Goal: Task Accomplishment & Management: Manage account settings

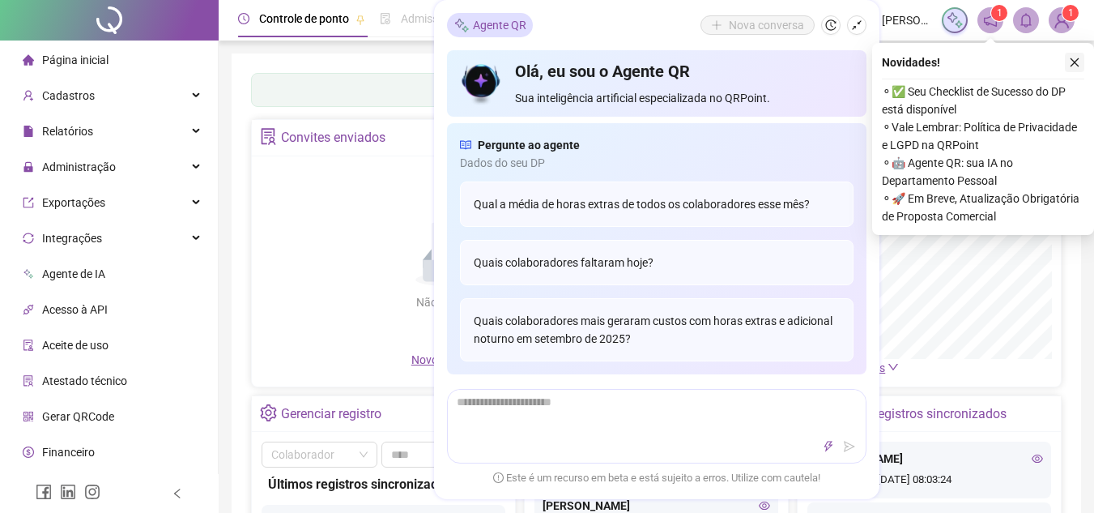
click at [1076, 62] on icon "close" at bounding box center [1075, 62] width 9 height 9
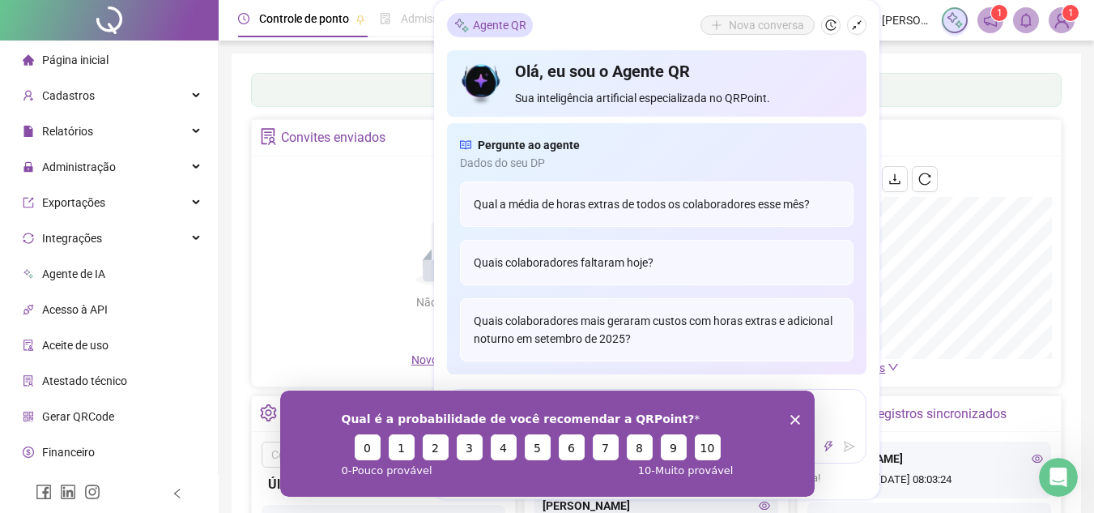
click at [793, 417] on polygon "Encerrar pesquisa" at bounding box center [795, 419] width 10 height 10
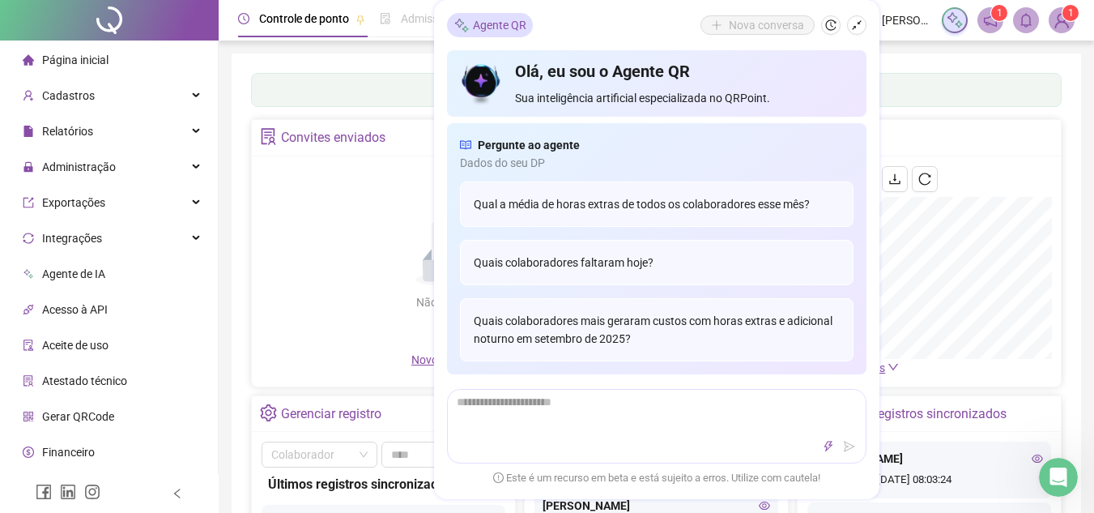
click at [795, 471] on polygon "Encerrar pesquisa" at bounding box center [795, 472] width 10 height 10
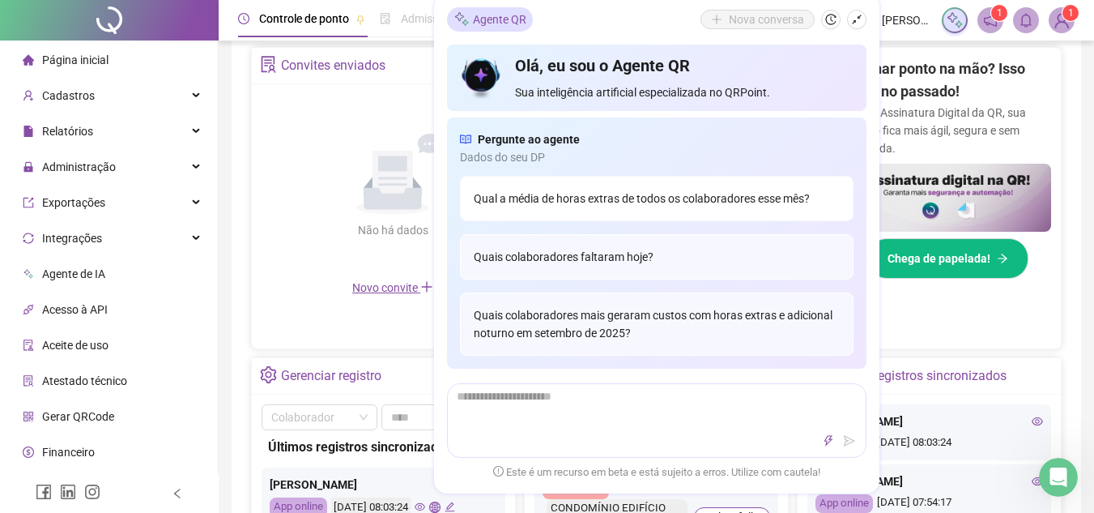
scroll to position [405, 0]
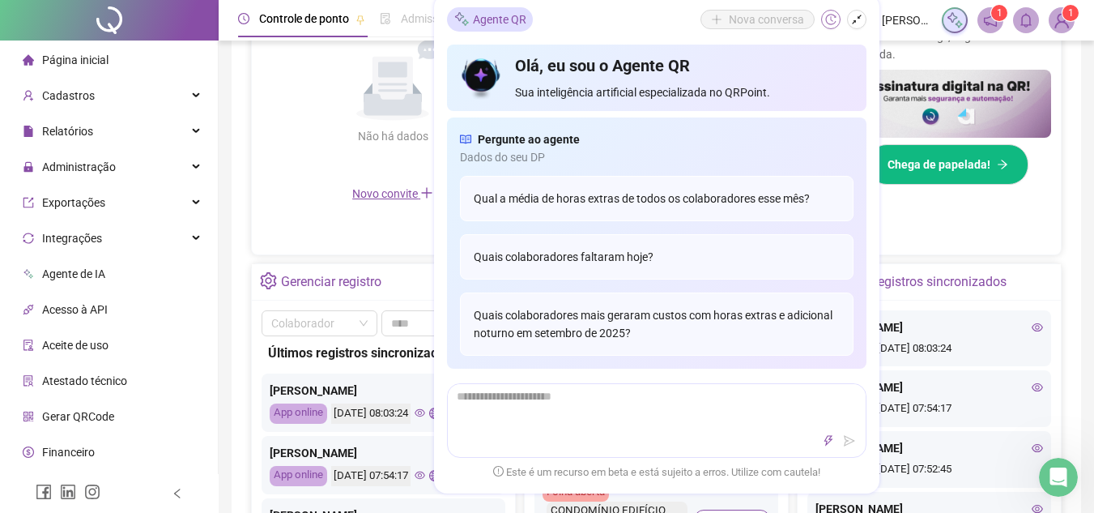
click at [833, 22] on icon "history" at bounding box center [831, 19] width 11 height 11
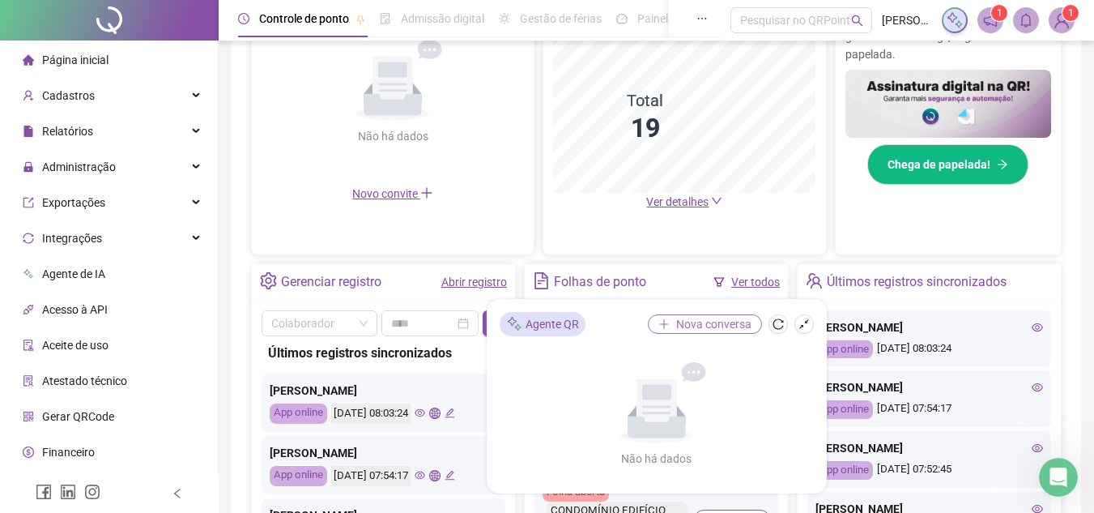
drag, startPoint x: 712, startPoint y: 308, endPoint x: 661, endPoint y: 320, distance: 52.5
click at [661, 320] on div "Agente QR Nova conversa Não há dados Não há dados" at bounding box center [657, 396] width 340 height 194
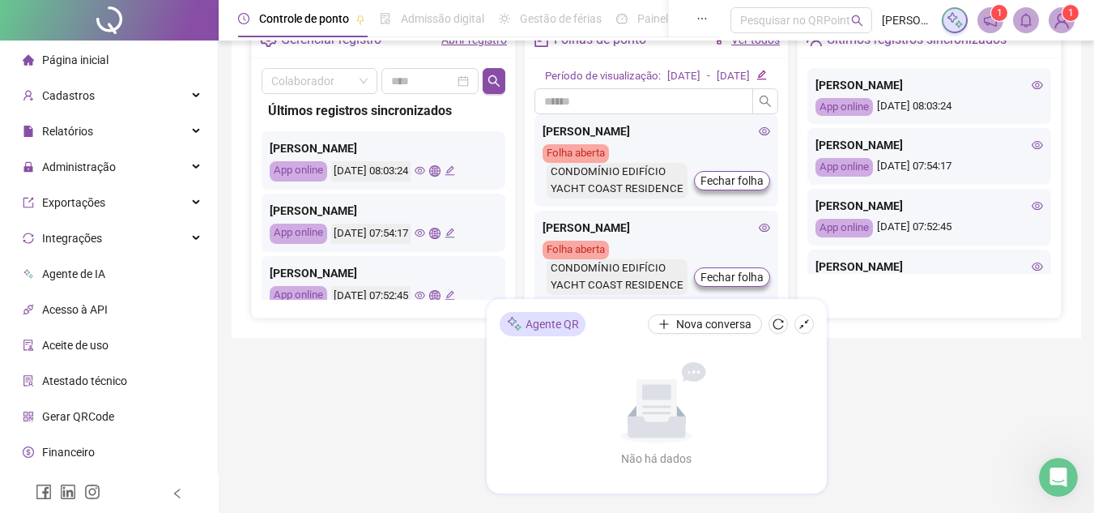
scroll to position [648, 0]
drag, startPoint x: 712, startPoint y: 308, endPoint x: 634, endPoint y: 309, distance: 78.6
click at [632, 311] on div "Agente QR Nova conversa Não há dados Não há dados" at bounding box center [657, 396] width 340 height 194
click at [810, 328] on button "button" at bounding box center [804, 323] width 19 height 19
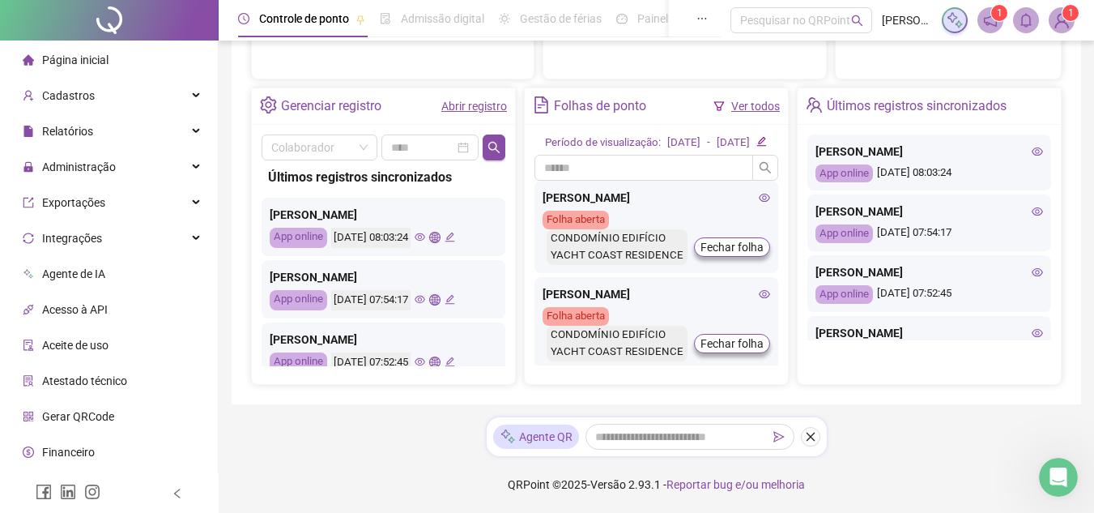
scroll to position [597, 0]
click at [813, 437] on icon "close" at bounding box center [810, 436] width 11 height 11
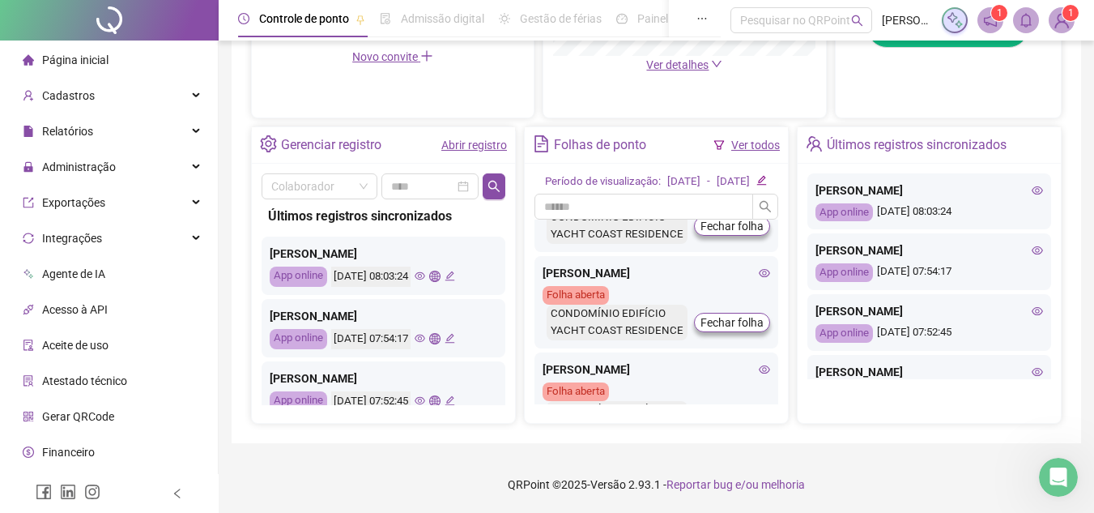
scroll to position [558, 0]
click at [154, 97] on div "Cadastros" at bounding box center [108, 95] width 211 height 32
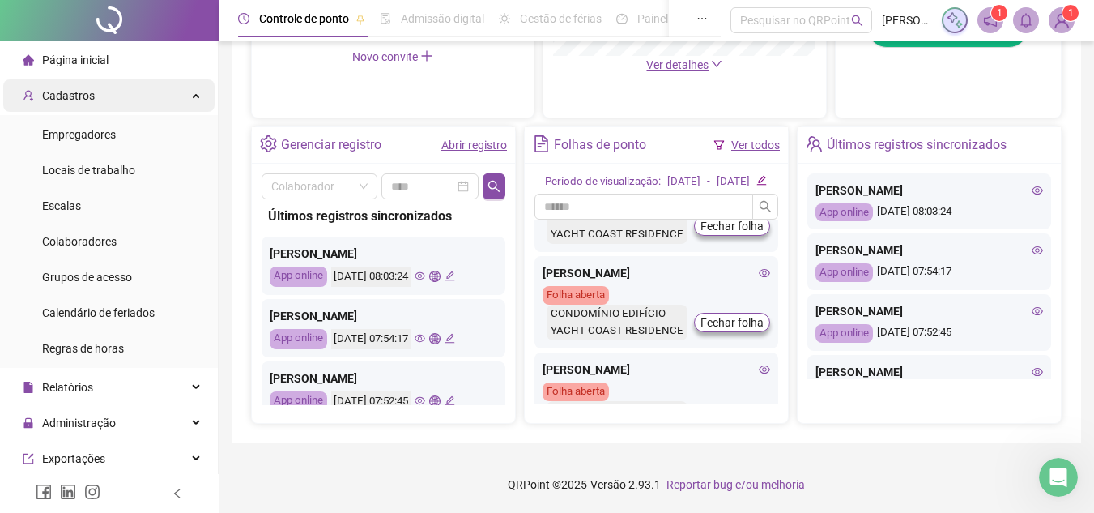
click at [178, 94] on div "Cadastros" at bounding box center [108, 95] width 211 height 32
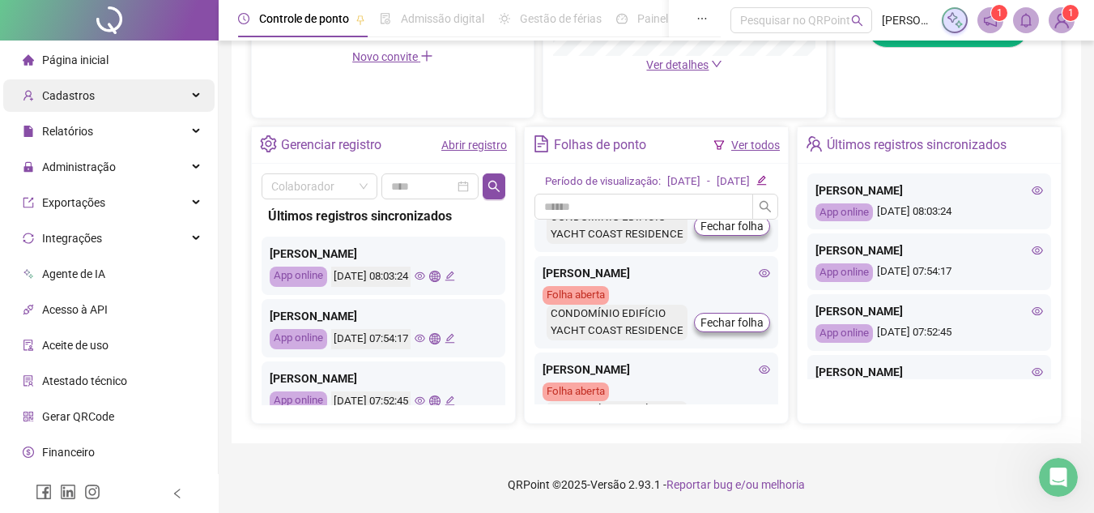
click at [178, 94] on div "Cadastros" at bounding box center [108, 95] width 211 height 32
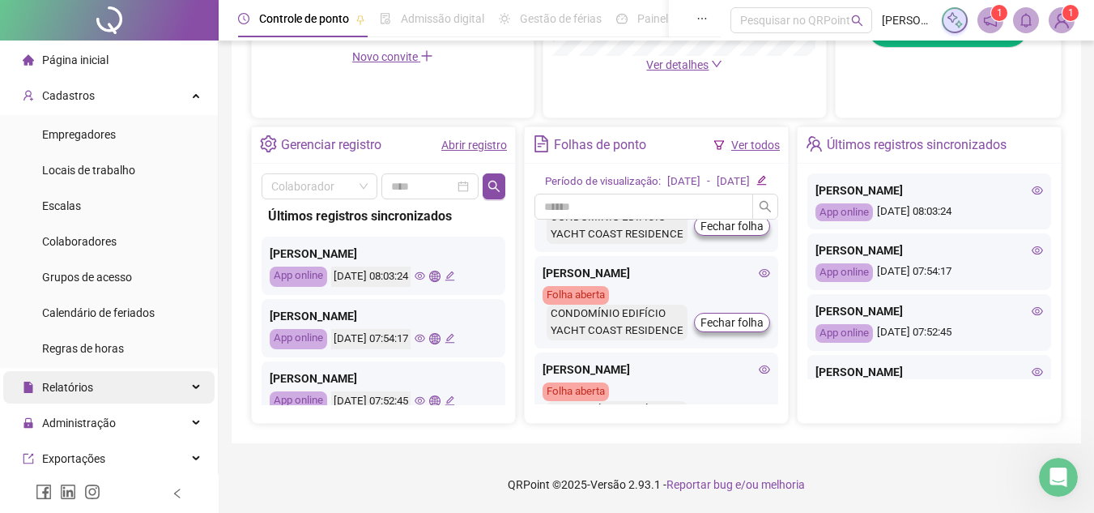
scroll to position [81, 0]
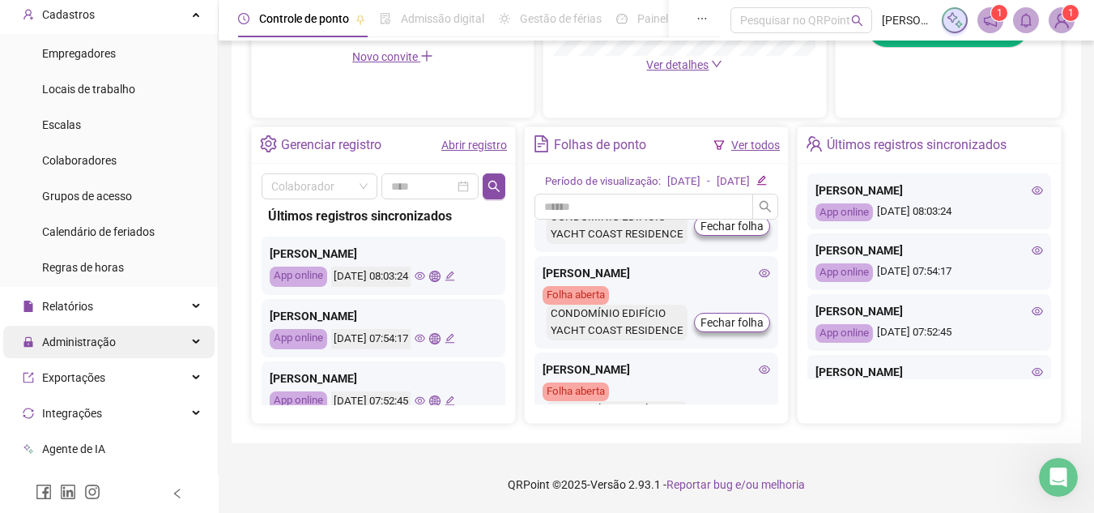
click at [158, 355] on div "Administração" at bounding box center [108, 342] width 211 height 32
click at [173, 343] on div "Administração" at bounding box center [108, 342] width 211 height 32
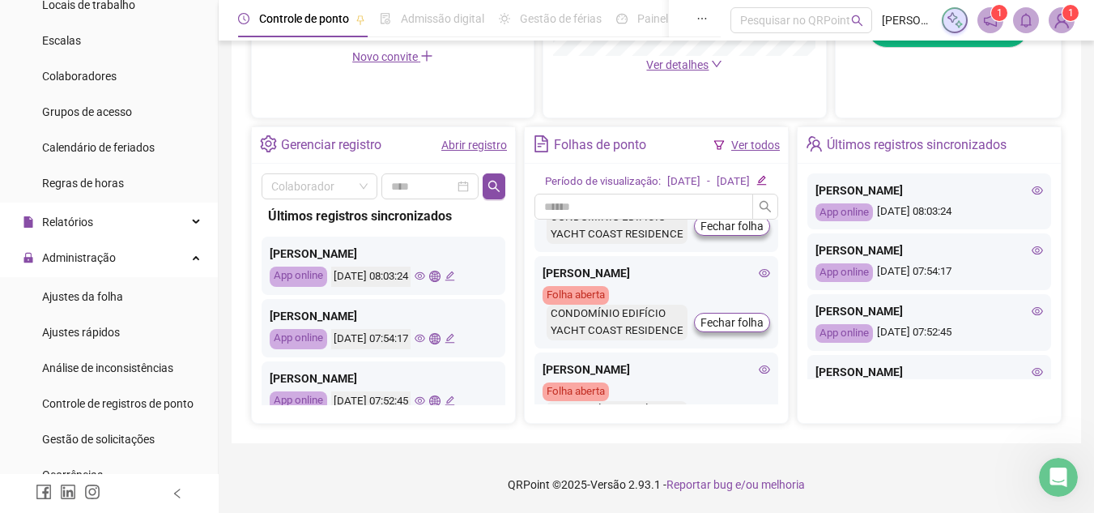
scroll to position [162, 0]
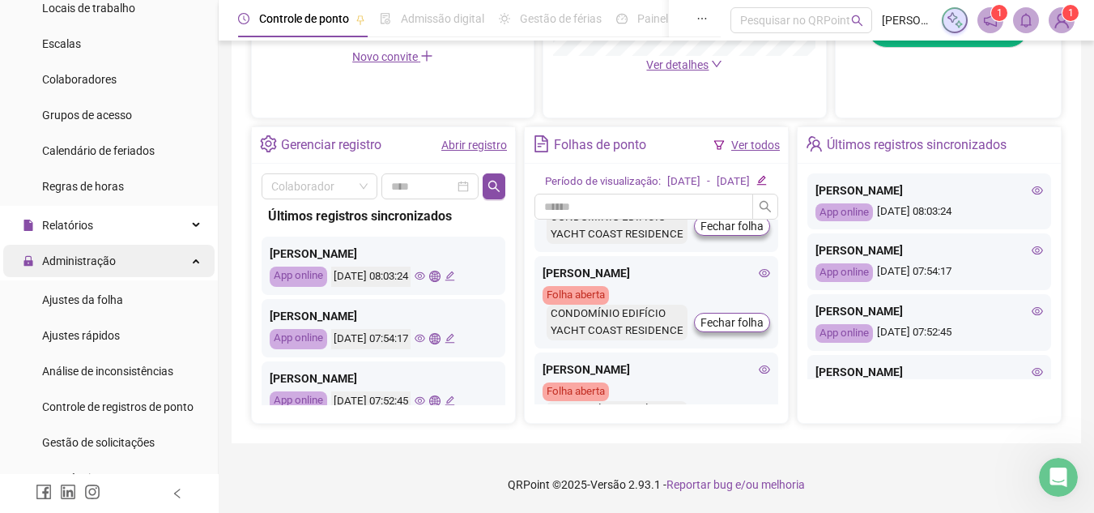
click at [181, 265] on div "Administração" at bounding box center [108, 261] width 211 height 32
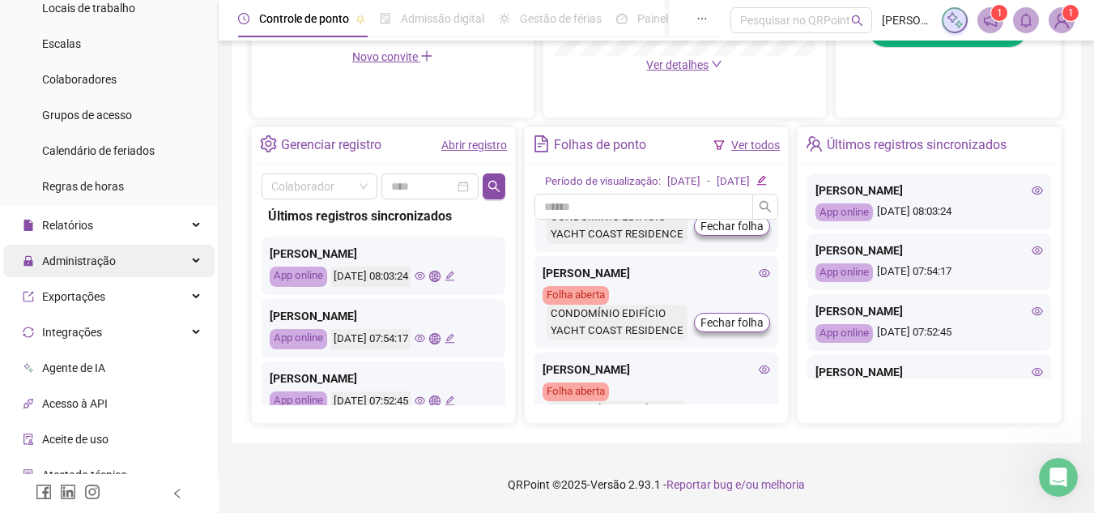
scroll to position [0, 0]
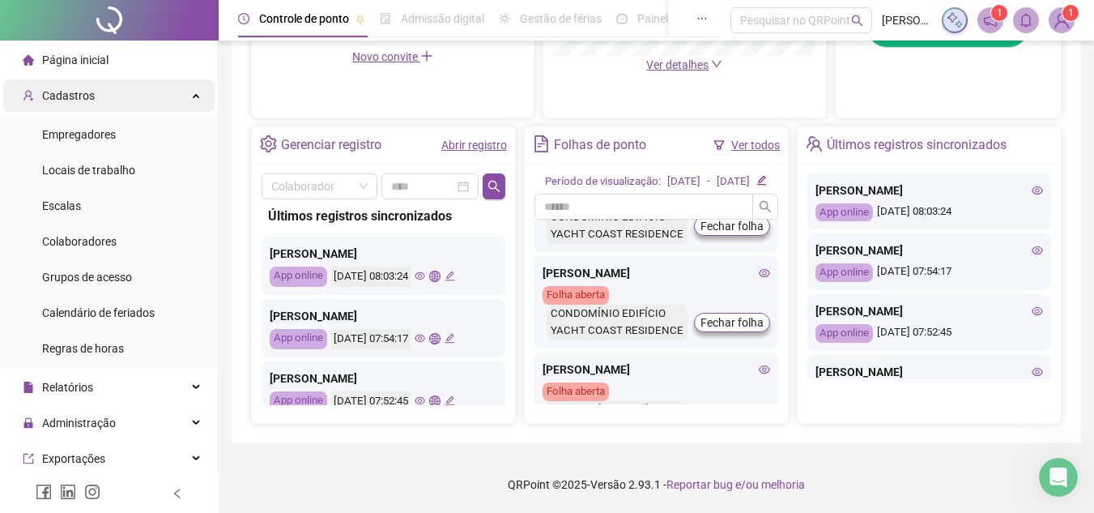
click at [181, 104] on div "Cadastros" at bounding box center [108, 95] width 211 height 32
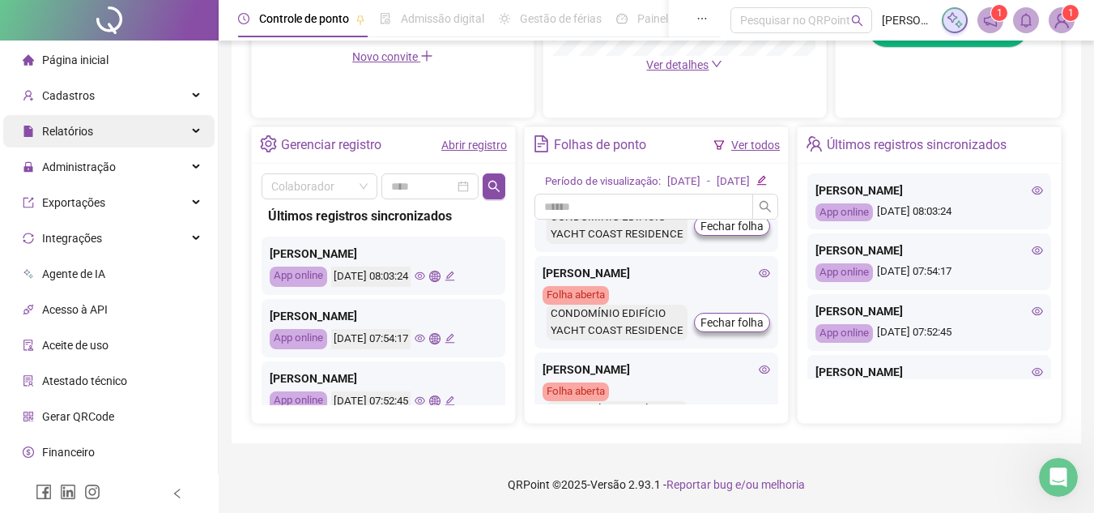
click at [184, 127] on div "Relatórios" at bounding box center [108, 131] width 211 height 32
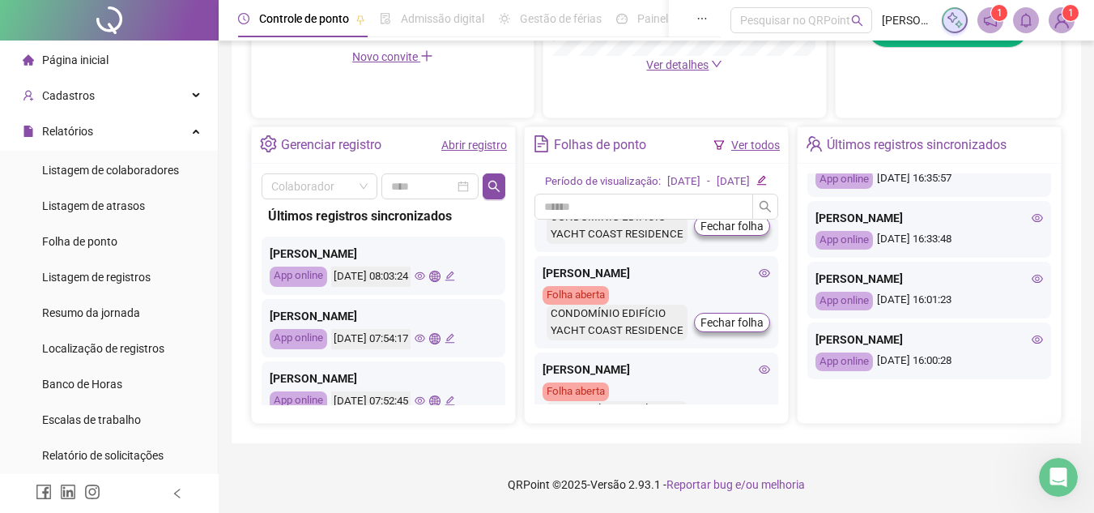
scroll to position [790, 0]
click at [194, 130] on icon at bounding box center [198, 130] width 8 height 0
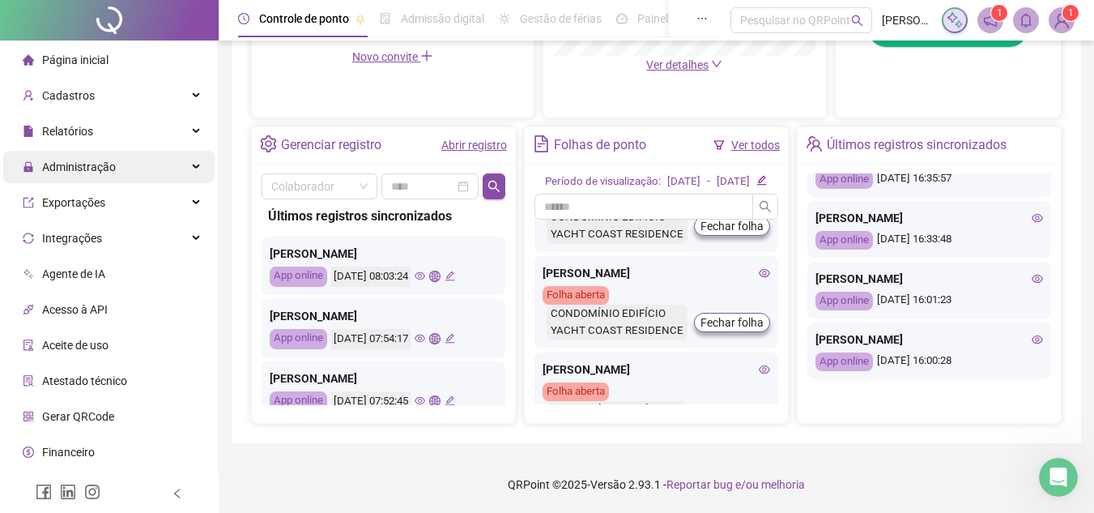
click at [180, 169] on div "Administração" at bounding box center [108, 167] width 211 height 32
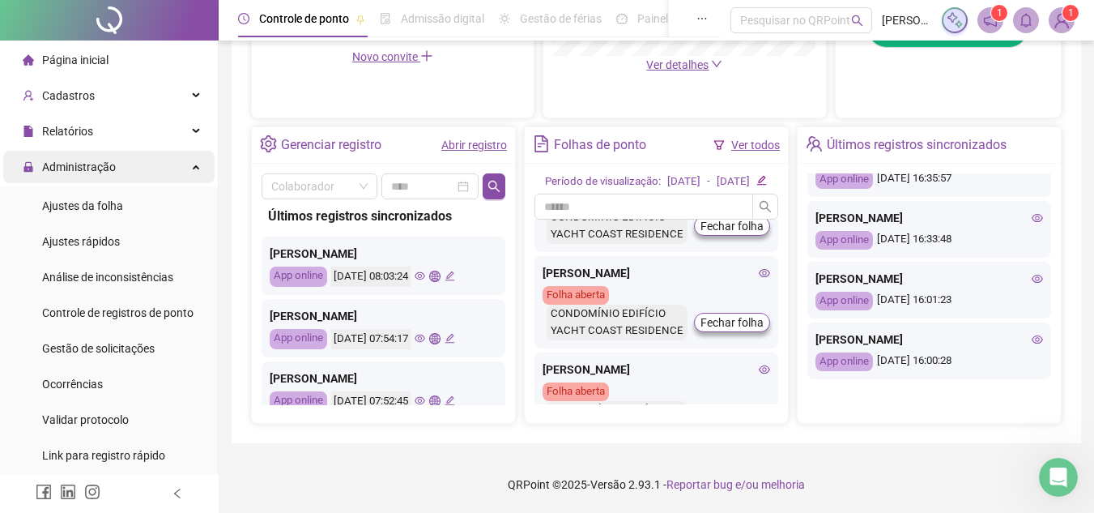
click at [194, 165] on icon at bounding box center [198, 165] width 8 height 0
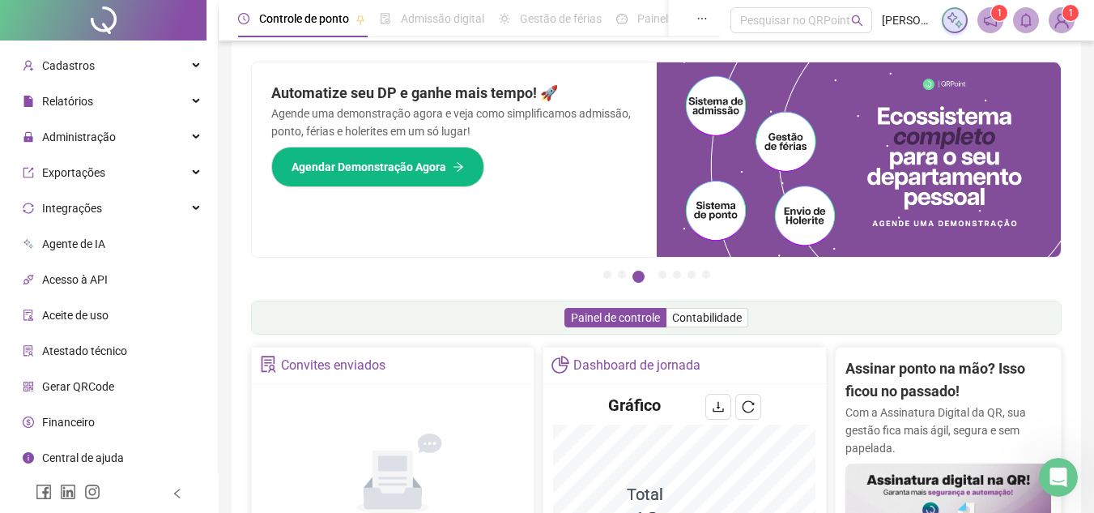
scroll to position [0, 0]
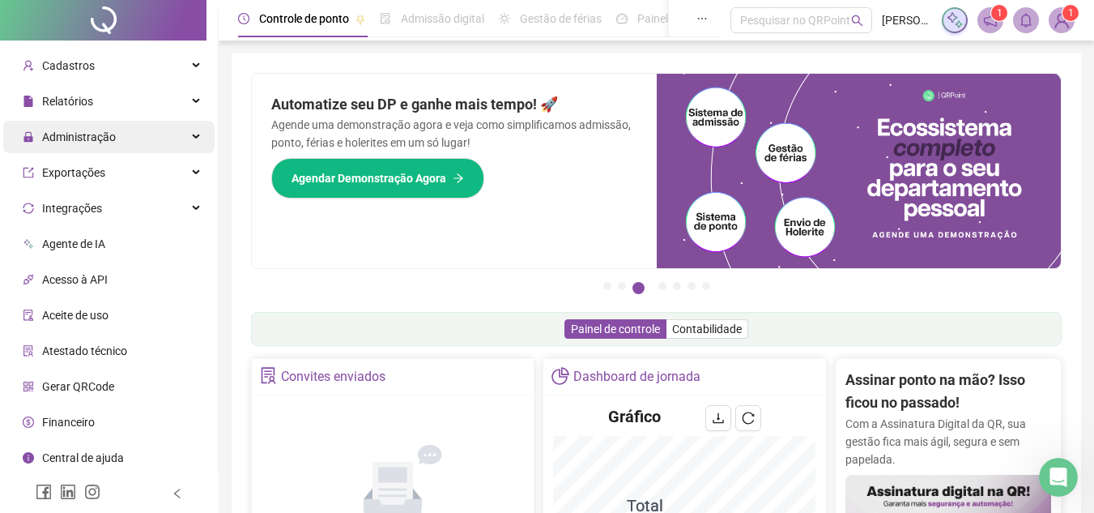
click at [95, 142] on span "Administração" at bounding box center [79, 136] width 74 height 13
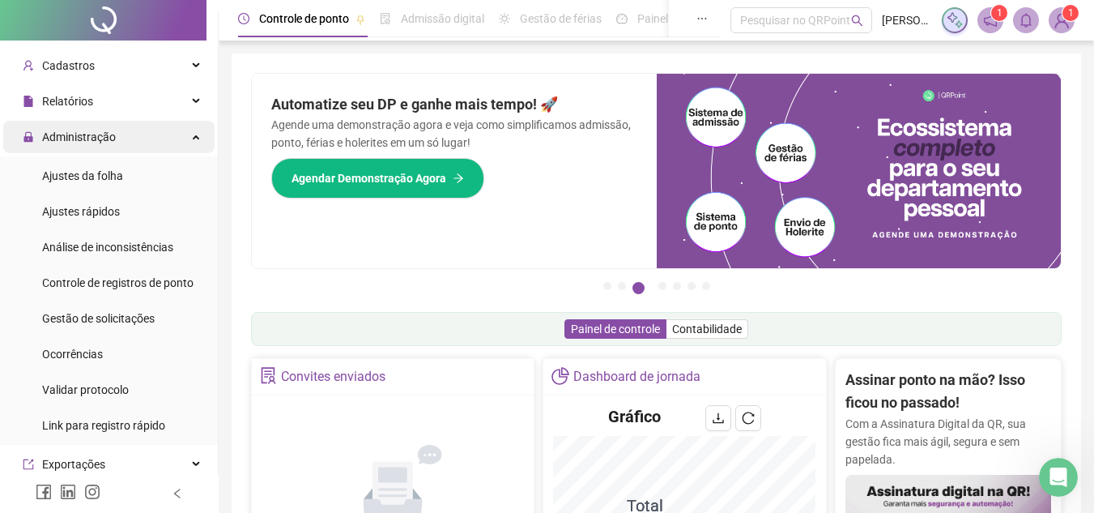
click at [186, 134] on div "Administração" at bounding box center [108, 137] width 211 height 32
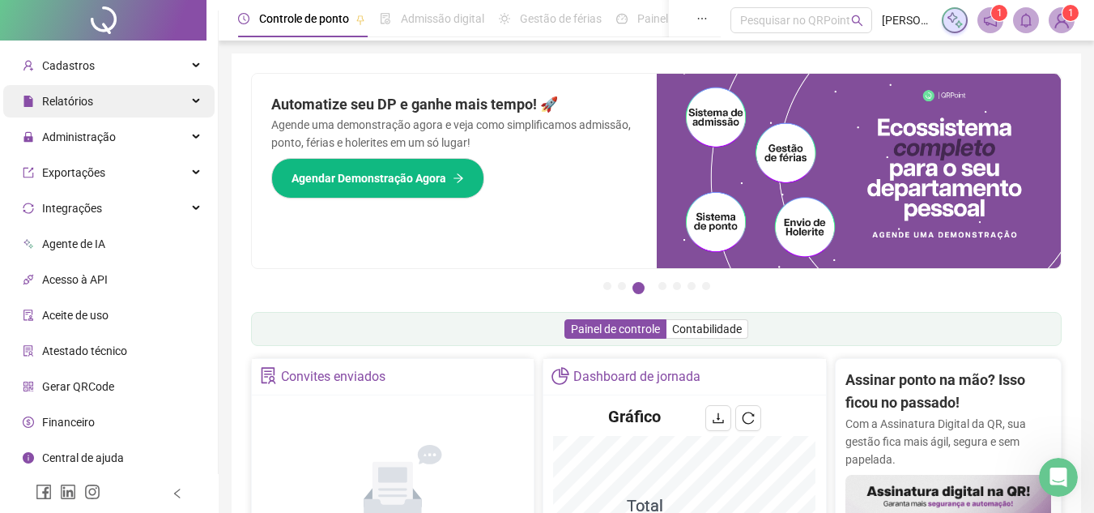
click at [181, 100] on div "Relatórios" at bounding box center [108, 101] width 211 height 32
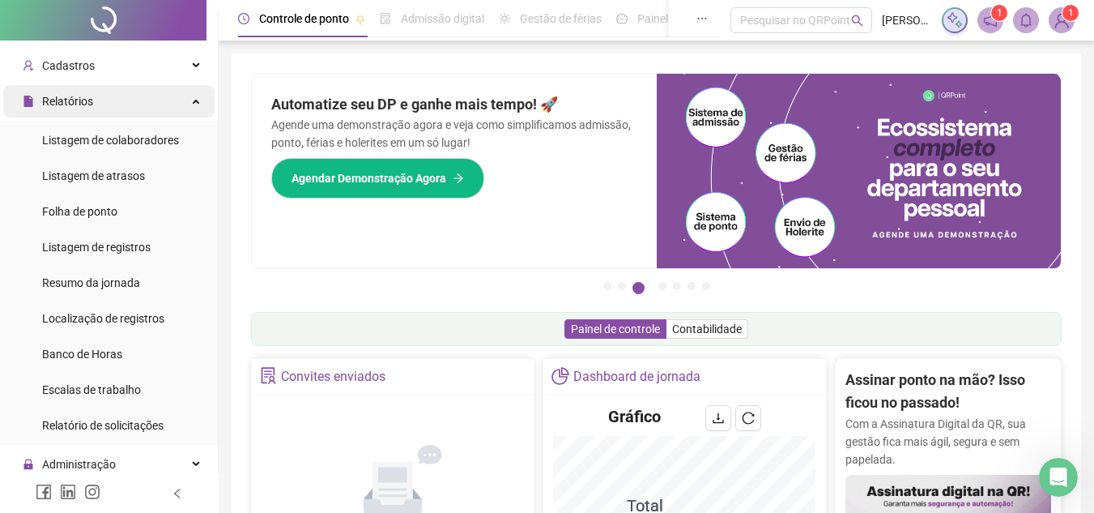
click at [194, 100] on icon at bounding box center [198, 100] width 8 height 0
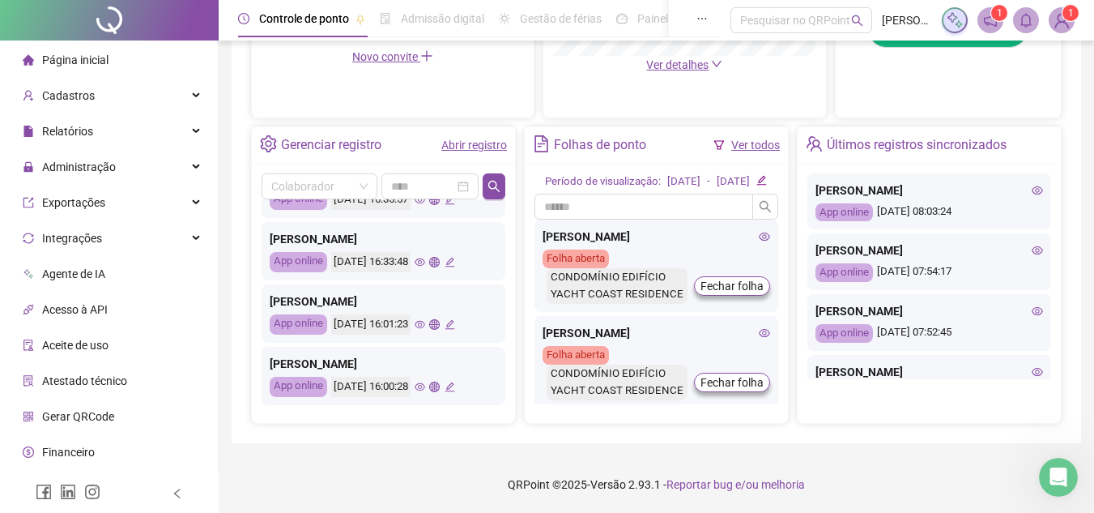
click at [476, 139] on link "Abrir registro" at bounding box center [475, 145] width 66 height 13
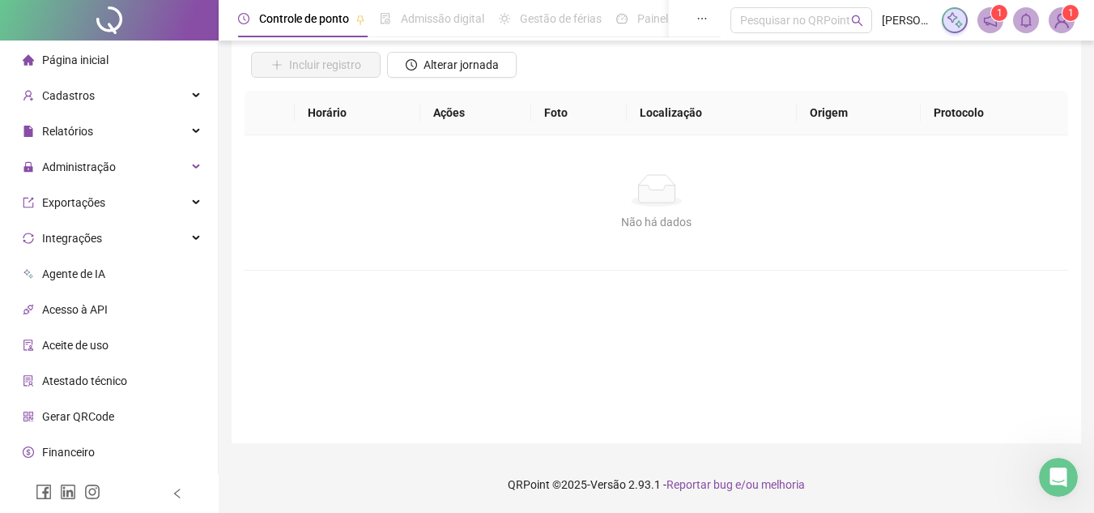
scroll to position [115, 0]
click at [139, 103] on div "Cadastros" at bounding box center [108, 95] width 211 height 32
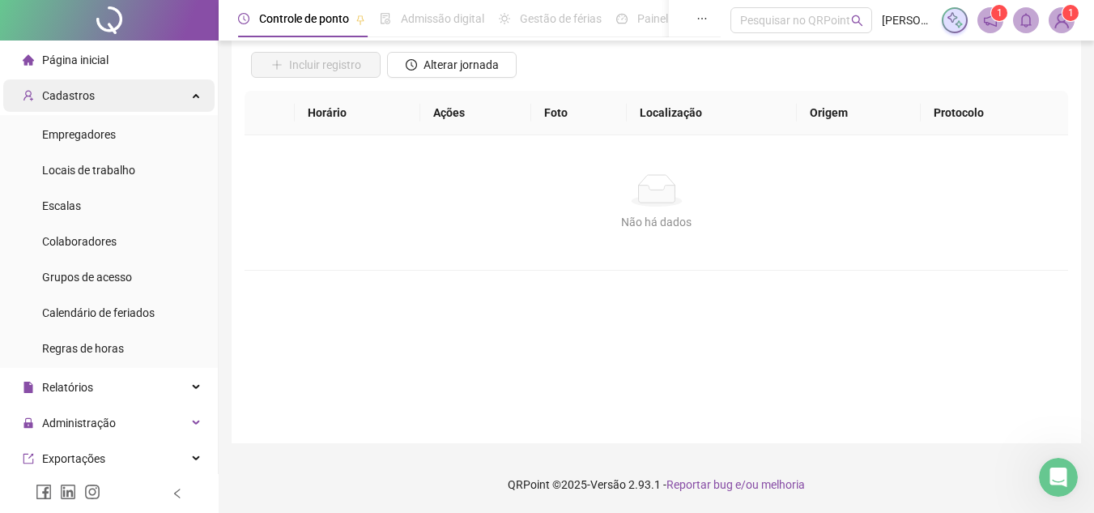
click at [126, 99] on div "Cadastros" at bounding box center [108, 95] width 211 height 32
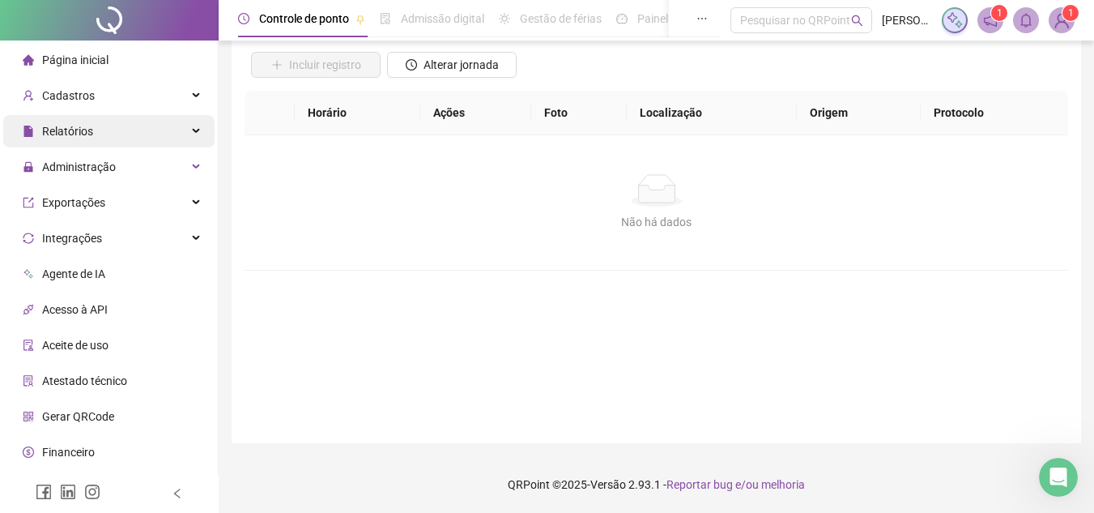
click at [109, 130] on div "Relatórios" at bounding box center [108, 131] width 211 height 32
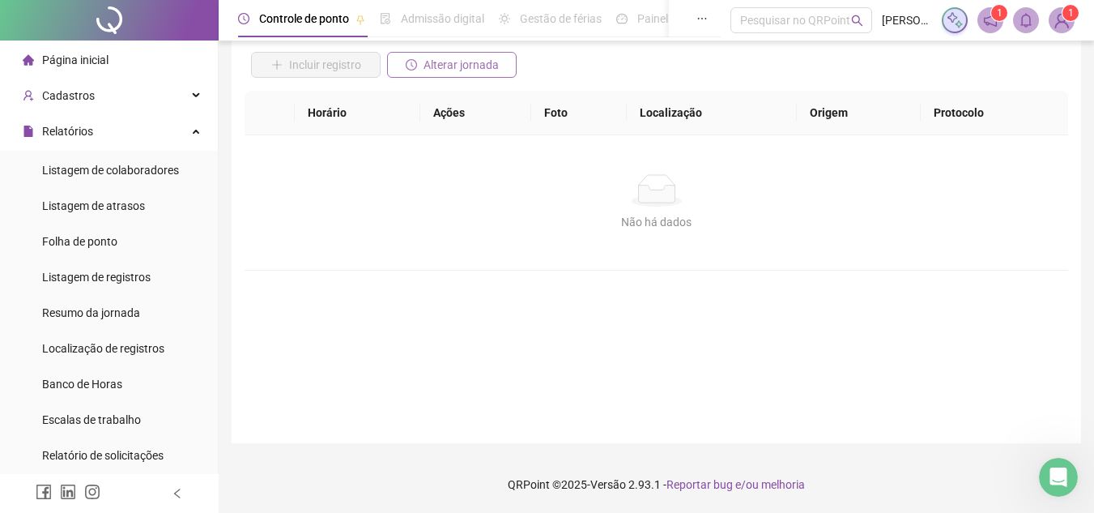
click at [447, 70] on span "Alterar jornada" at bounding box center [461, 65] width 75 height 18
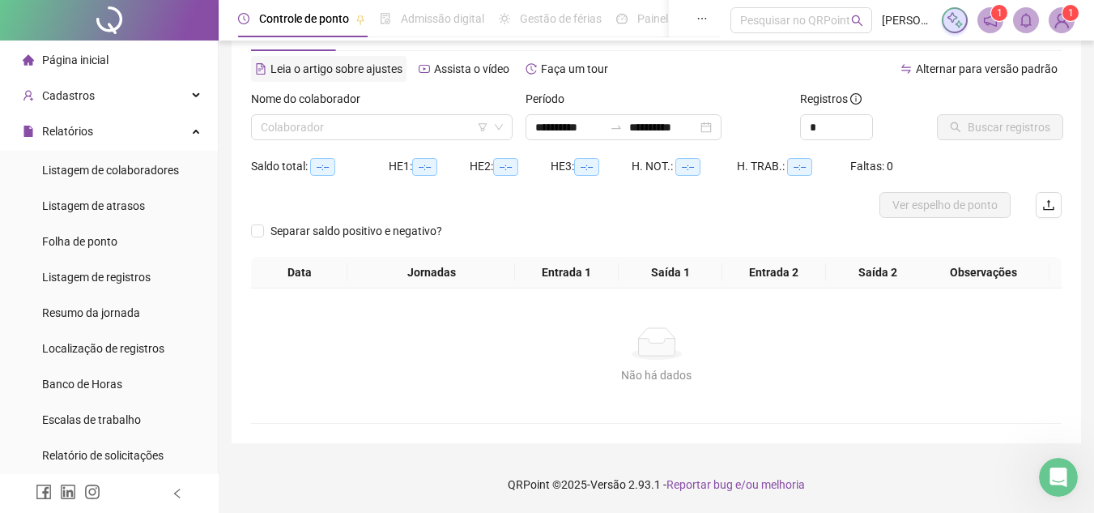
scroll to position [59, 0]
click at [335, 70] on span "Leia o artigo sobre ajustes" at bounding box center [337, 68] width 132 height 13
click at [133, 249] on li "Folha de ponto" at bounding box center [108, 241] width 211 height 32
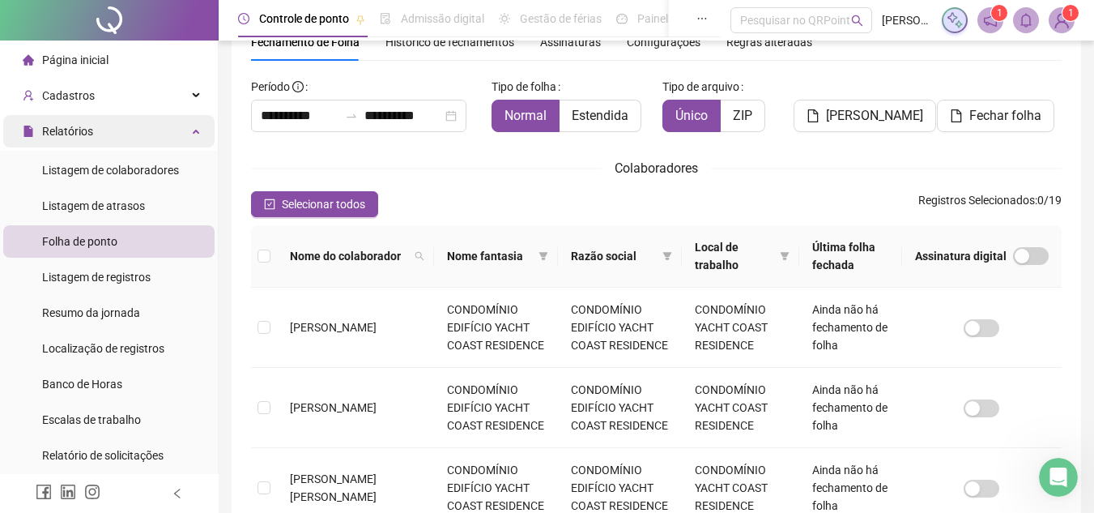
click at [194, 130] on icon at bounding box center [198, 130] width 8 height 0
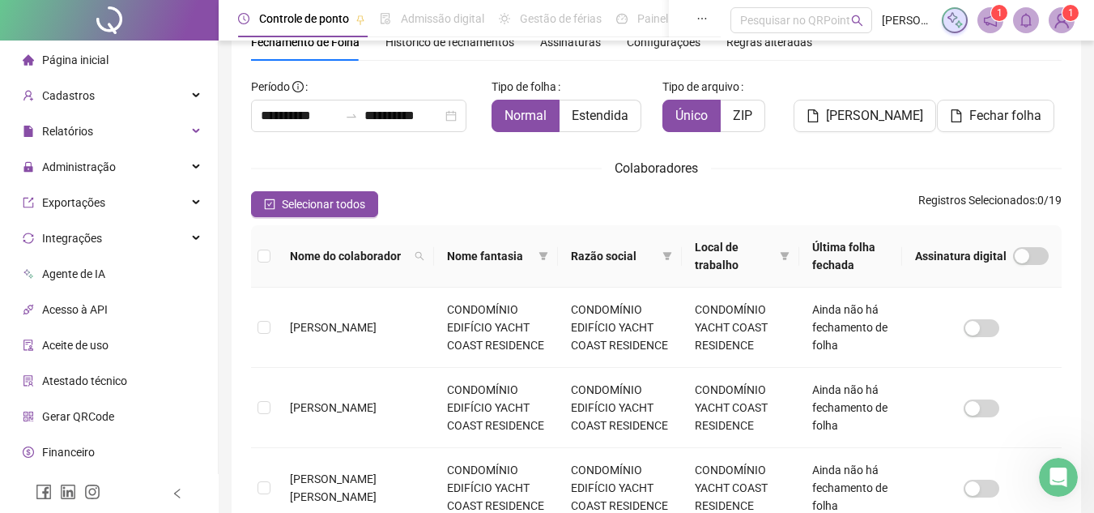
click at [117, 417] on li "Gerar QRCode" at bounding box center [108, 416] width 211 height 32
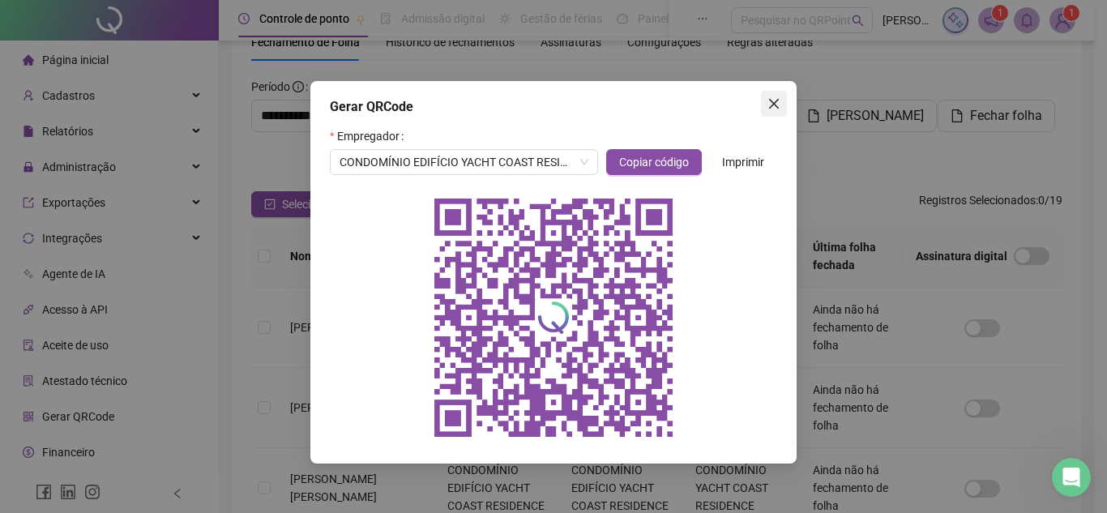
click at [770, 104] on icon "close" at bounding box center [773, 103] width 13 height 13
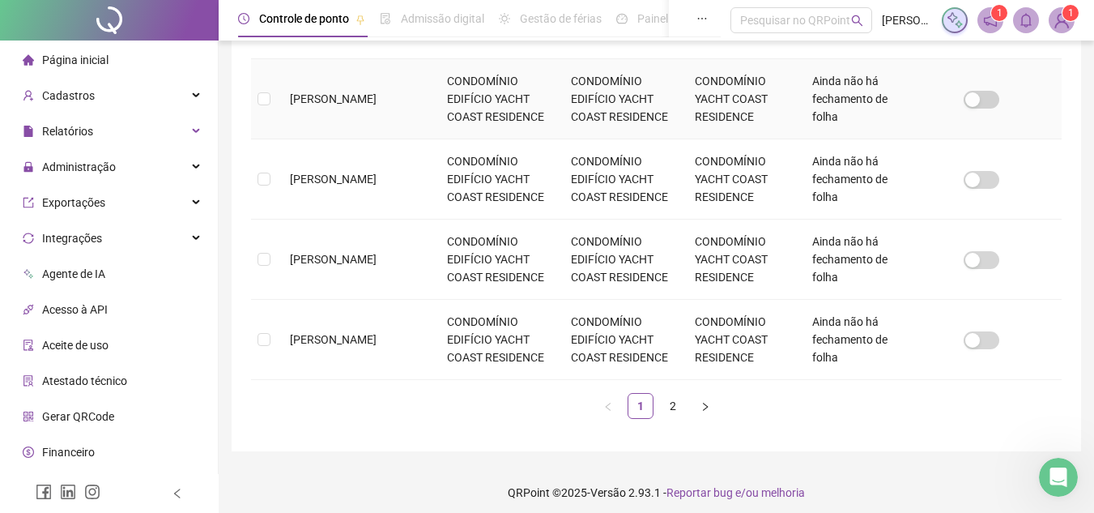
scroll to position [811, 0]
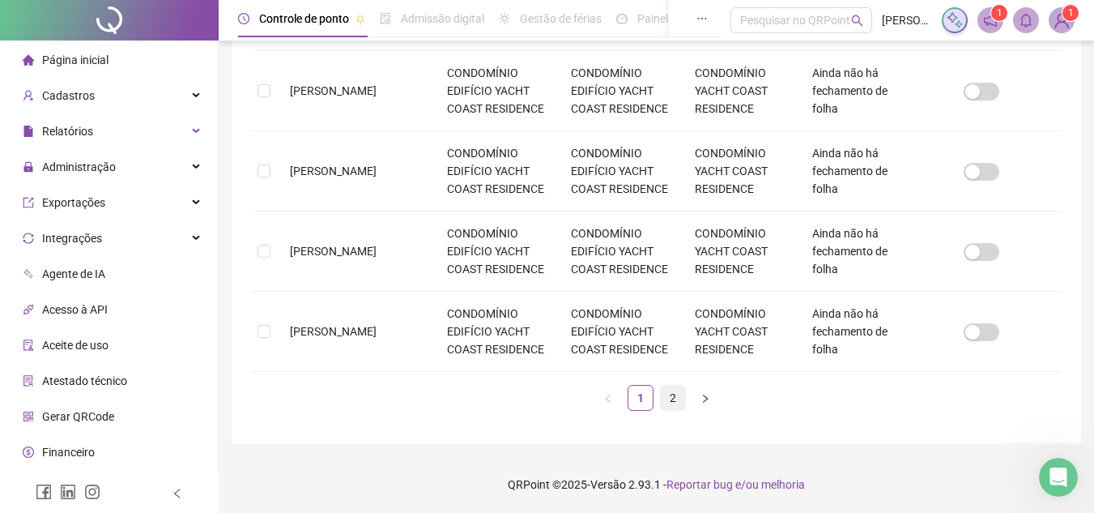
click at [674, 399] on link "2" at bounding box center [673, 398] width 24 height 24
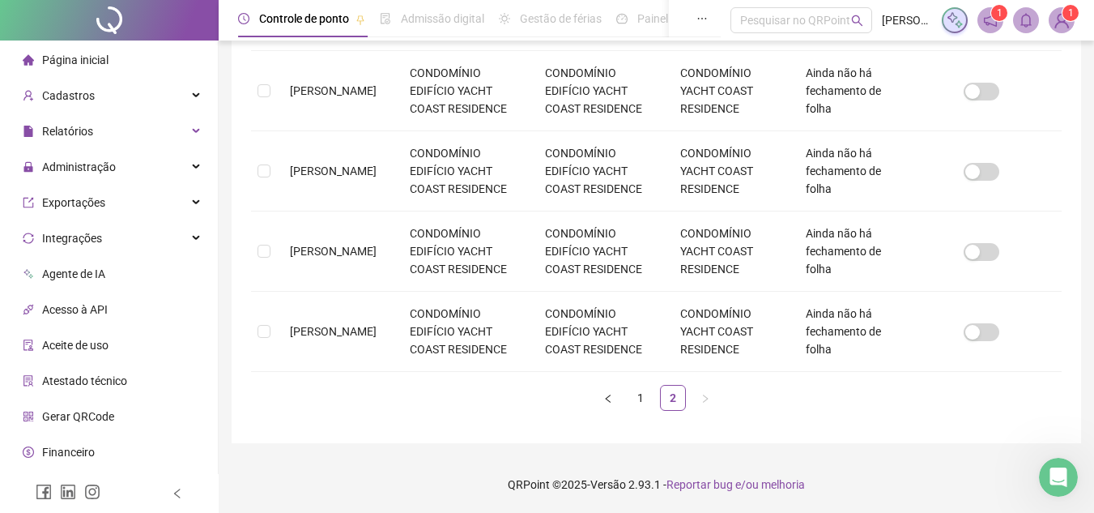
scroll to position [75, 0]
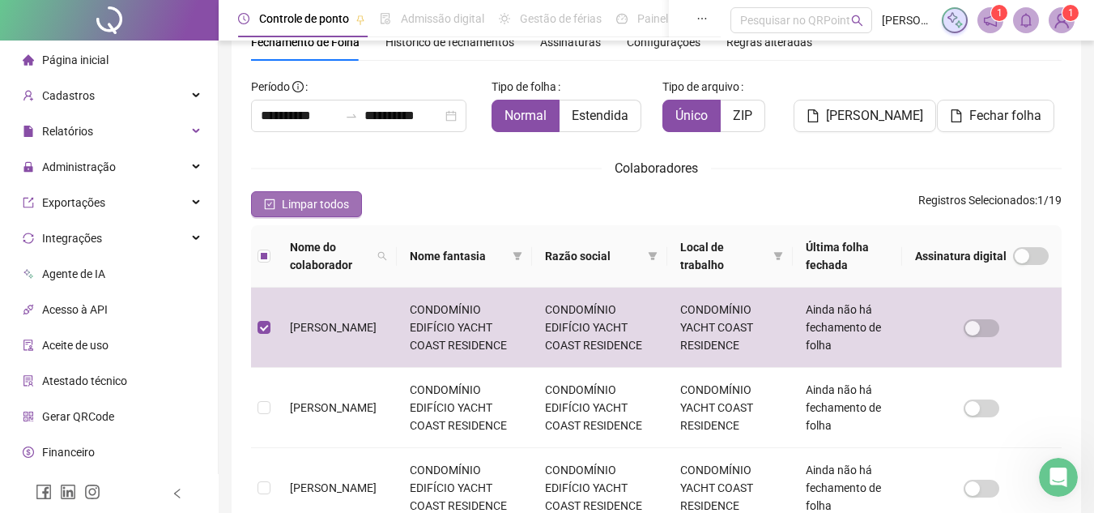
click at [269, 206] on icon "check-square" at bounding box center [269, 205] width 5 height 4
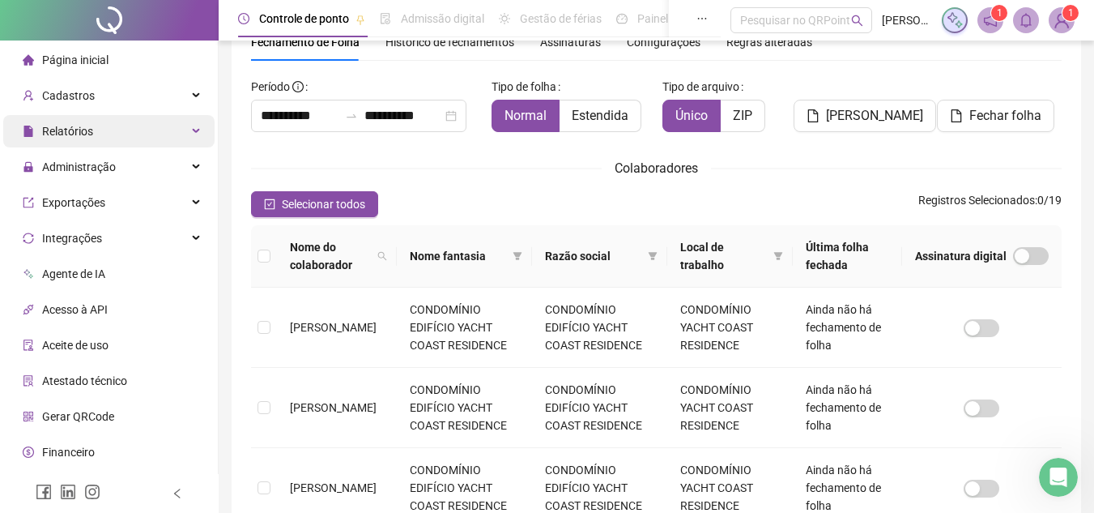
click at [104, 136] on div "Relatórios" at bounding box center [108, 131] width 211 height 32
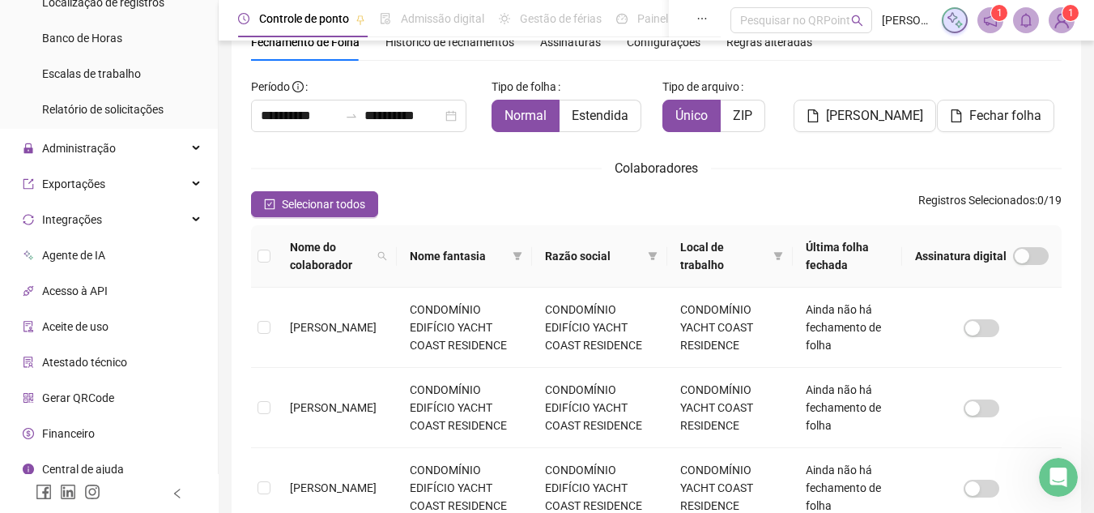
scroll to position [357, 0]
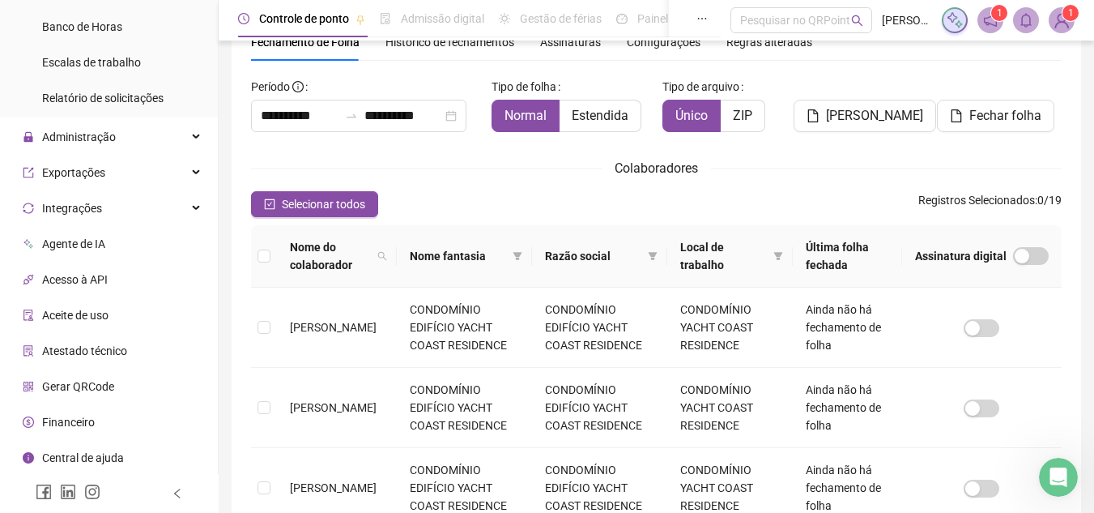
click at [117, 391] on li "Gerar QRCode" at bounding box center [108, 386] width 211 height 32
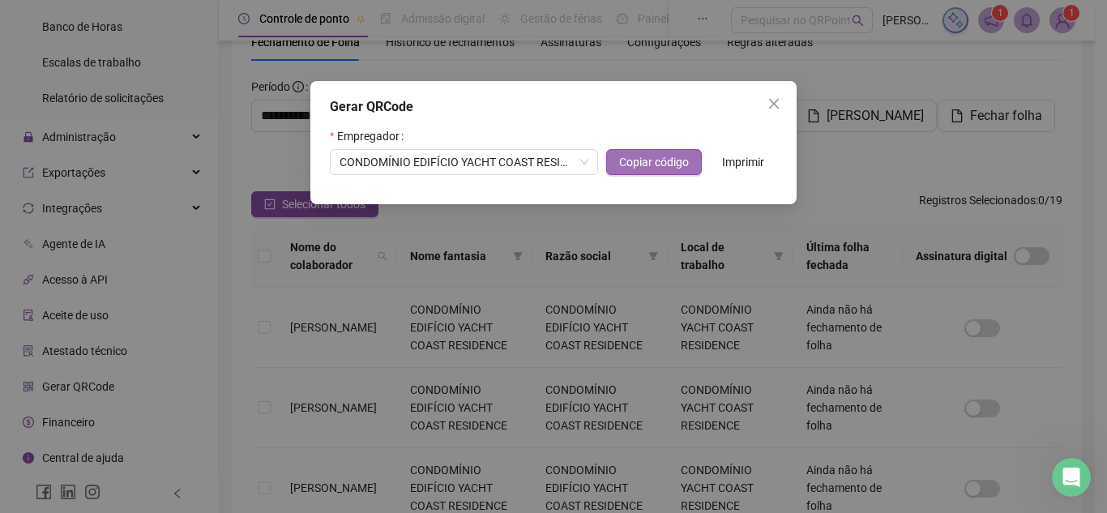
click at [670, 163] on span "Copiar código" at bounding box center [654, 162] width 70 height 18
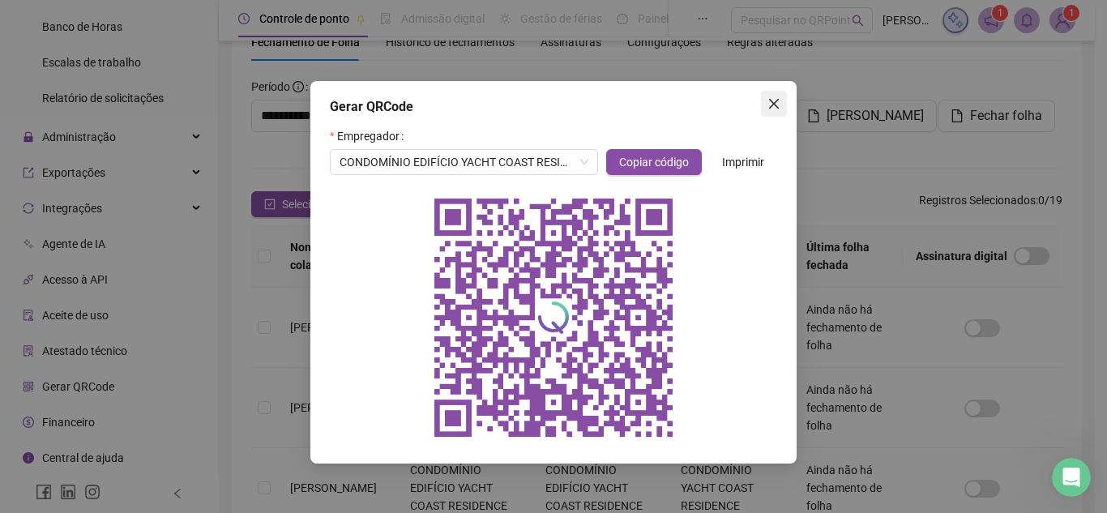
click at [775, 101] on icon "close" at bounding box center [774, 104] width 10 height 10
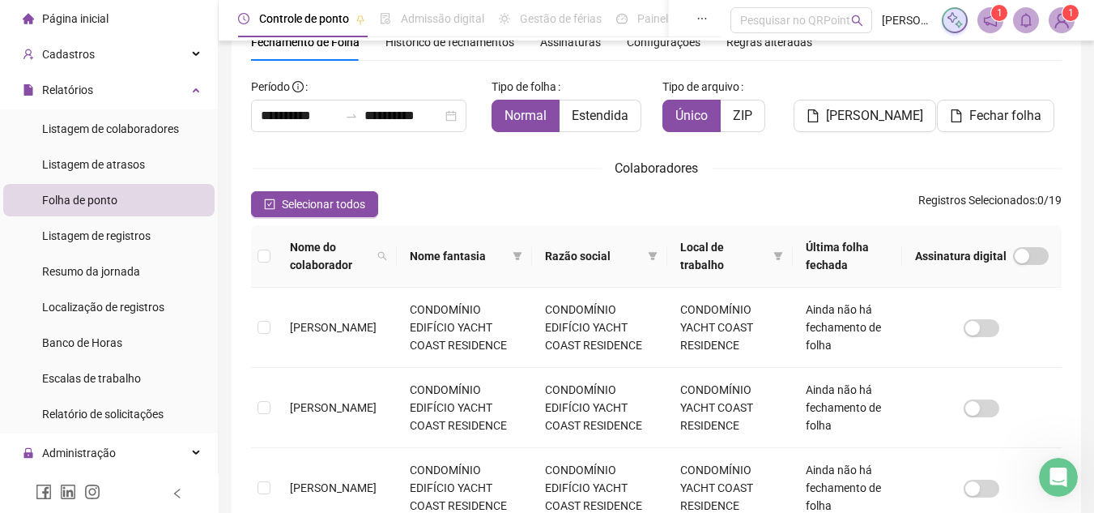
scroll to position [33, 0]
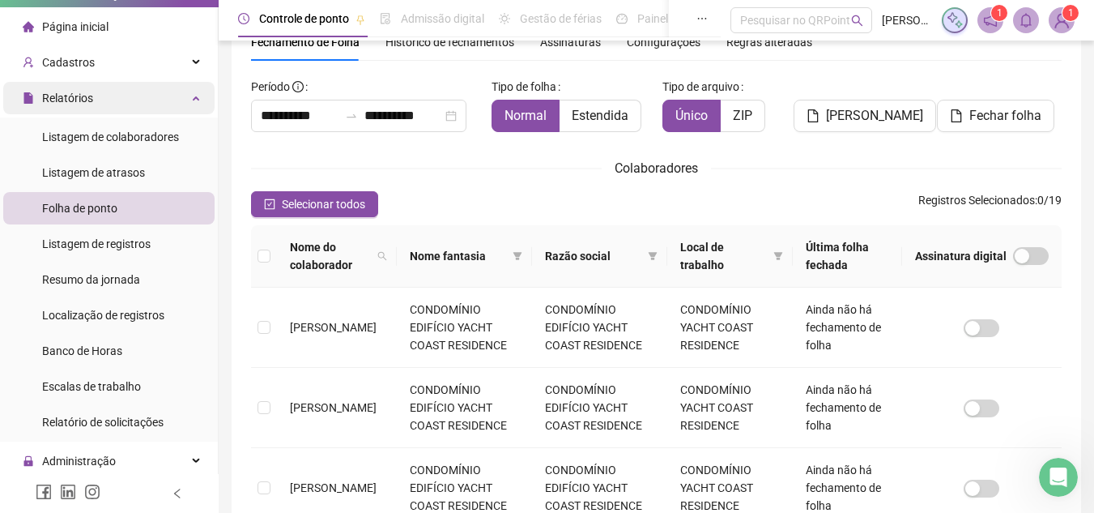
click at [194, 96] on icon at bounding box center [198, 96] width 8 height 0
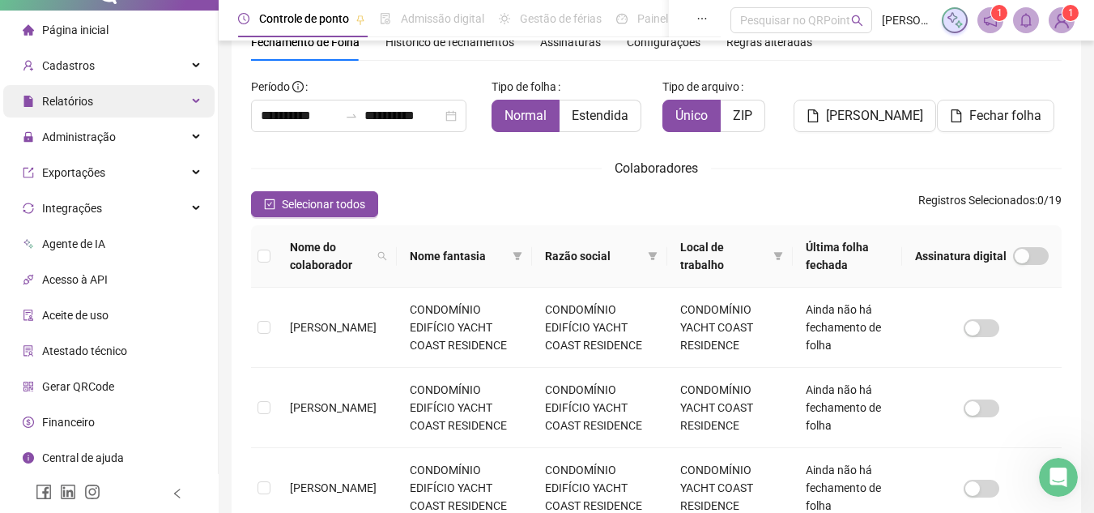
scroll to position [30, 0]
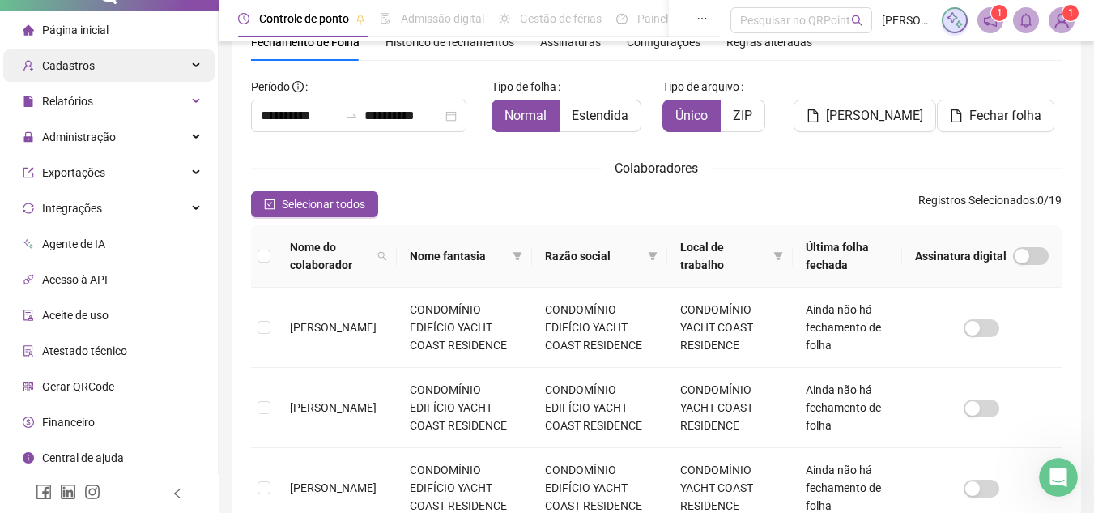
click at [194, 66] on icon at bounding box center [198, 66] width 8 height 0
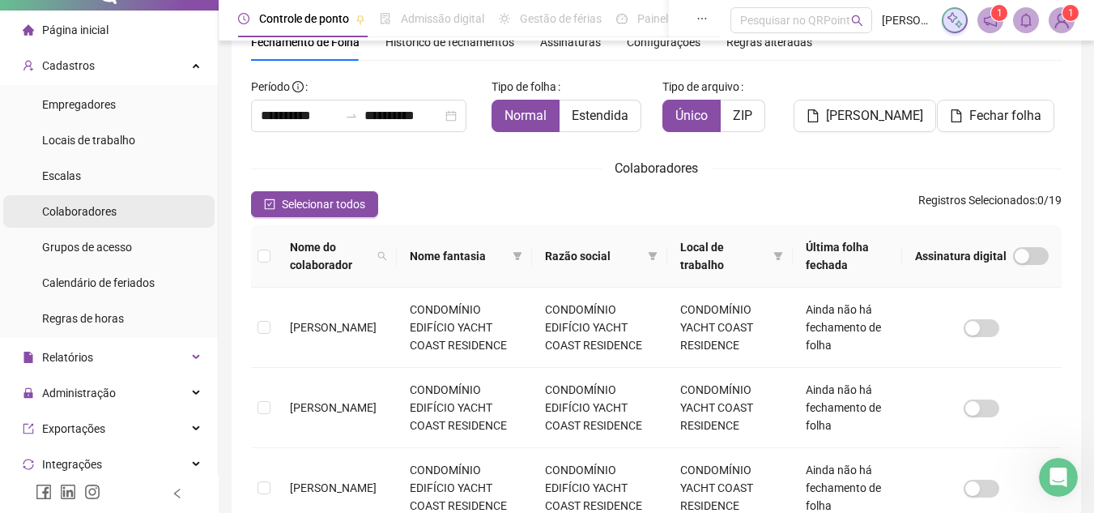
click at [113, 212] on span "Colaboradores" at bounding box center [79, 211] width 75 height 13
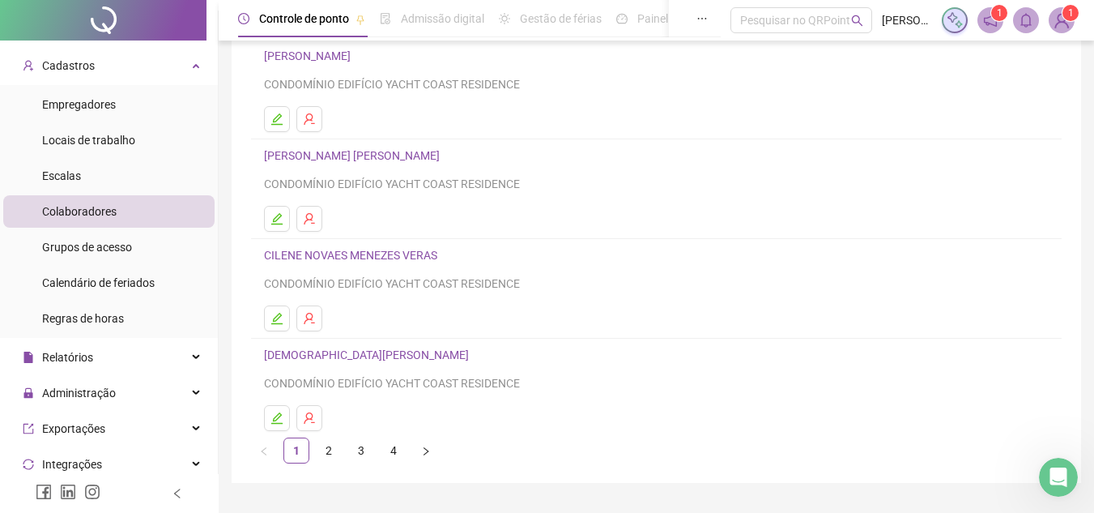
scroll to position [271, 0]
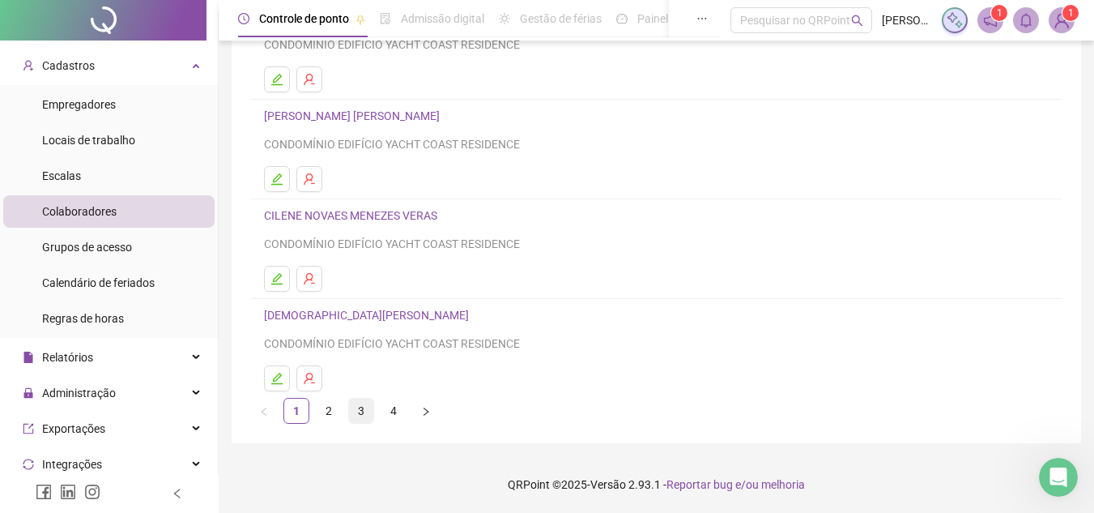
click at [356, 410] on link "3" at bounding box center [361, 411] width 24 height 24
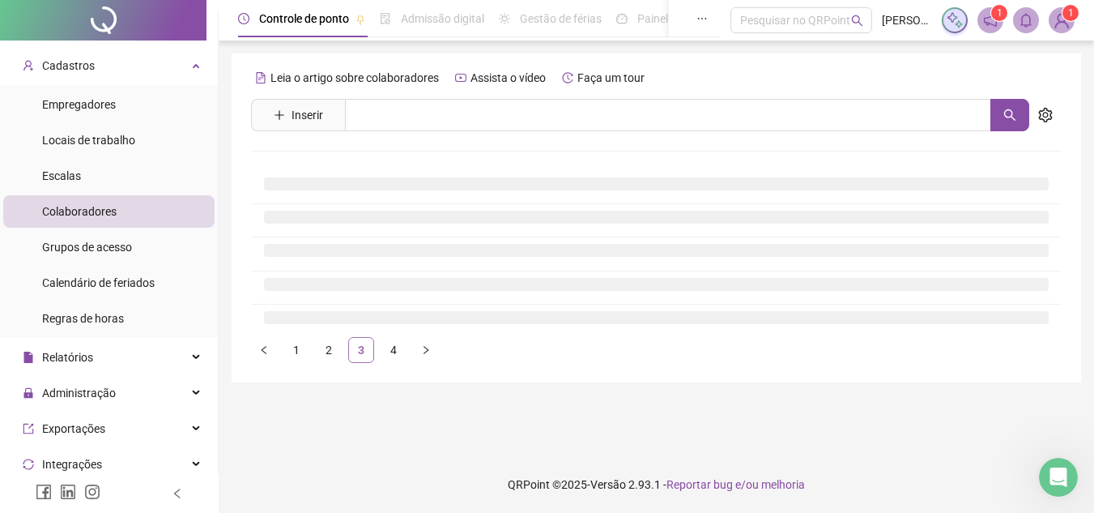
scroll to position [0, 0]
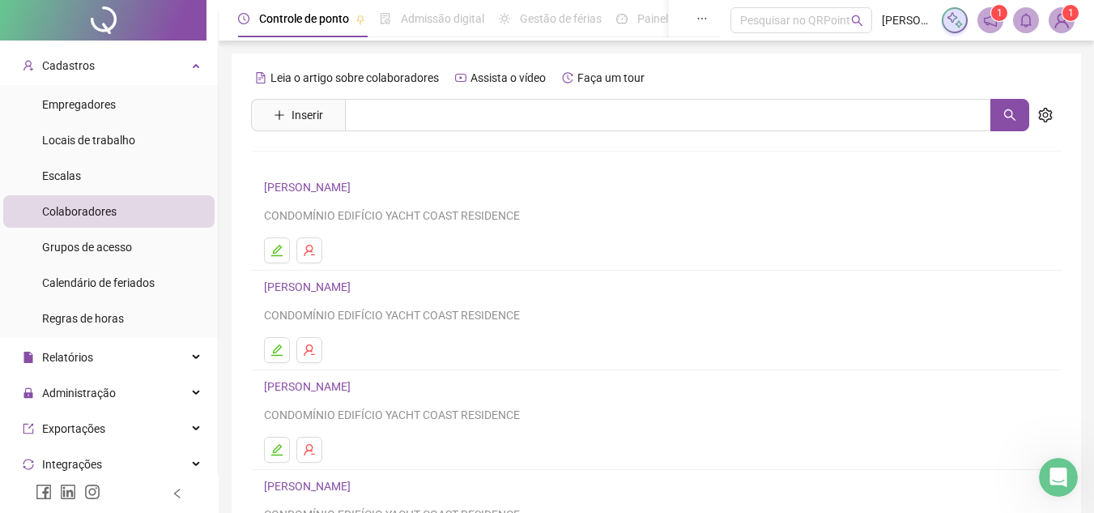
click at [324, 186] on link "[PERSON_NAME]" at bounding box center [310, 187] width 92 height 13
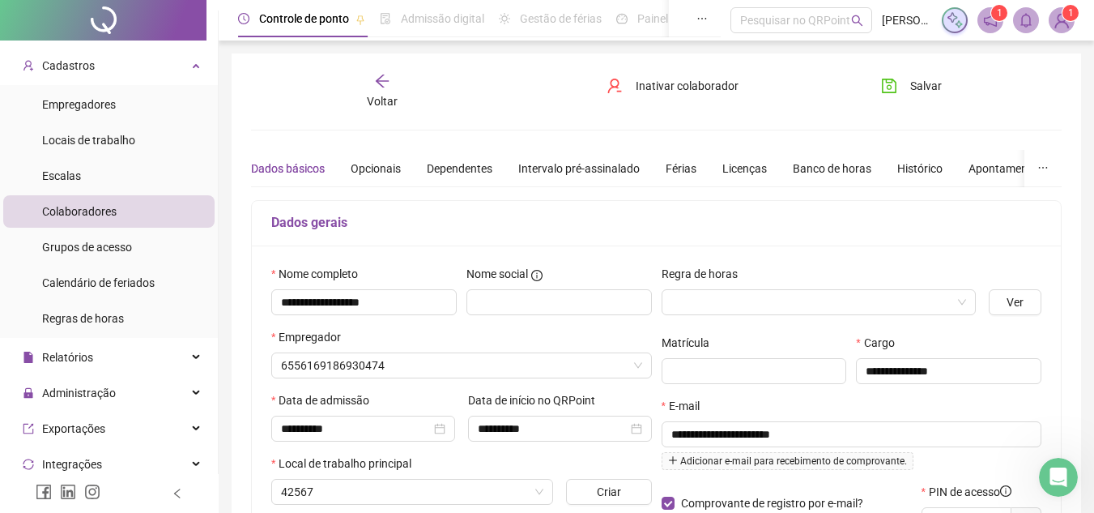
type input "**********"
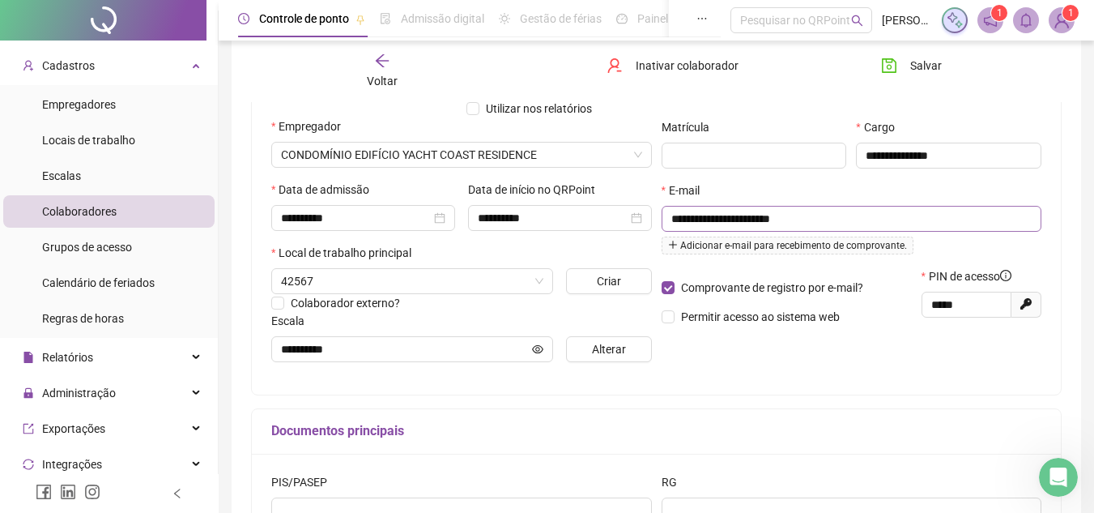
scroll to position [243, 0]
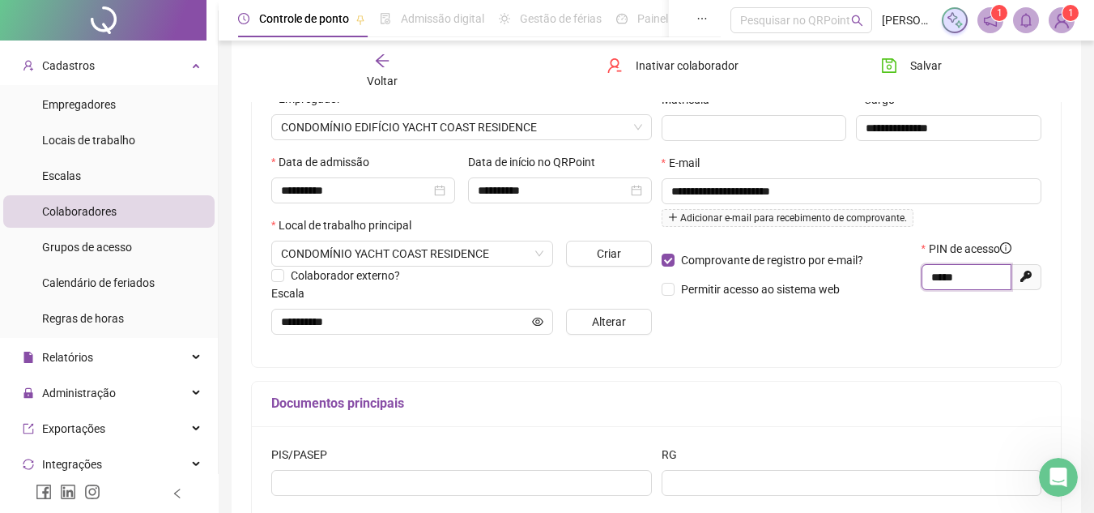
drag, startPoint x: 932, startPoint y: 276, endPoint x: 967, endPoint y: 282, distance: 35.3
click at [967, 282] on input "*****" at bounding box center [965, 277] width 67 height 18
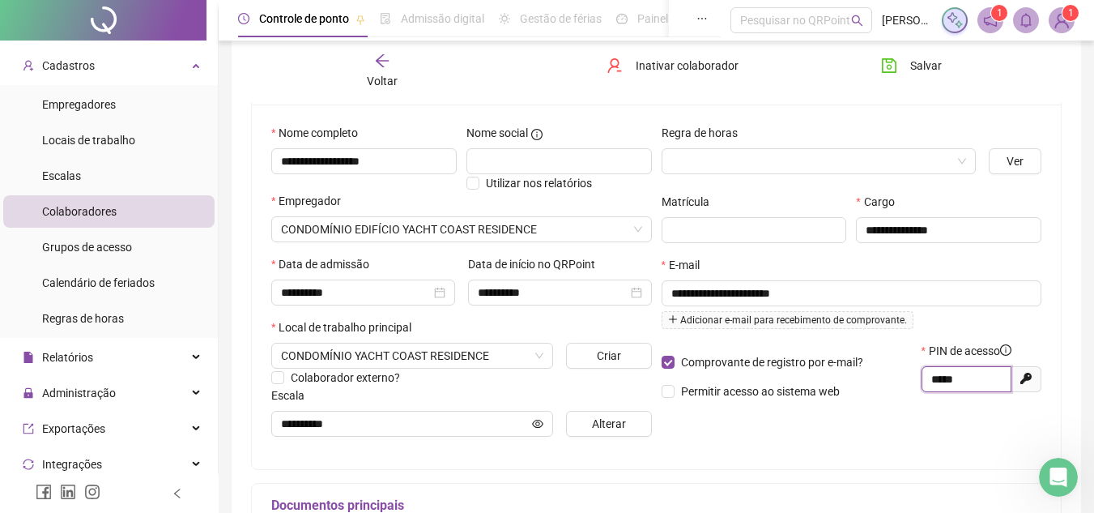
scroll to position [250, 0]
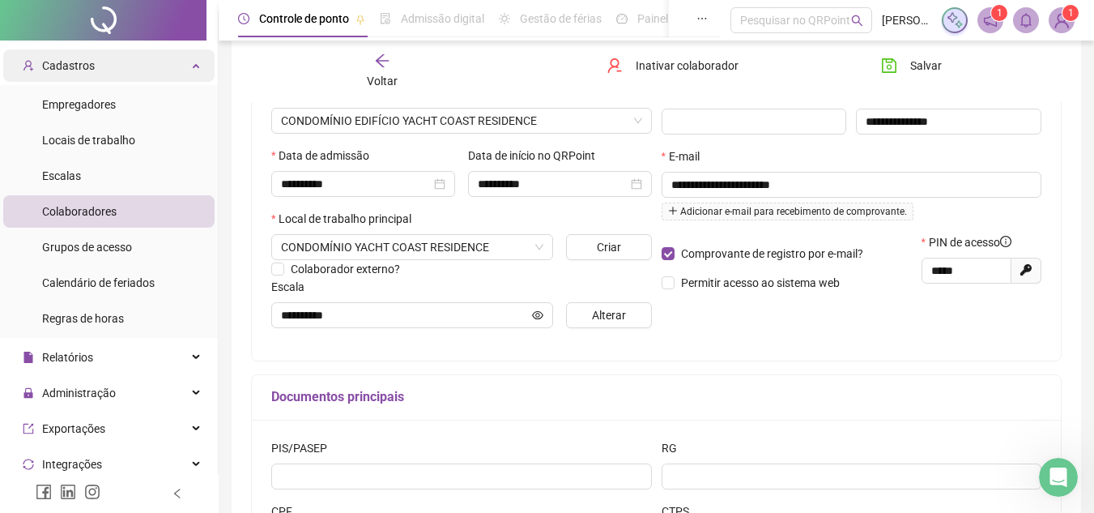
click at [190, 65] on div "Cadastros" at bounding box center [108, 65] width 211 height 32
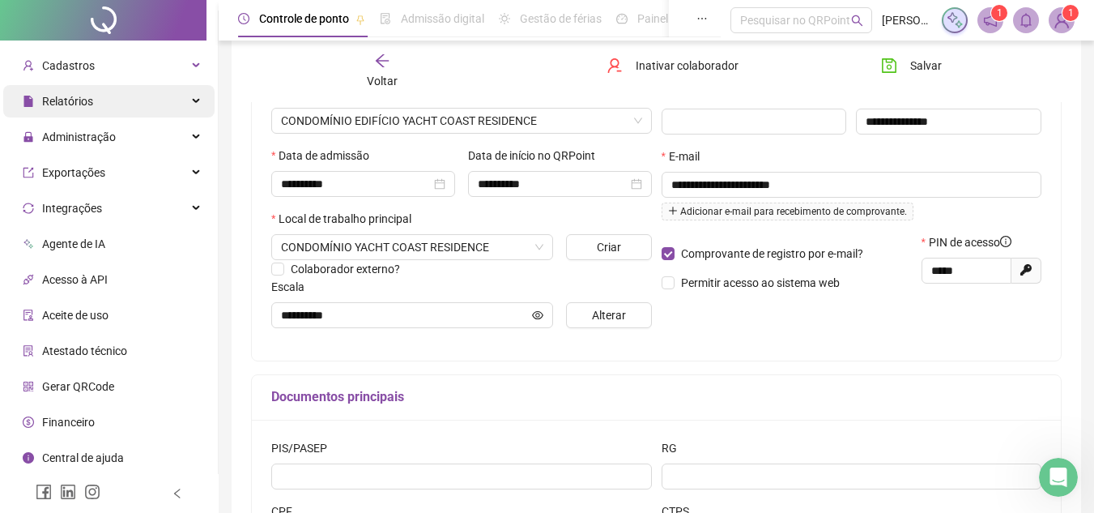
click at [138, 97] on div "Relatórios" at bounding box center [108, 101] width 211 height 32
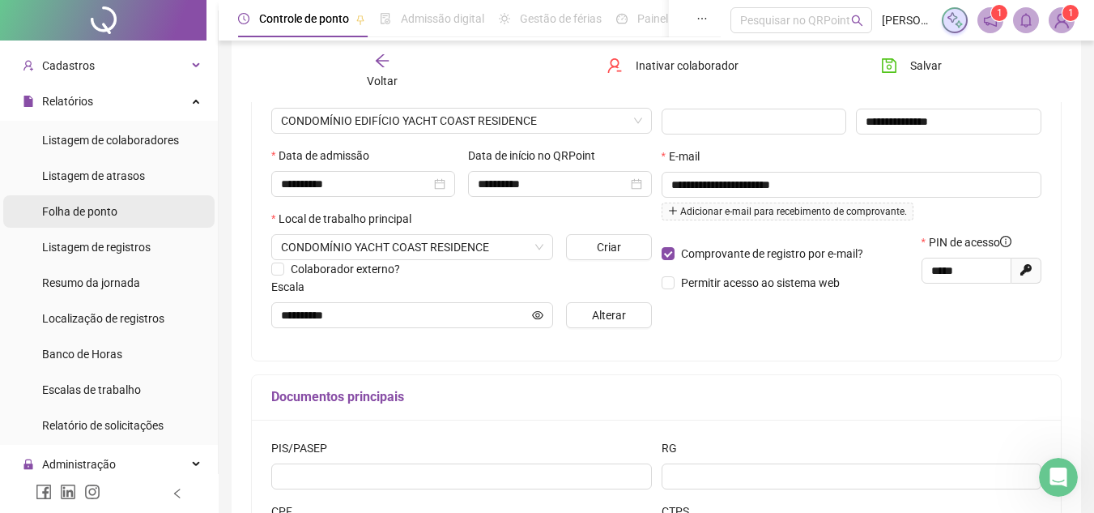
click at [113, 210] on span "Folha de ponto" at bounding box center [79, 211] width 75 height 13
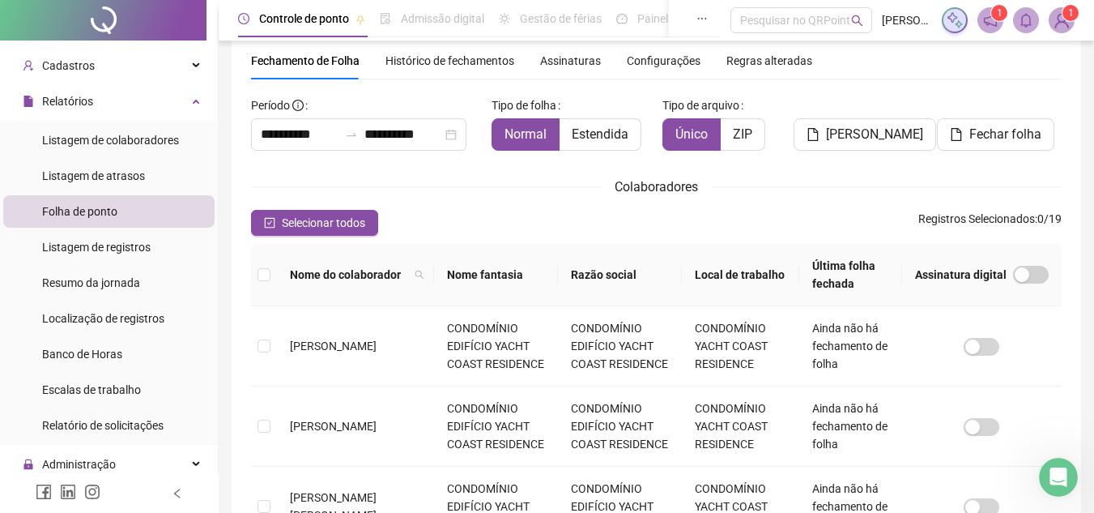
scroll to position [75, 0]
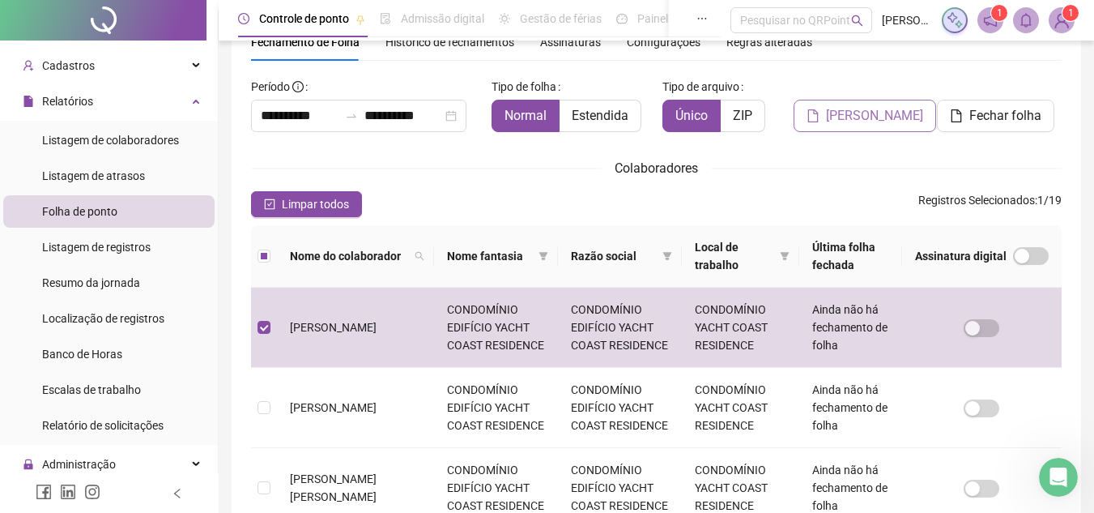
click at [857, 117] on span "[PERSON_NAME]" at bounding box center [874, 115] width 97 height 19
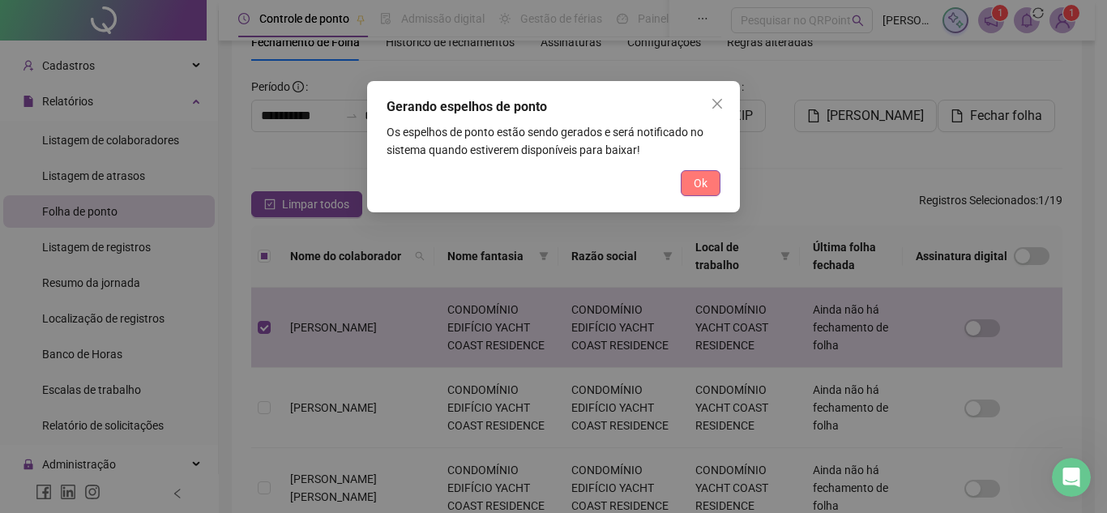
click at [697, 190] on span "Ok" at bounding box center [700, 183] width 14 height 18
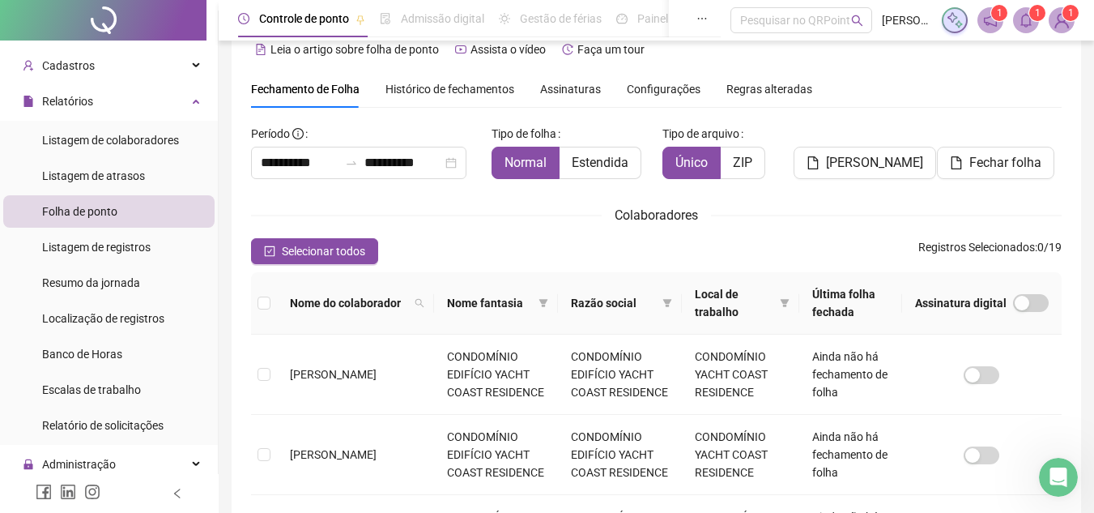
scroll to position [0, 0]
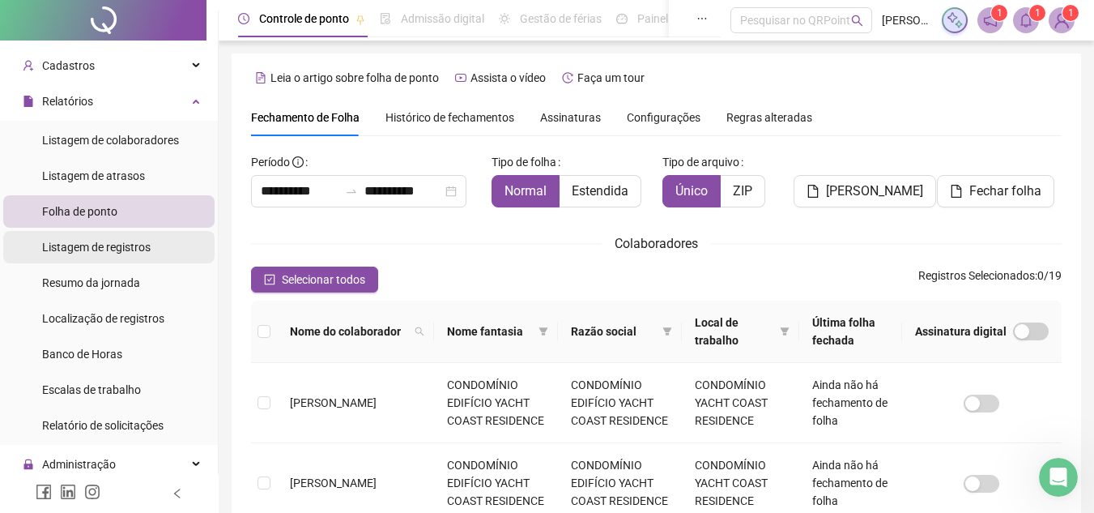
click at [94, 256] on div "Listagem de registros" at bounding box center [96, 247] width 109 height 32
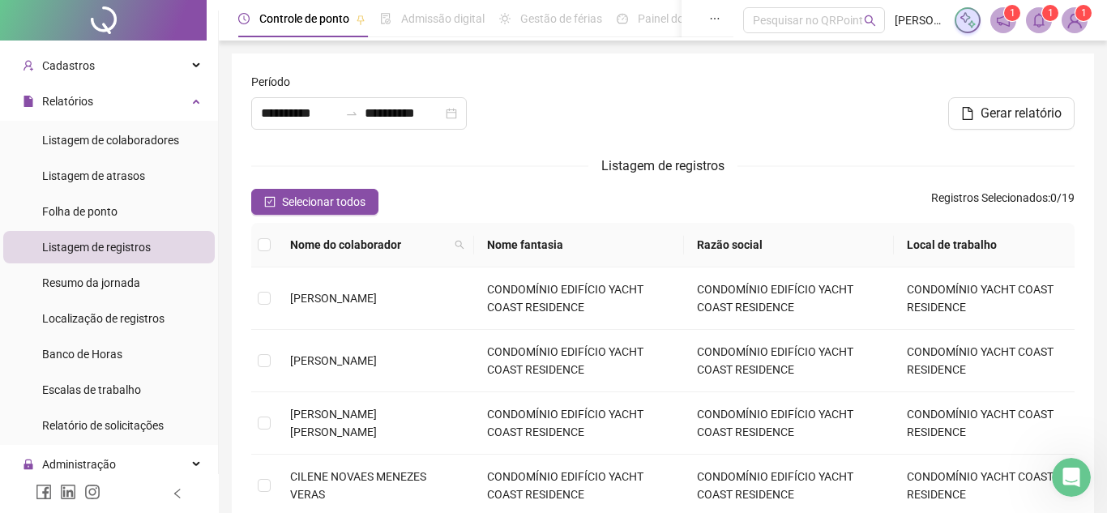
type input "**********"
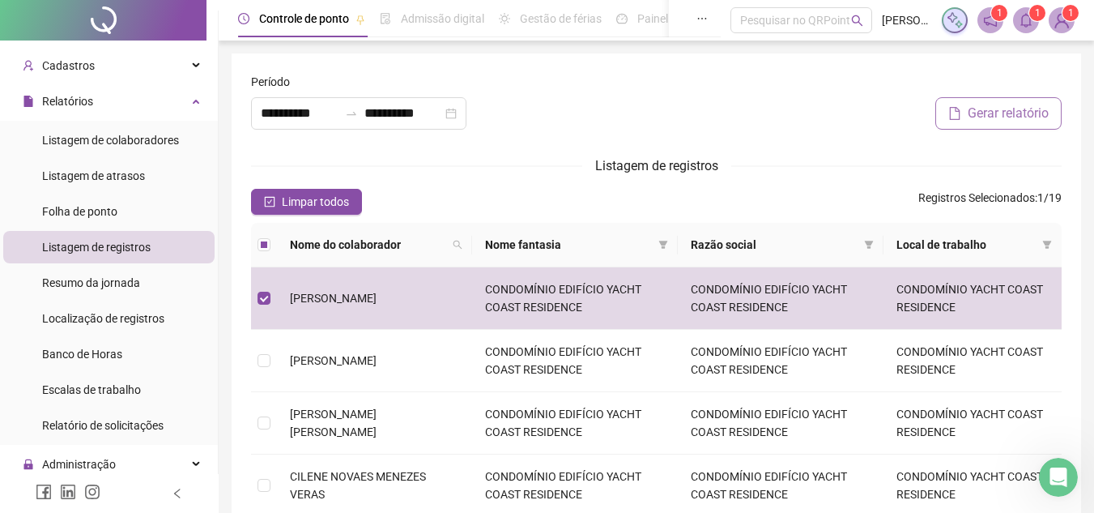
click at [987, 109] on span "Gerar relatório" at bounding box center [1008, 113] width 81 height 19
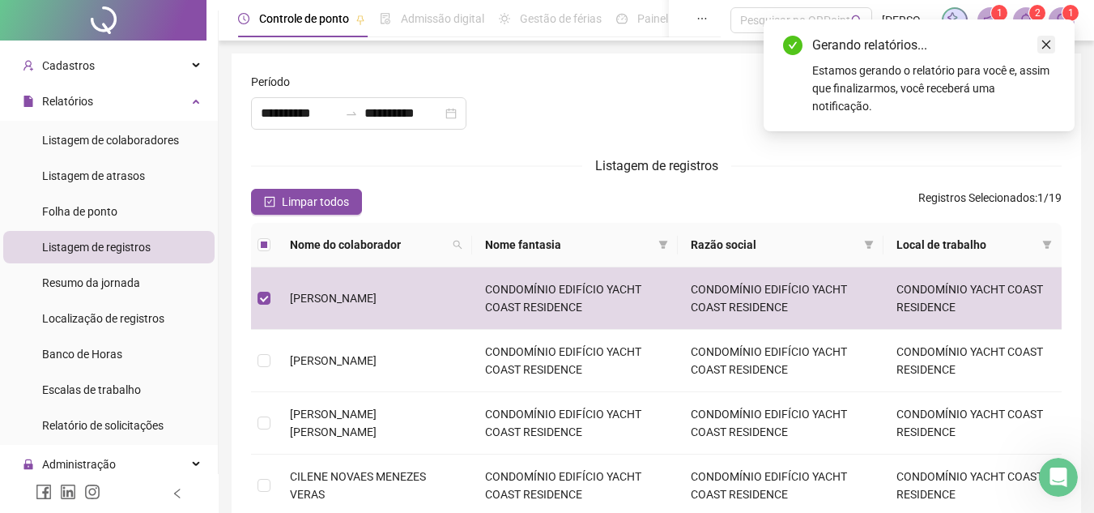
click at [1046, 43] on icon "close" at bounding box center [1046, 44] width 11 height 11
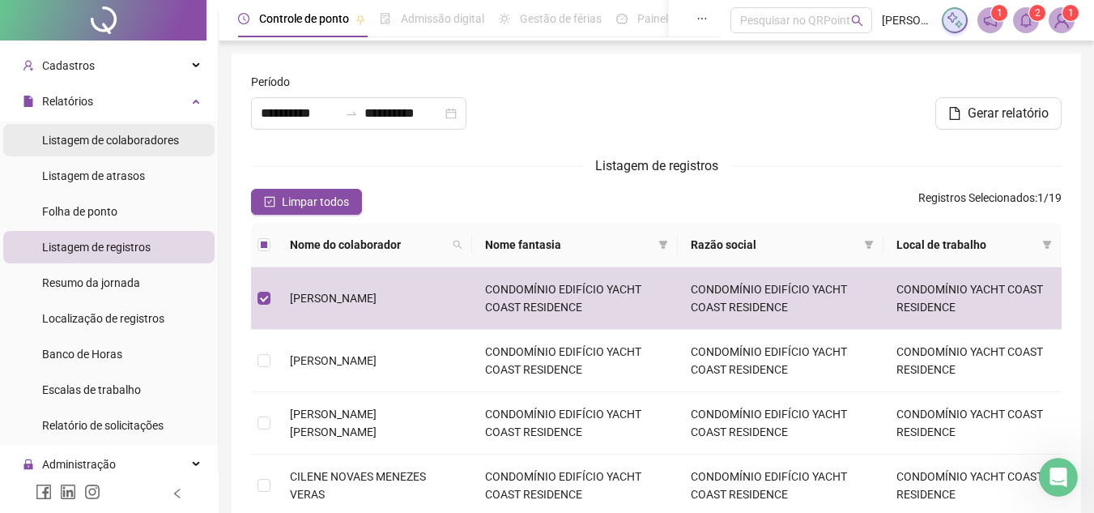
click at [147, 141] on span "Listagem de colaboradores" at bounding box center [110, 140] width 137 height 13
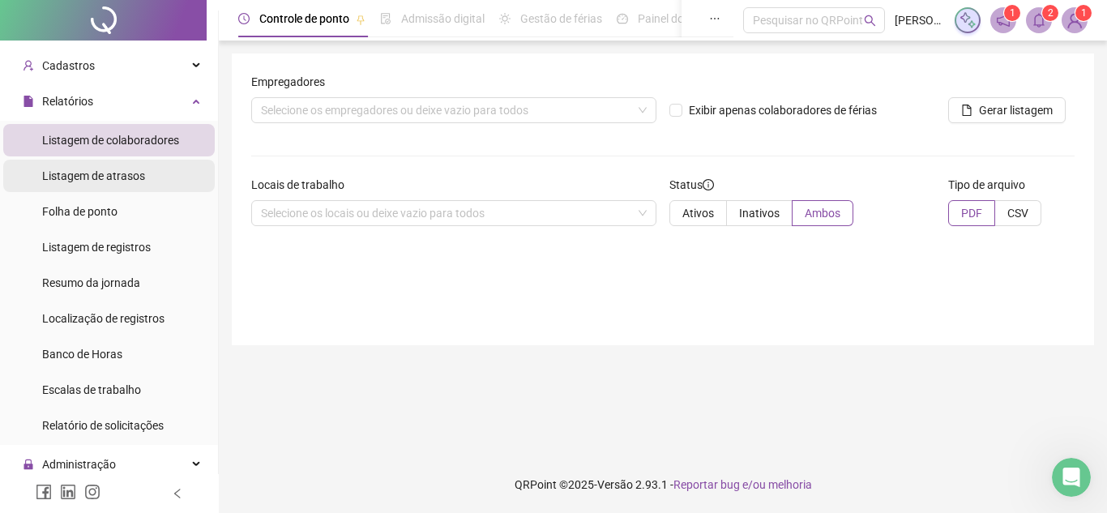
click at [143, 175] on li "Listagem de atrasos" at bounding box center [108, 176] width 211 height 32
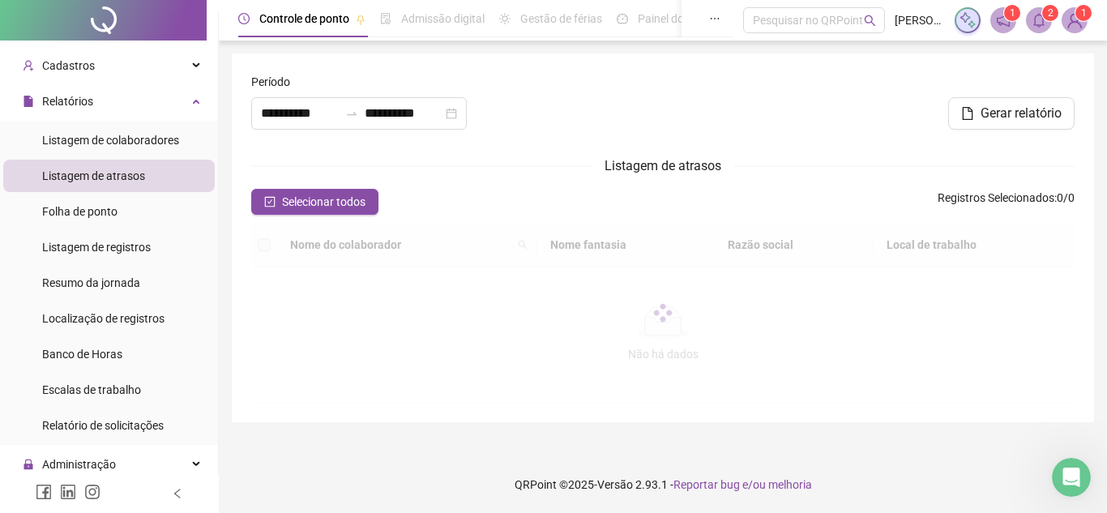
type input "**********"
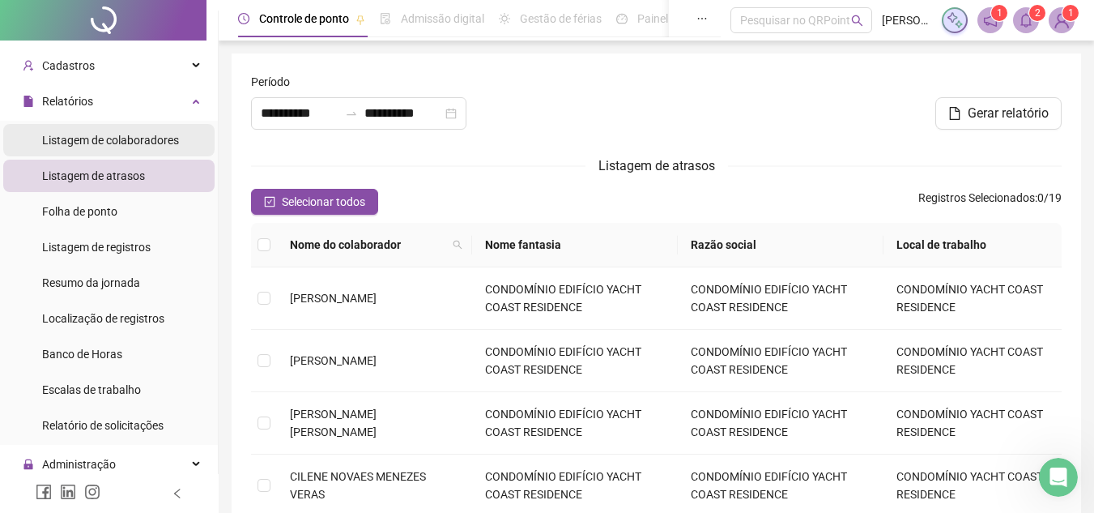
click at [144, 134] on span "Listagem de colaboradores" at bounding box center [110, 140] width 137 height 13
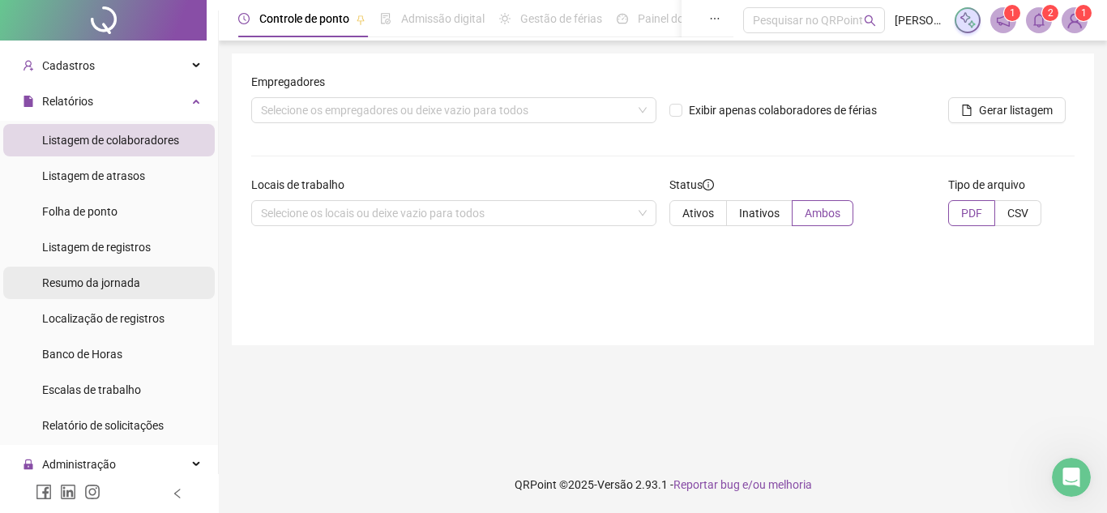
click at [134, 289] on span "Resumo da jornada" at bounding box center [91, 282] width 98 height 13
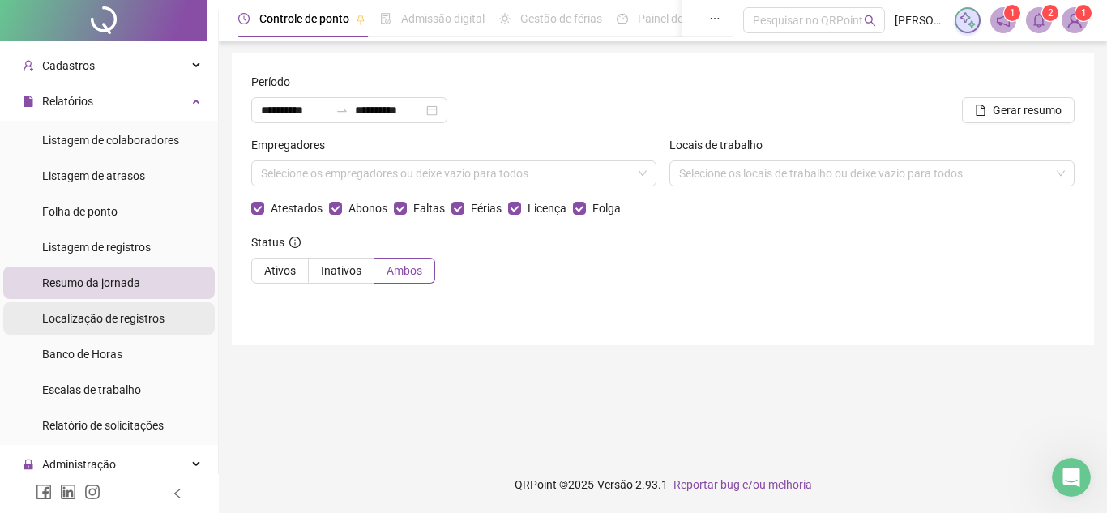
click at [131, 324] on span "Localização de registros" at bounding box center [103, 318] width 122 height 13
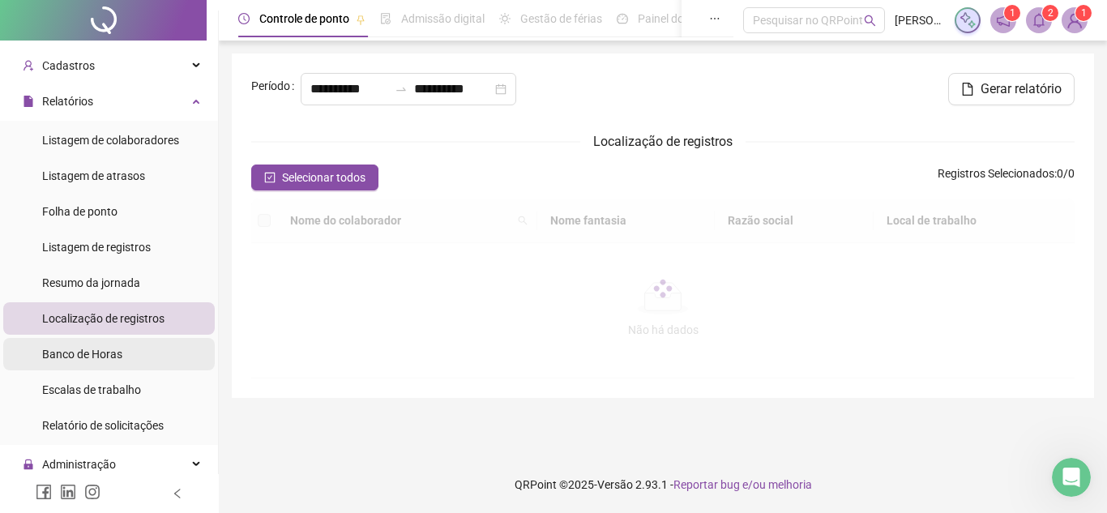
click at [124, 359] on li "Banco de Horas" at bounding box center [108, 354] width 211 height 32
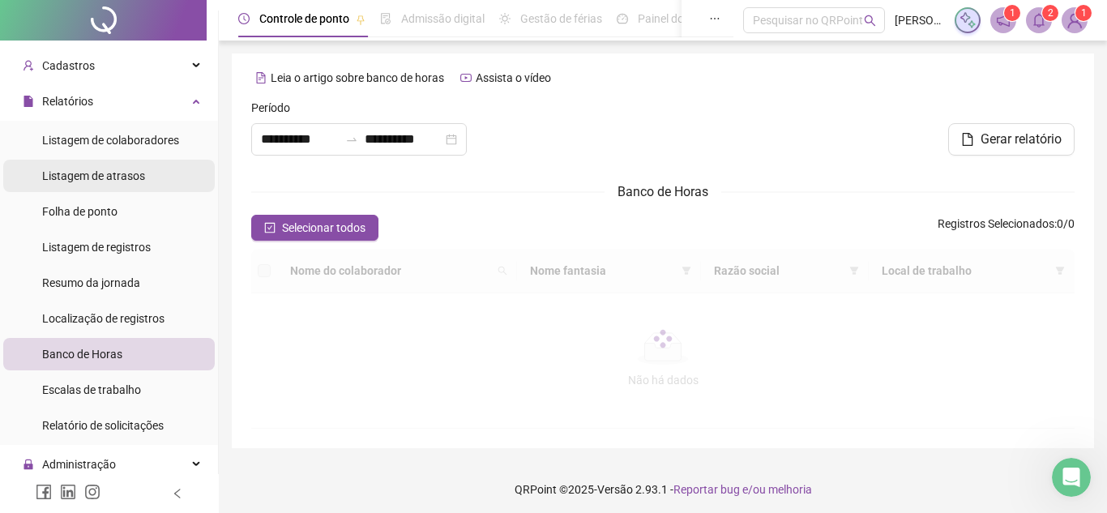
click at [122, 386] on span "Escalas de trabalho" at bounding box center [91, 389] width 99 height 13
click at [113, 419] on span "Relatório de solicitações" at bounding box center [103, 425] width 122 height 13
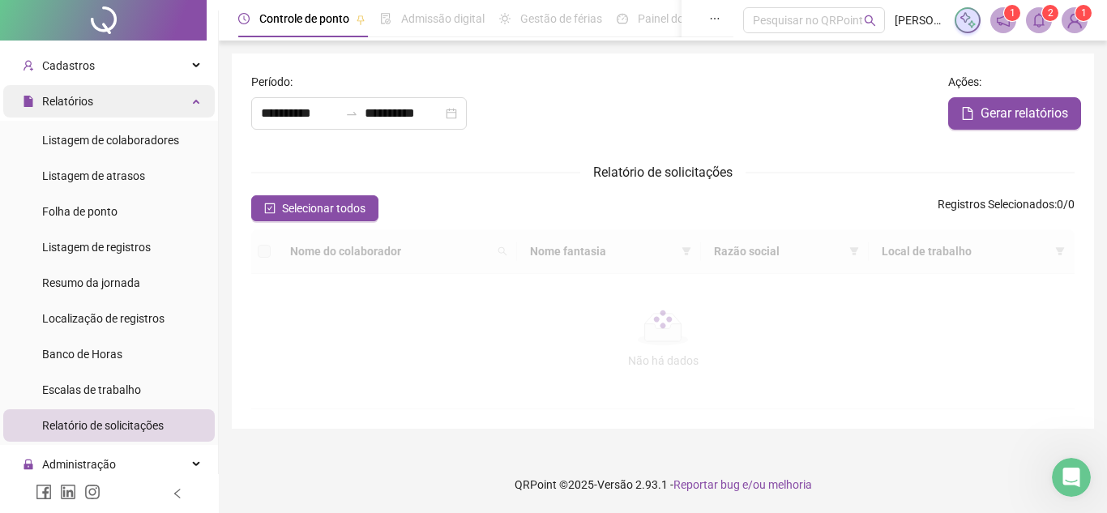
click at [186, 100] on div "Relatórios" at bounding box center [108, 101] width 211 height 32
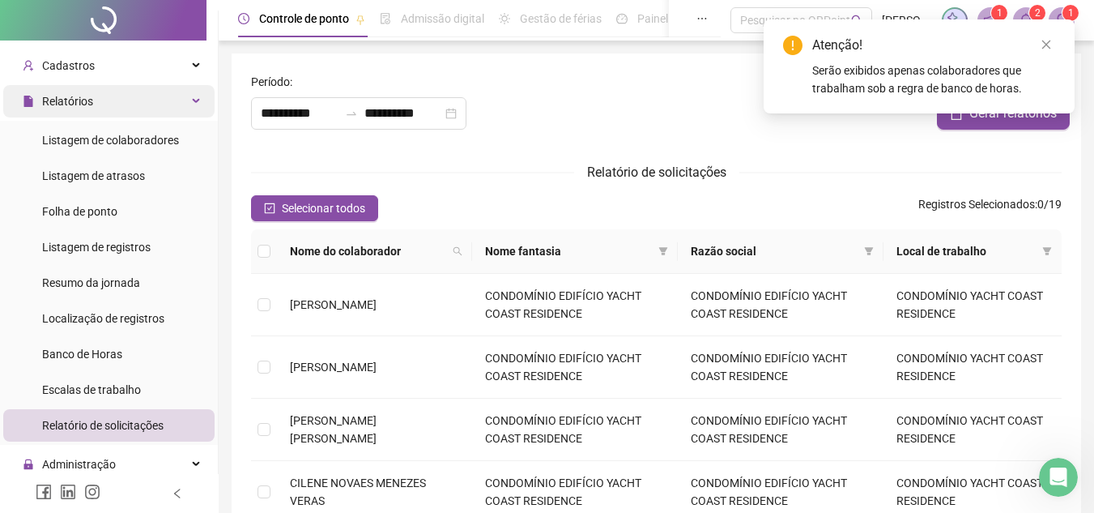
type input "**********"
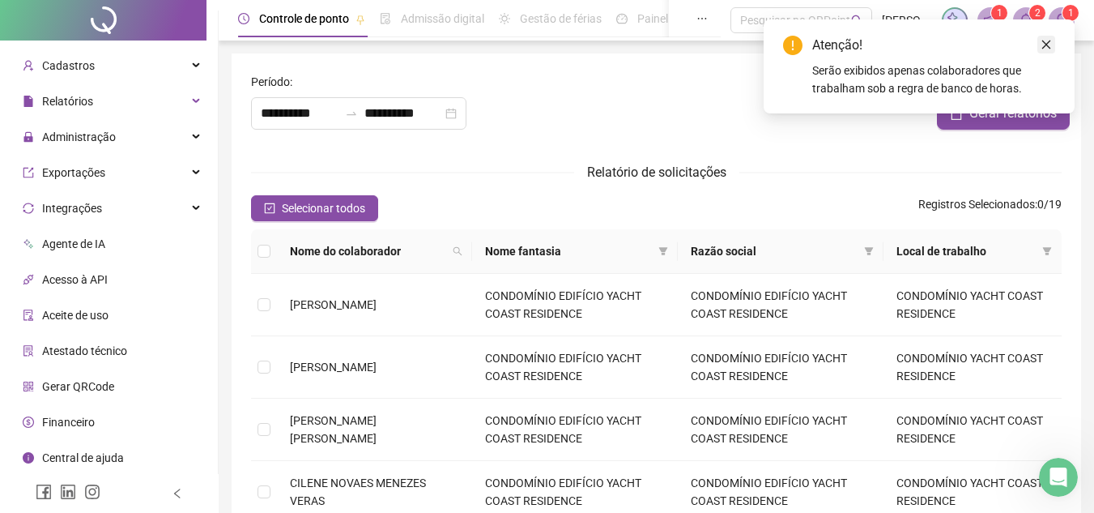
click at [1047, 45] on icon "close" at bounding box center [1046, 44] width 11 height 11
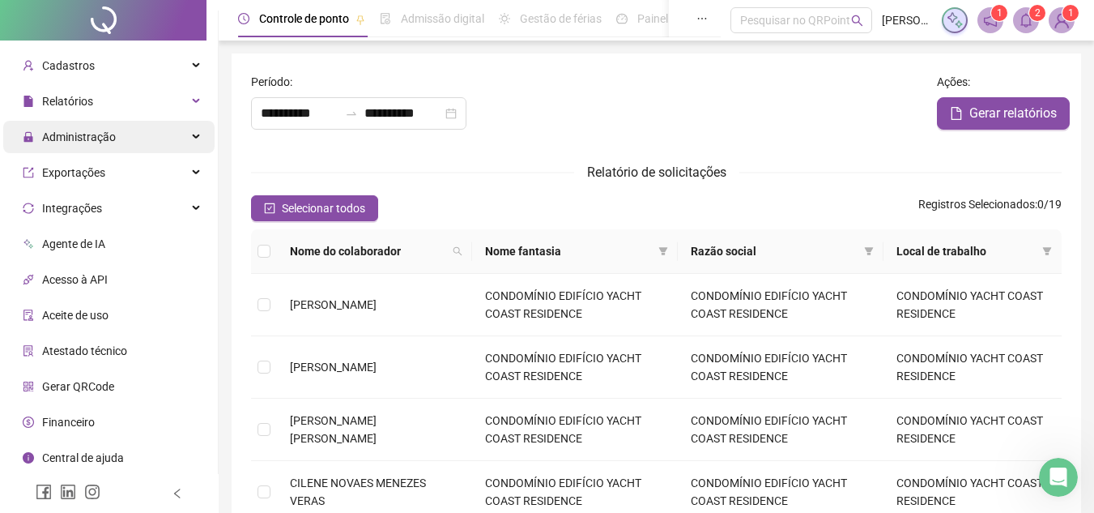
click at [150, 141] on div "Administração" at bounding box center [108, 137] width 211 height 32
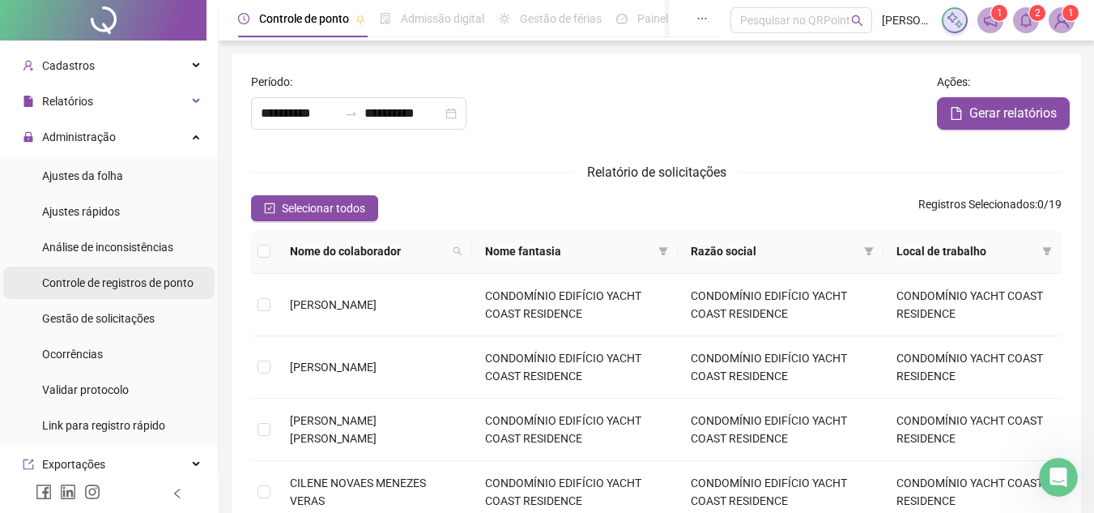
click at [158, 291] on div "Controle de registros de ponto" at bounding box center [117, 283] width 151 height 32
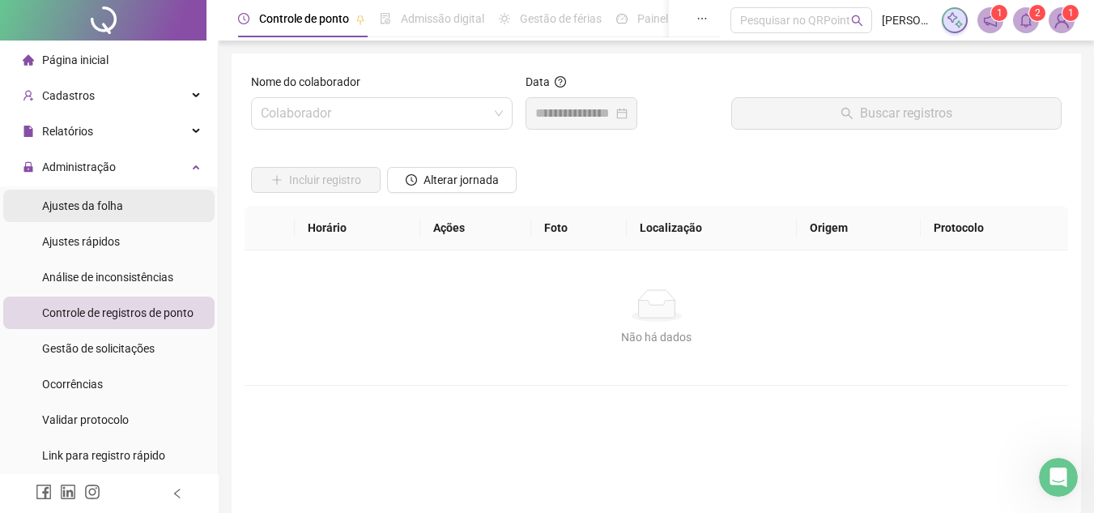
click at [137, 205] on li "Ajustes da folha" at bounding box center [108, 206] width 211 height 32
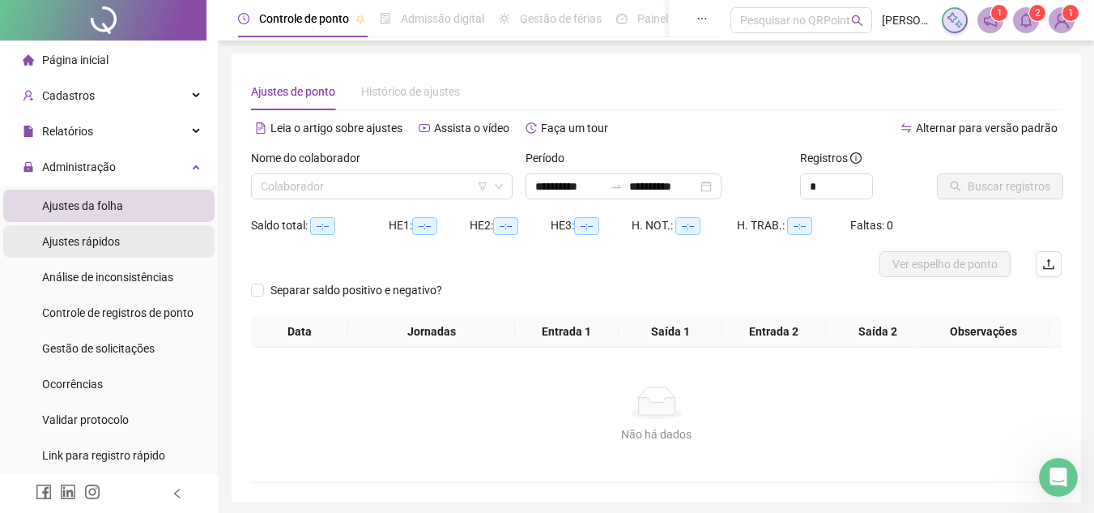
click at [135, 243] on li "Ajustes rápidos" at bounding box center [108, 241] width 211 height 32
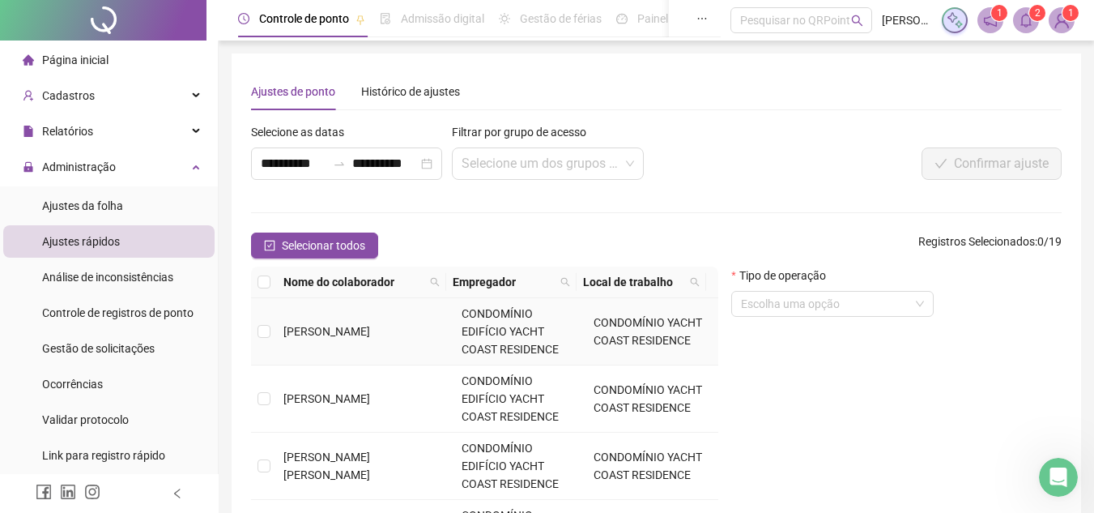
click at [256, 331] on td at bounding box center [264, 331] width 26 height 67
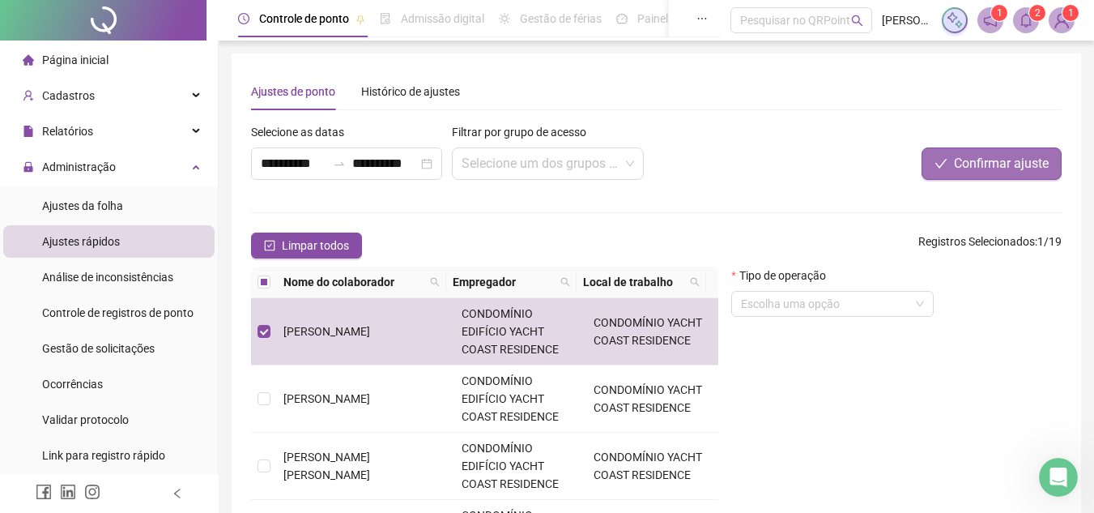
click at [983, 176] on button "Confirmar ajuste" at bounding box center [992, 163] width 140 height 32
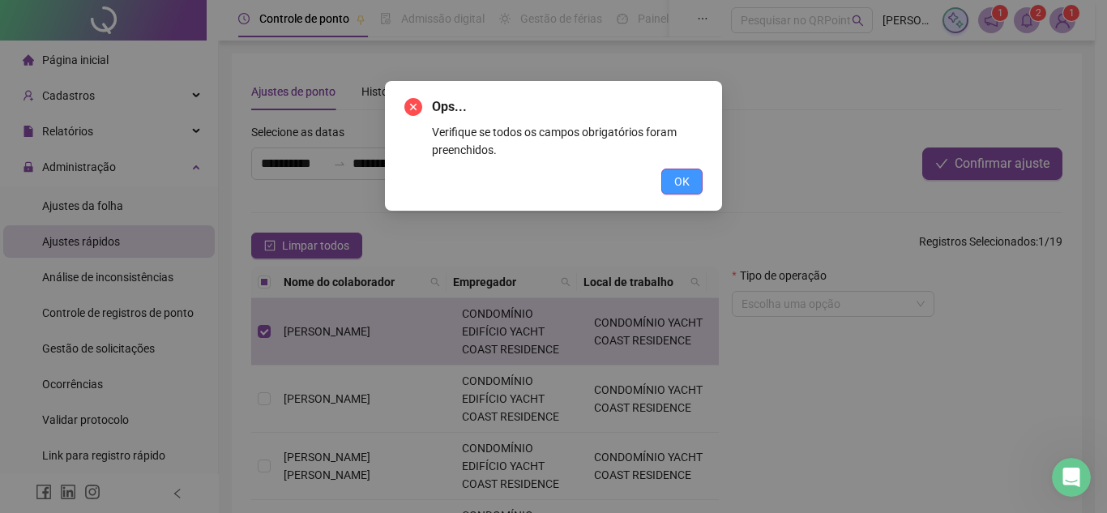
click at [672, 177] on button "OK" at bounding box center [681, 182] width 41 height 26
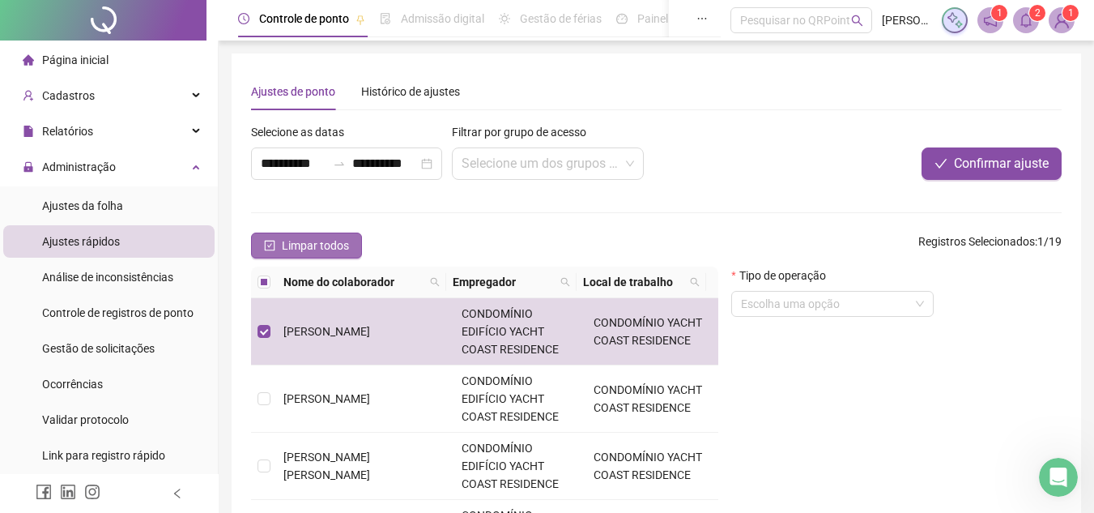
click at [292, 250] on span "Limpar todos" at bounding box center [315, 246] width 67 height 18
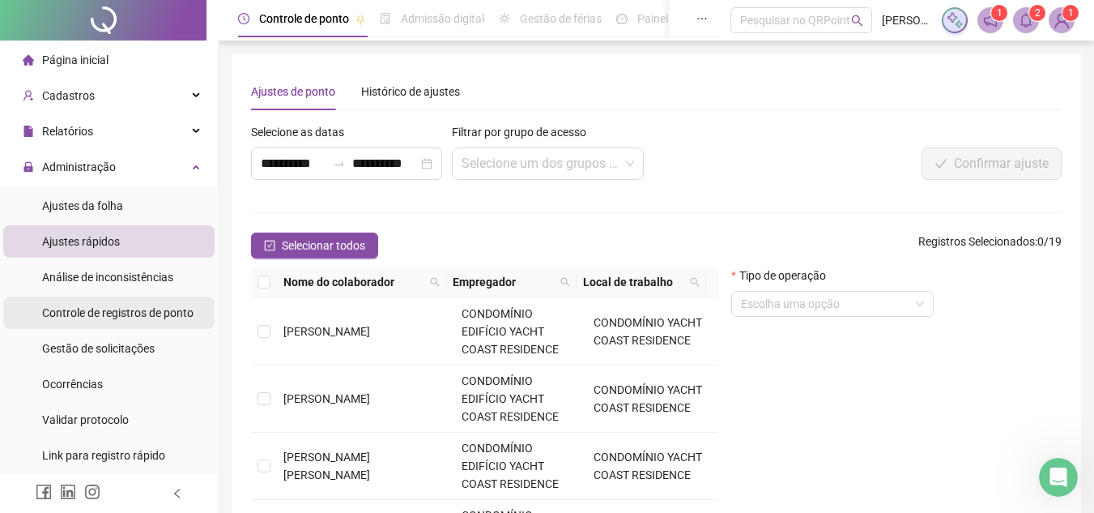
click at [156, 315] on span "Controle de registros de ponto" at bounding box center [117, 312] width 151 height 13
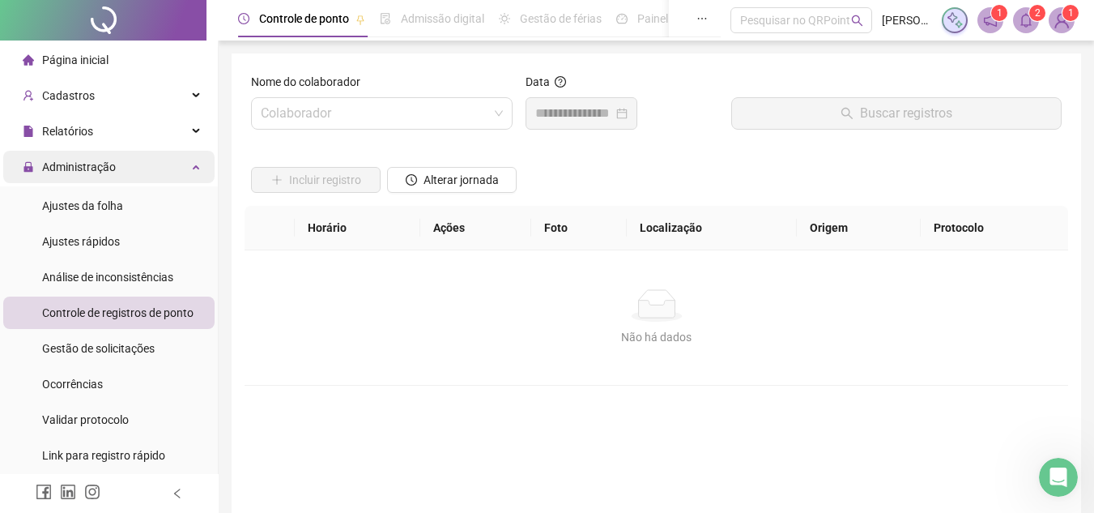
click at [184, 169] on div "Administração" at bounding box center [108, 167] width 211 height 32
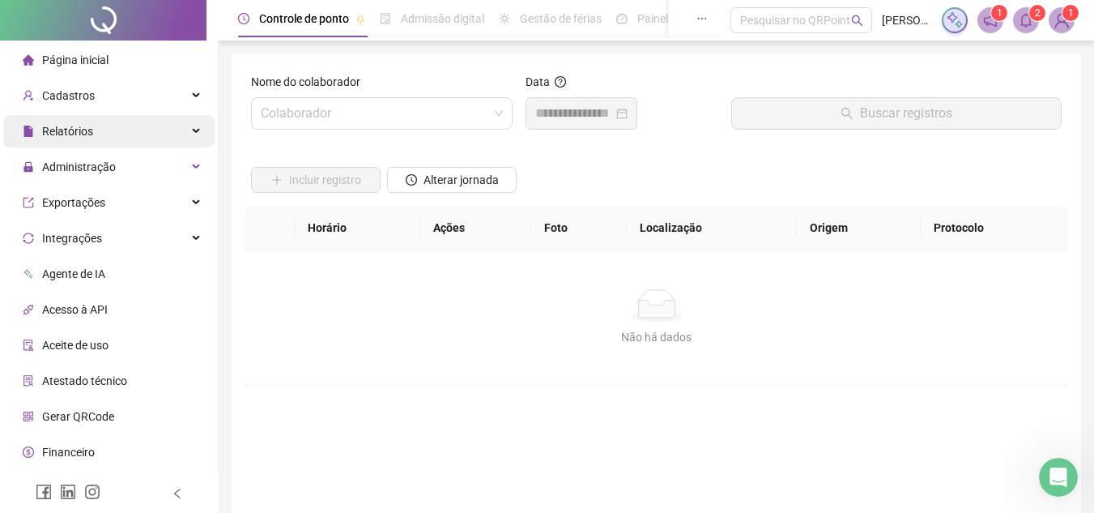
click at [186, 133] on div "Relatórios" at bounding box center [108, 131] width 211 height 32
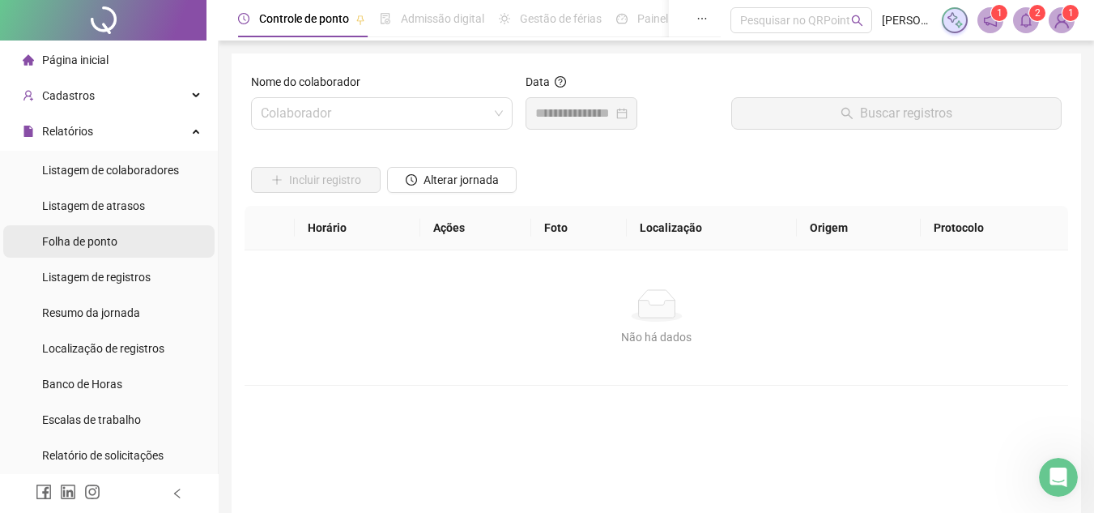
click at [113, 243] on span "Folha de ponto" at bounding box center [79, 241] width 75 height 13
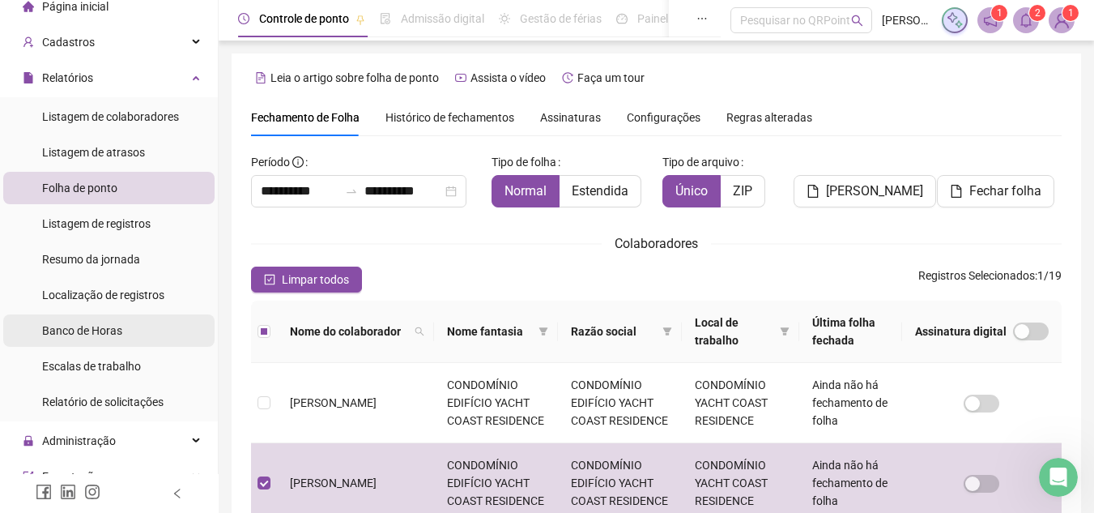
scroll to position [81, 0]
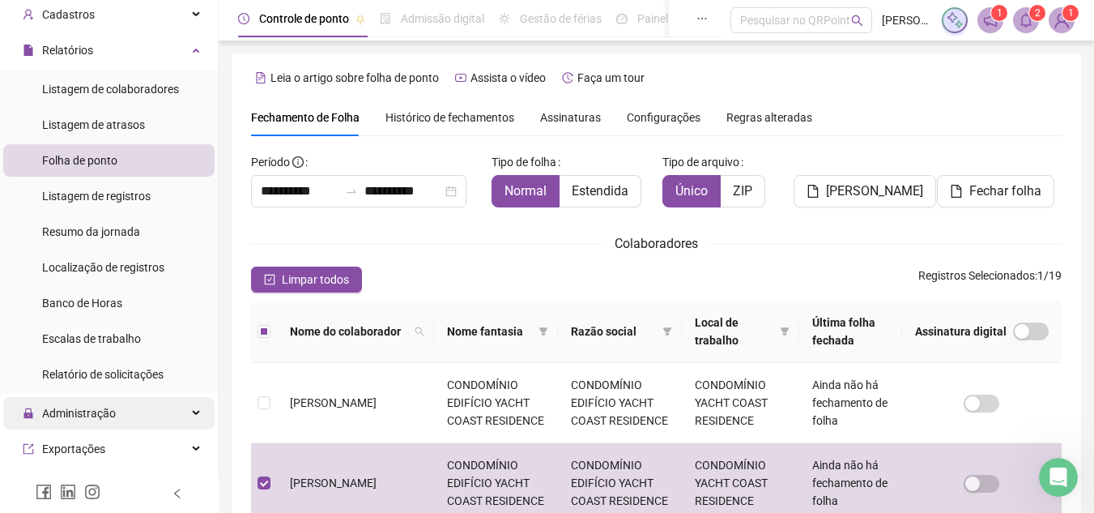
click at [121, 417] on div "Administração" at bounding box center [108, 413] width 211 height 32
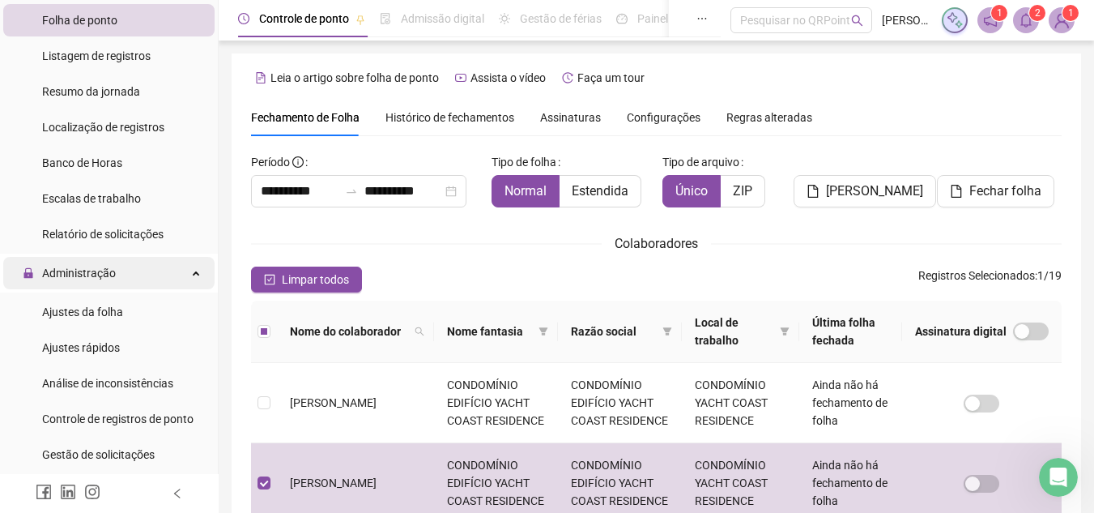
scroll to position [243, 0]
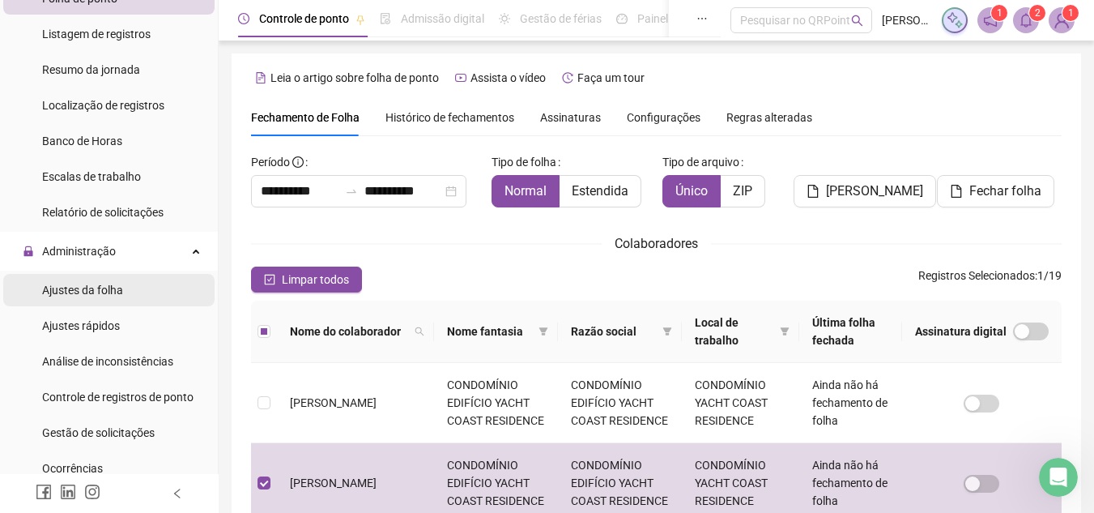
click at [120, 280] on div "Ajustes da folha" at bounding box center [82, 290] width 81 height 32
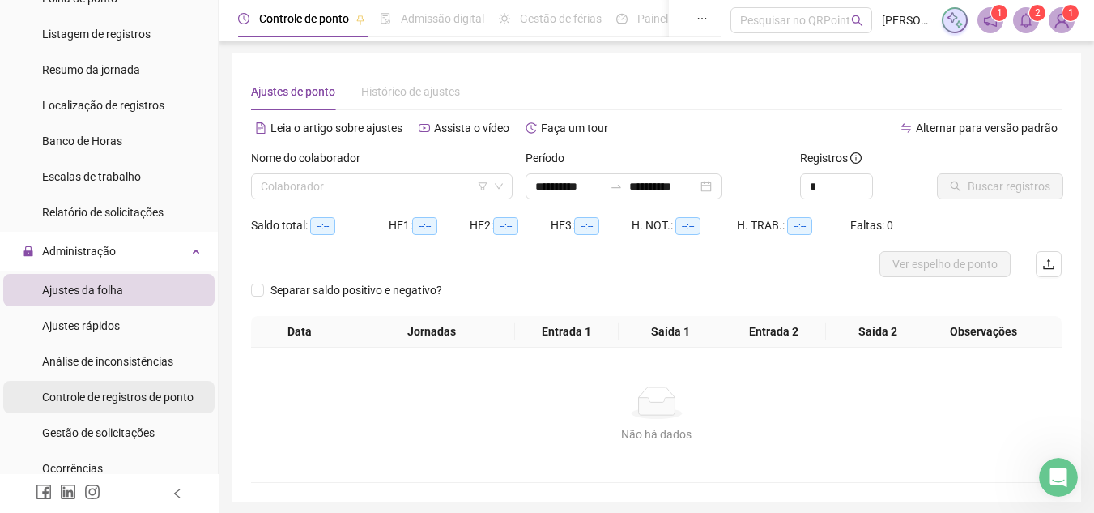
click at [136, 402] on span "Controle de registros de ponto" at bounding box center [117, 396] width 151 height 13
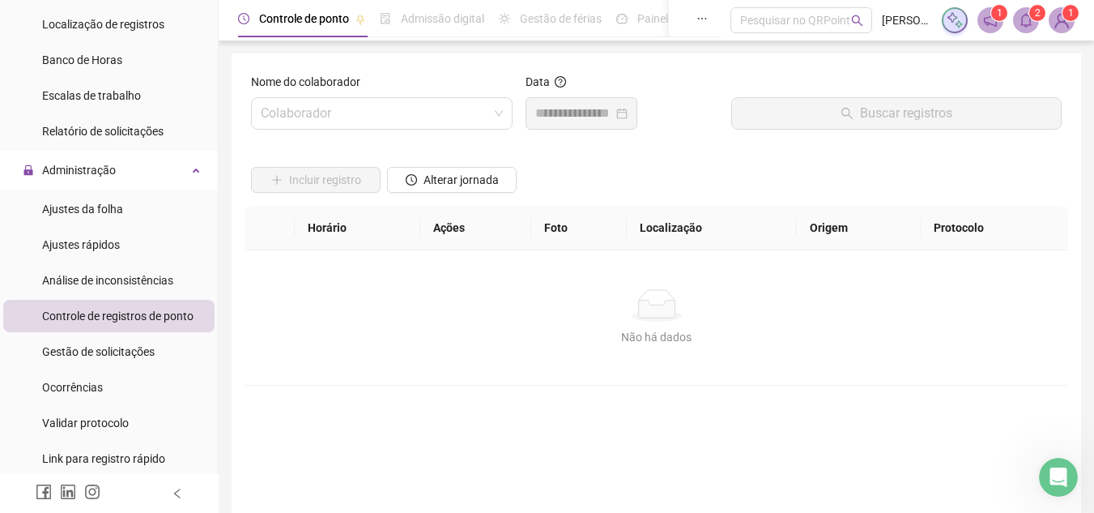
scroll to position [243, 0]
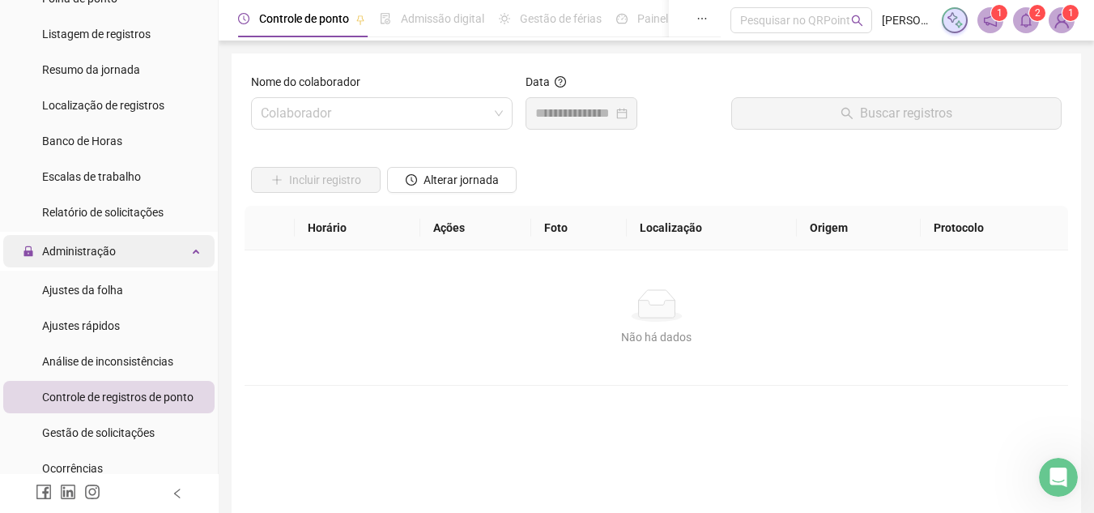
click at [189, 253] on div "Administração" at bounding box center [108, 251] width 211 height 32
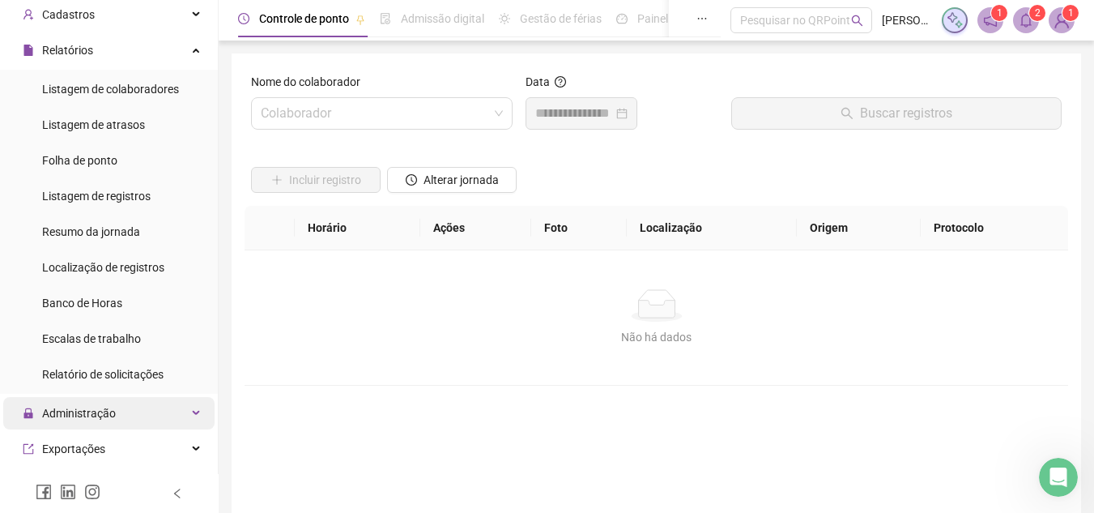
scroll to position [0, 0]
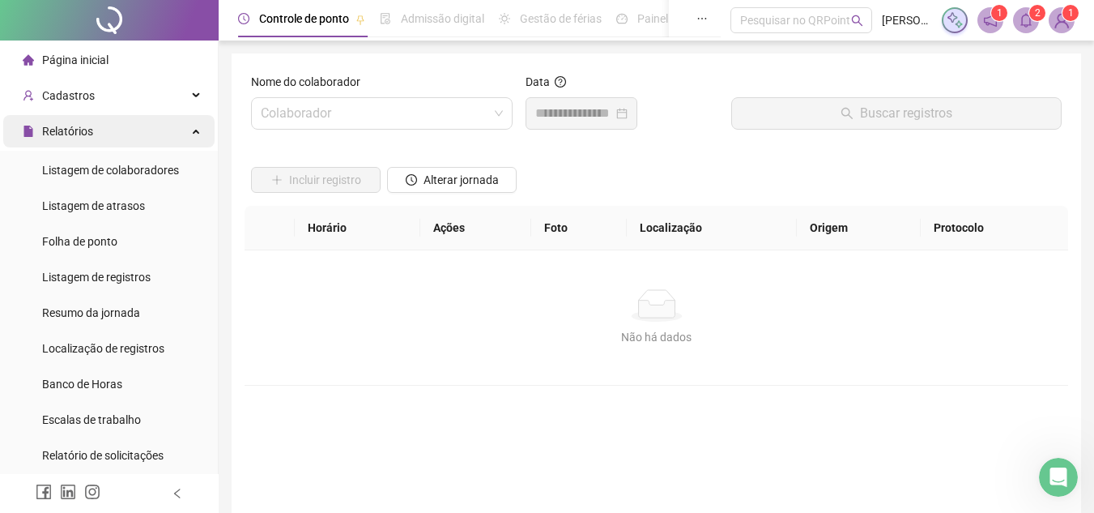
click at [183, 136] on div "Relatórios" at bounding box center [108, 131] width 211 height 32
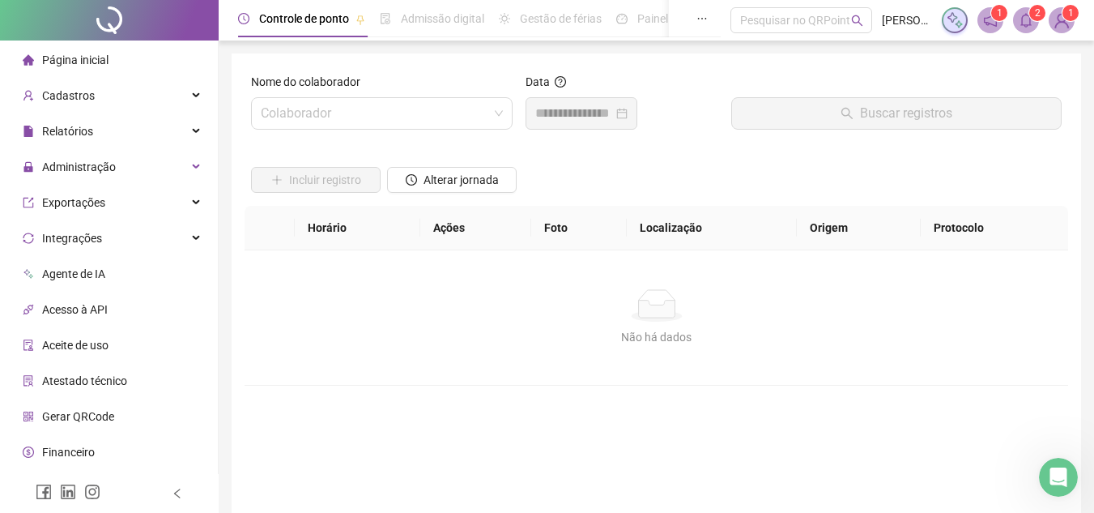
click at [156, 77] on ul "Página inicial Cadastros Empregadores Locais de trabalho Escalas Colaboradores …" at bounding box center [109, 292] width 219 height 502
click at [156, 68] on li "Página inicial" at bounding box center [108, 60] width 211 height 32
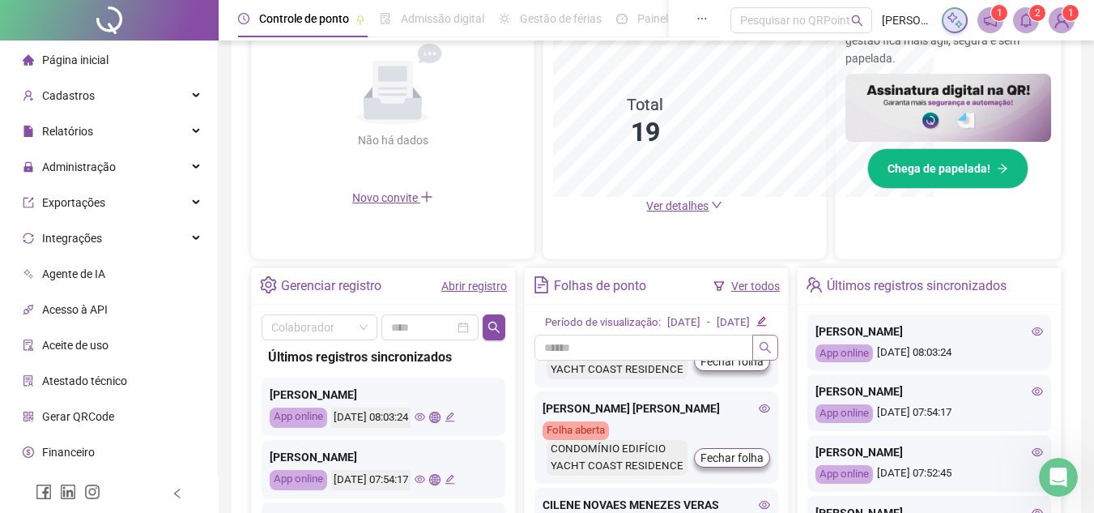
scroll to position [324, 0]
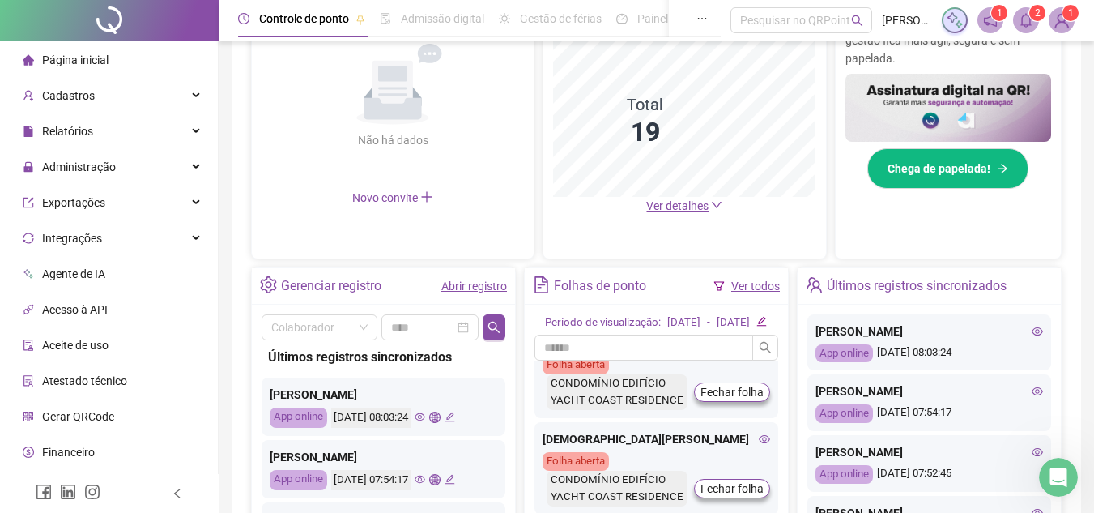
click at [1032, 337] on icon "eye" at bounding box center [1037, 331] width 11 height 11
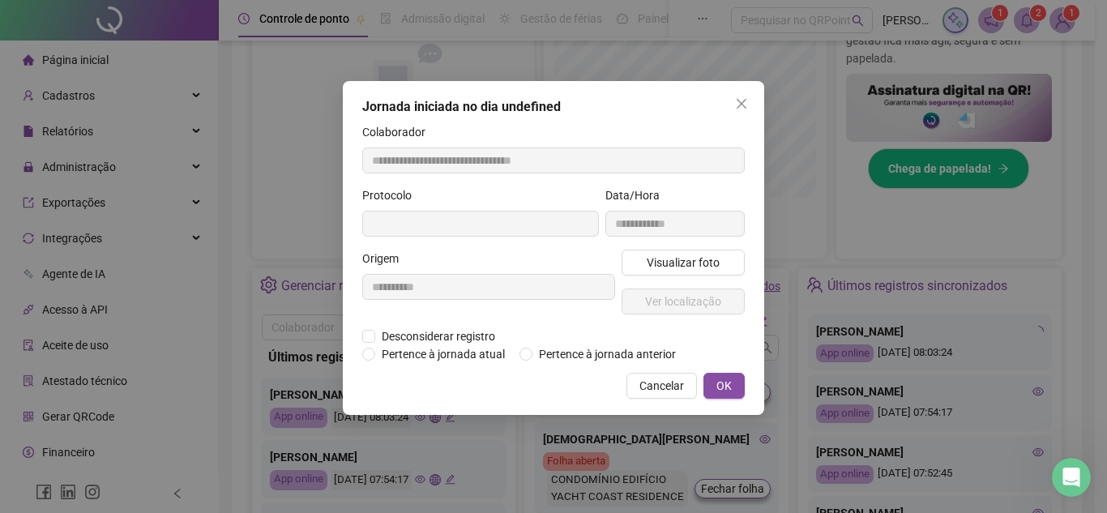
type input "**********"
click at [1027, 343] on div "**********" at bounding box center [553, 256] width 1107 height 513
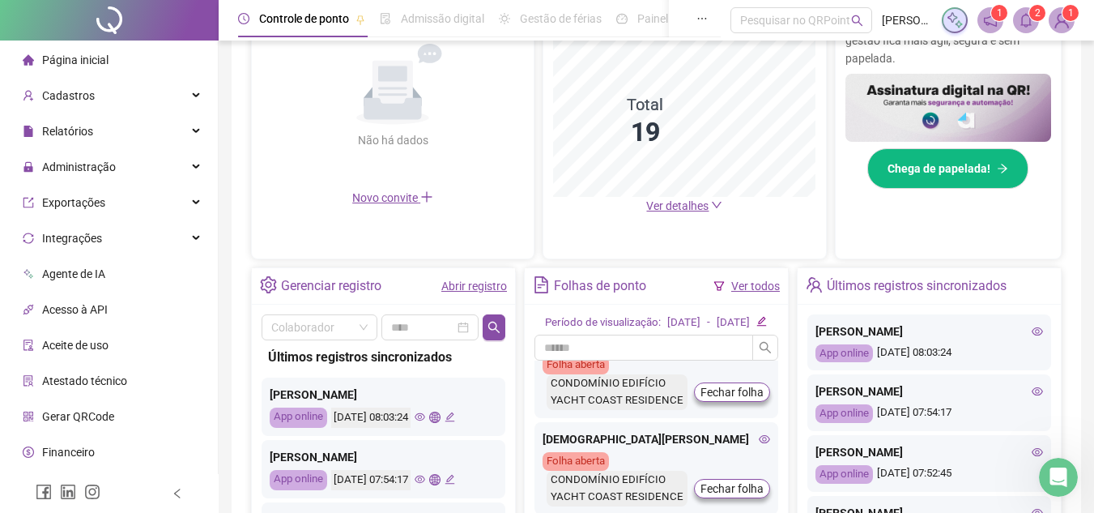
click at [759, 348] on icon "eye" at bounding box center [764, 342] width 11 height 11
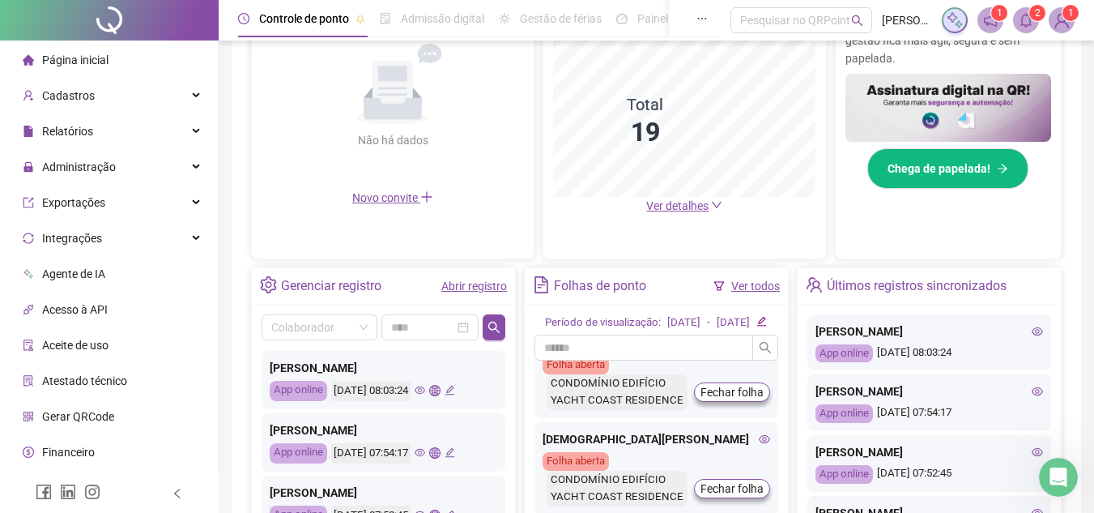
scroll to position [0, 0]
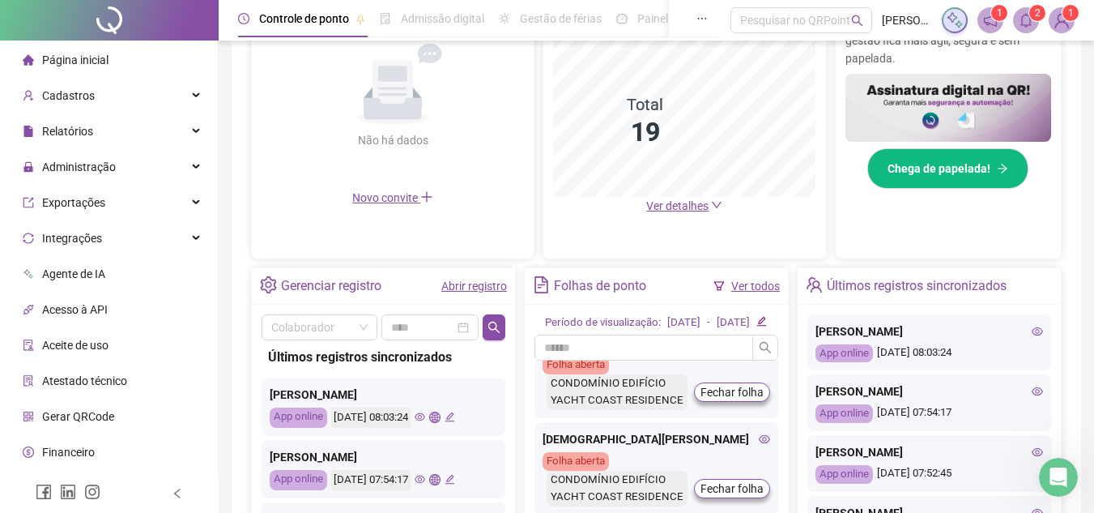
click at [425, 417] on icon "eye" at bounding box center [420, 417] width 11 height 11
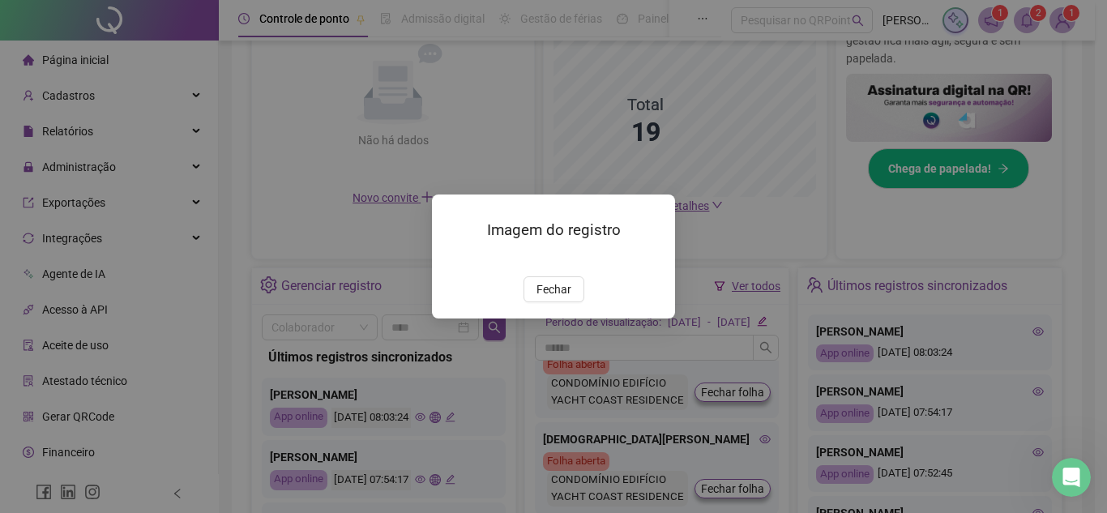
click at [446, 417] on div "Imagem do registro Fechar" at bounding box center [553, 256] width 1107 height 513
click at [546, 298] on span "Fechar" at bounding box center [553, 289] width 35 height 18
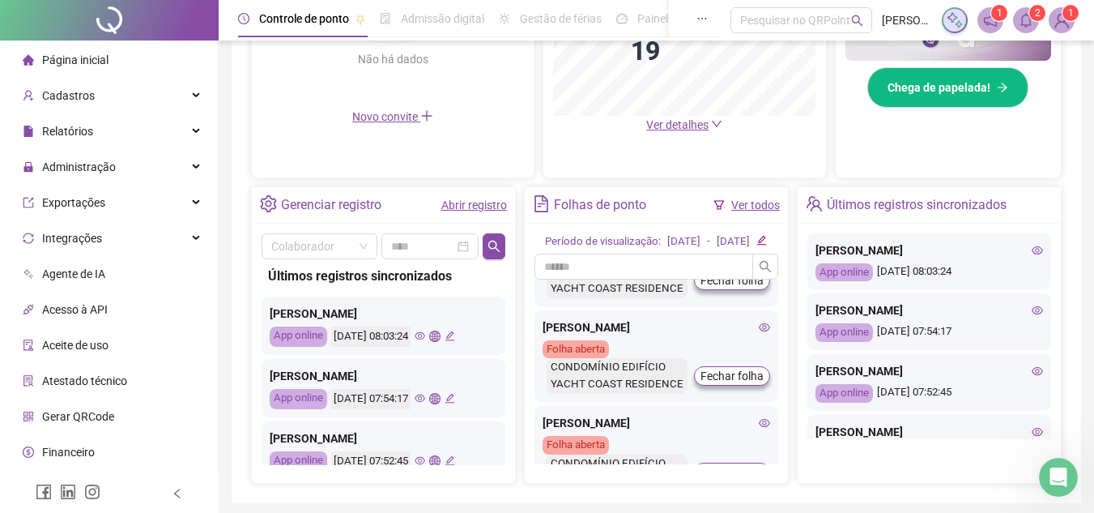
scroll to position [486, 0]
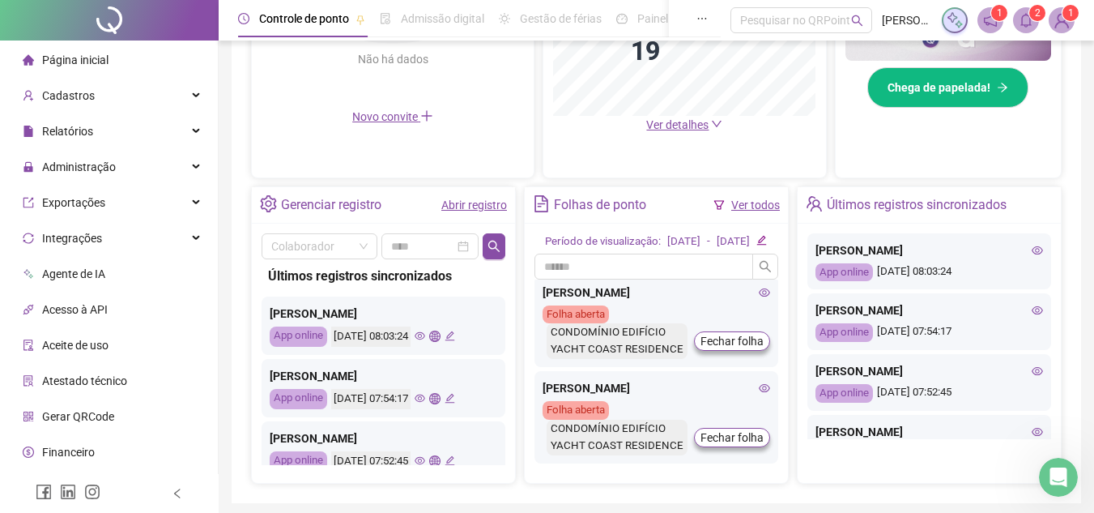
click at [759, 202] on icon "eye" at bounding box center [764, 195] width 11 height 11
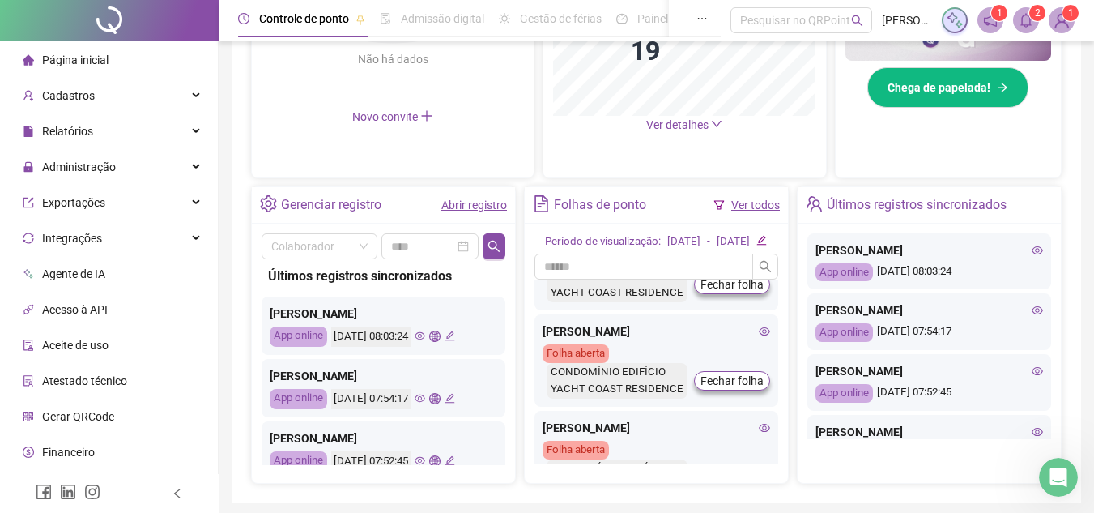
scroll to position [561, 0]
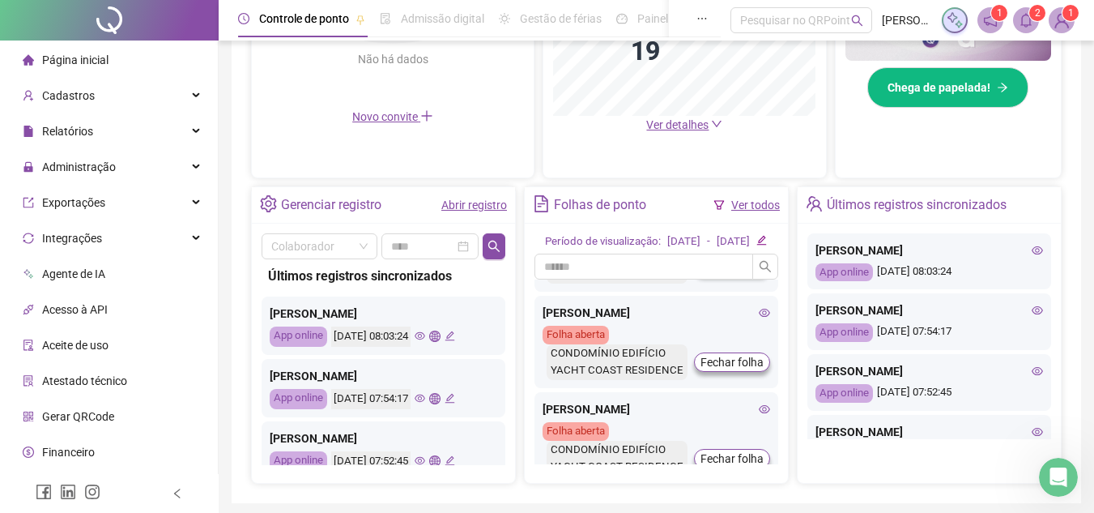
click at [759, 223] on icon "eye" at bounding box center [764, 216] width 11 height 11
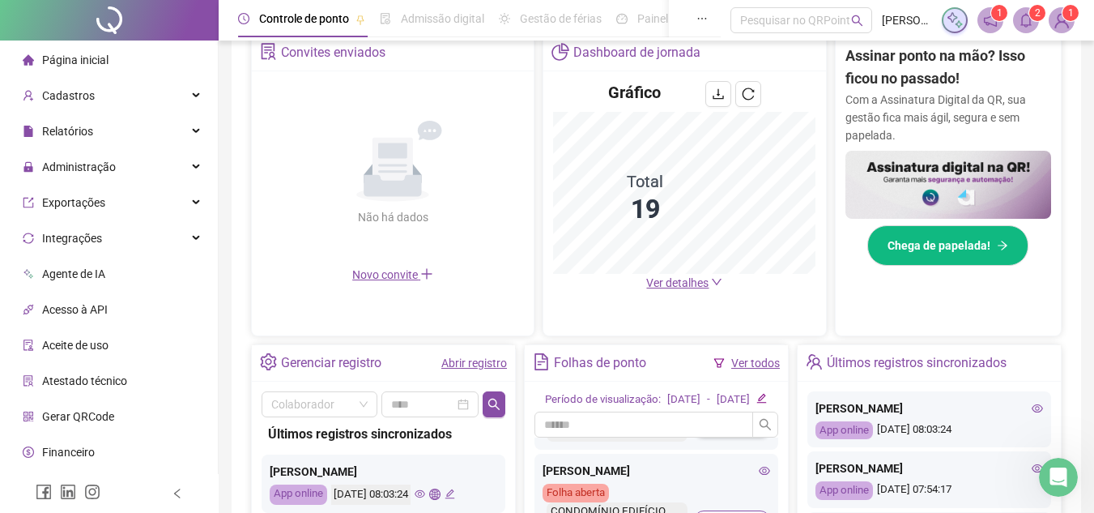
scroll to position [558, 0]
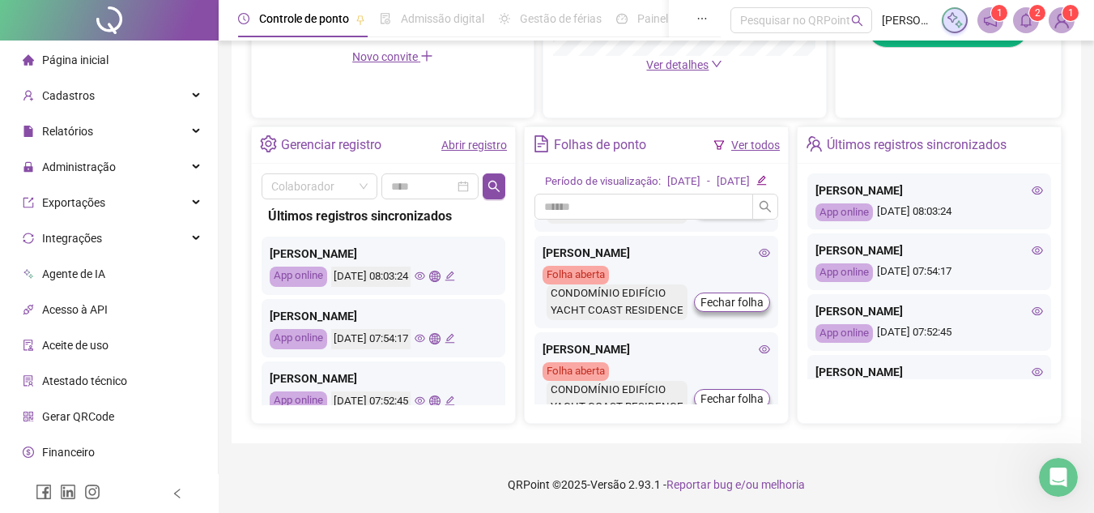
click at [130, 63] on li "Página inicial" at bounding box center [108, 60] width 211 height 32
click at [119, 61] on li "Página inicial" at bounding box center [108, 60] width 211 height 32
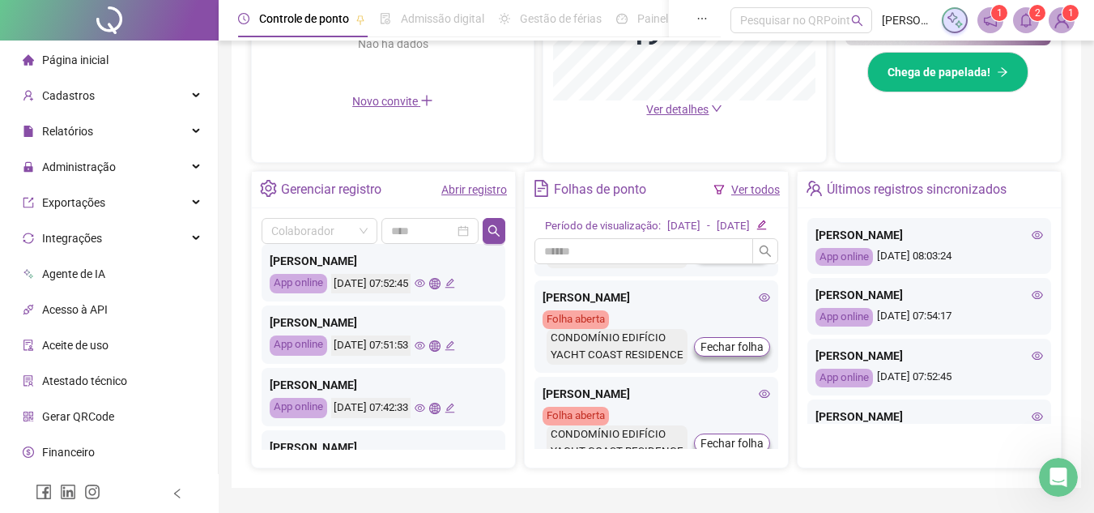
scroll to position [396, 0]
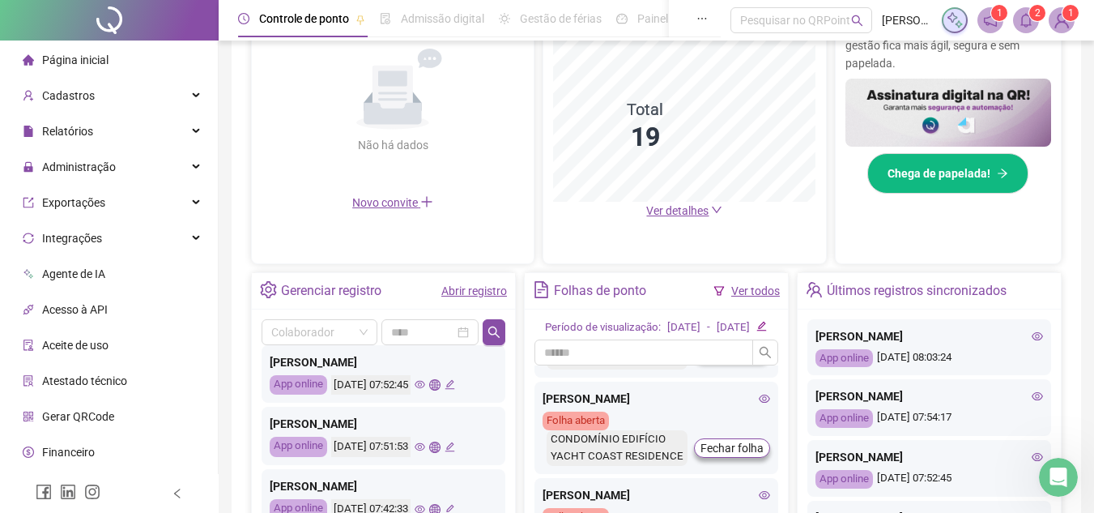
click at [787, 465] on div "Período de visualização: [DATE] - [DATE] [PERSON_NAME] [GEOGRAPHIC_DATA] aberta…" at bounding box center [656, 438] width 263 height 259
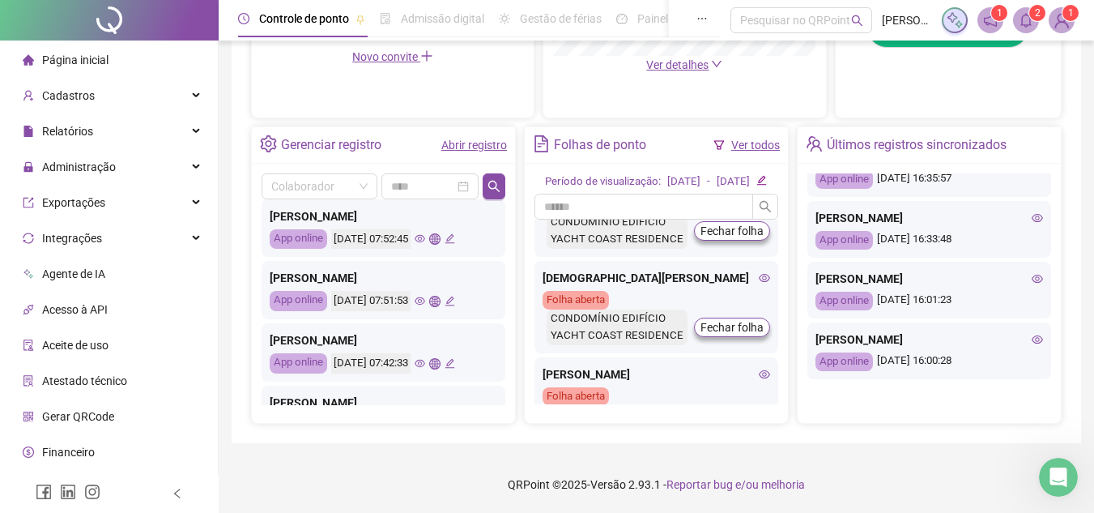
scroll to position [117, 0]
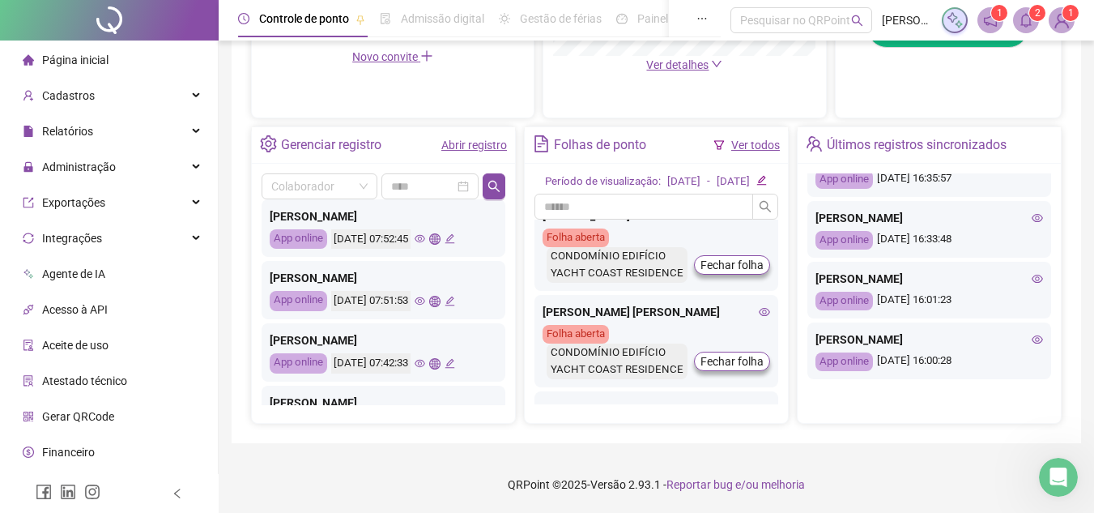
click at [83, 56] on span "Página inicial" at bounding box center [75, 59] width 66 height 13
click at [66, 98] on span "Cadastros" at bounding box center [68, 95] width 53 height 13
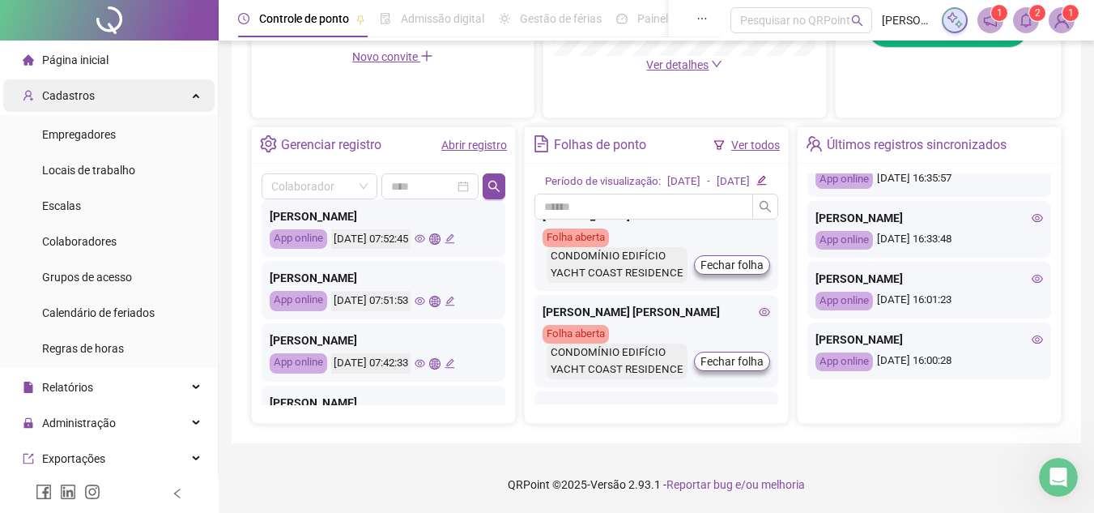
click at [184, 100] on div "Cadastros" at bounding box center [108, 95] width 211 height 32
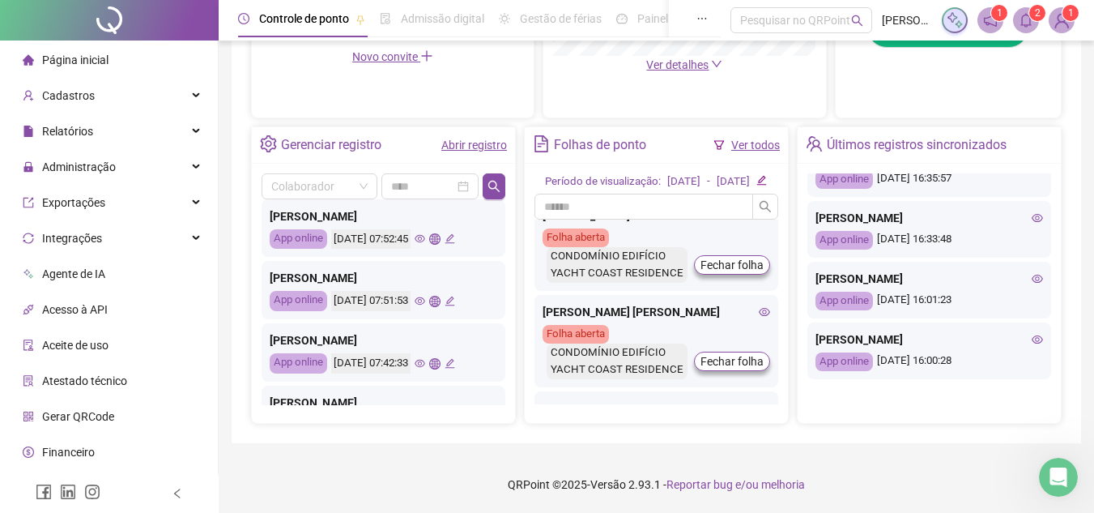
drag, startPoint x: 123, startPoint y: 58, endPoint x: 99, endPoint y: 58, distance: 24.3
click at [122, 58] on li "Página inicial" at bounding box center [108, 60] width 211 height 32
click at [86, 57] on span "Página inicial" at bounding box center [75, 59] width 66 height 13
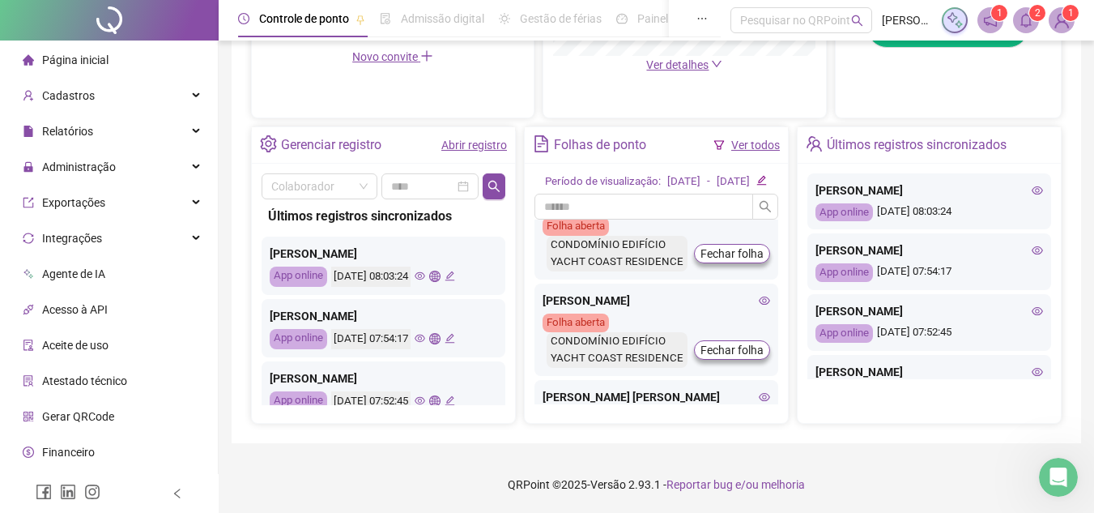
scroll to position [0, 0]
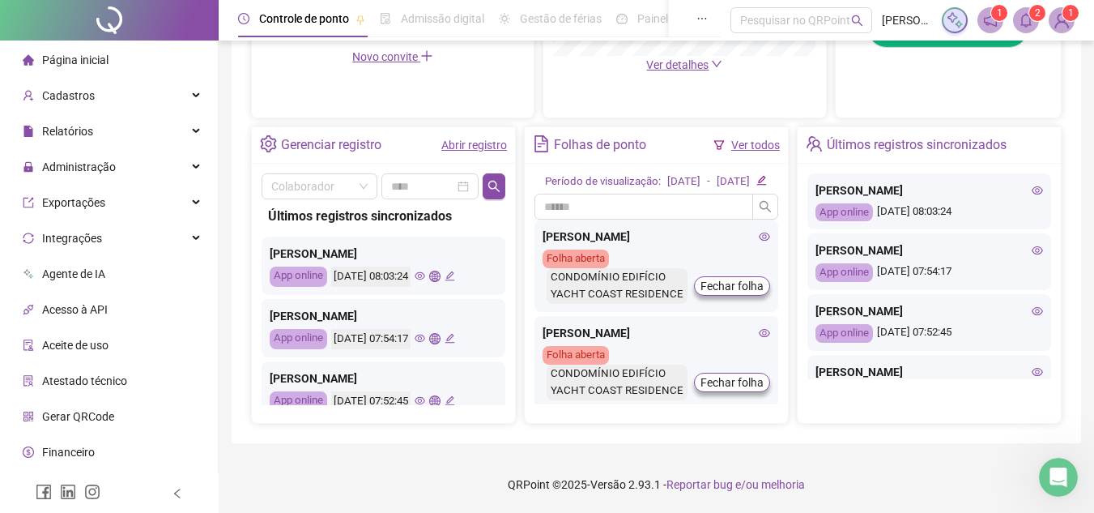
click at [70, 53] on span "Página inicial" at bounding box center [75, 59] width 66 height 13
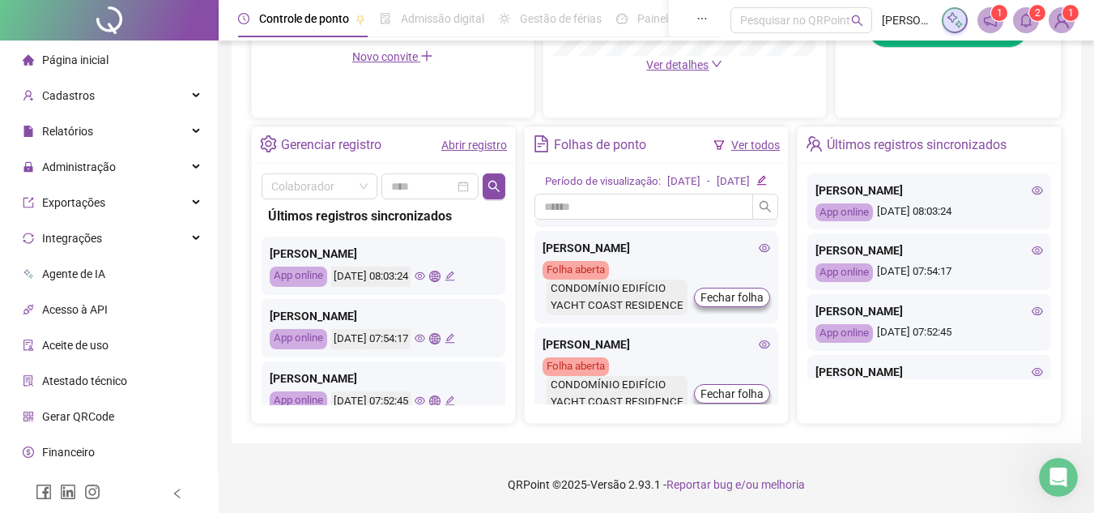
click at [744, 65] on div "[PERSON_NAME]" at bounding box center [657, 56] width 228 height 18
click at [98, 137] on div "Relatórios" at bounding box center [108, 131] width 211 height 32
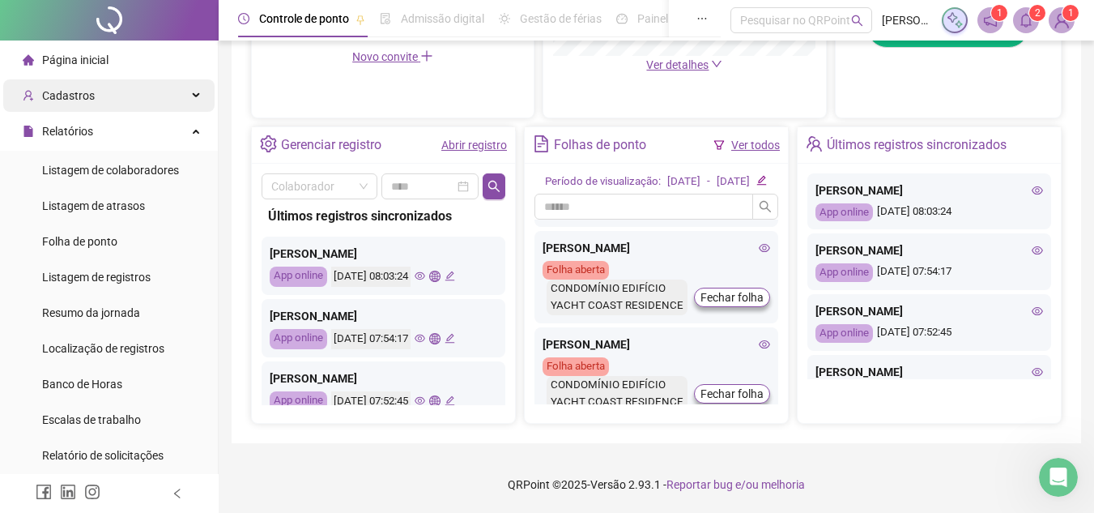
click at [103, 106] on div "Cadastros" at bounding box center [108, 95] width 211 height 32
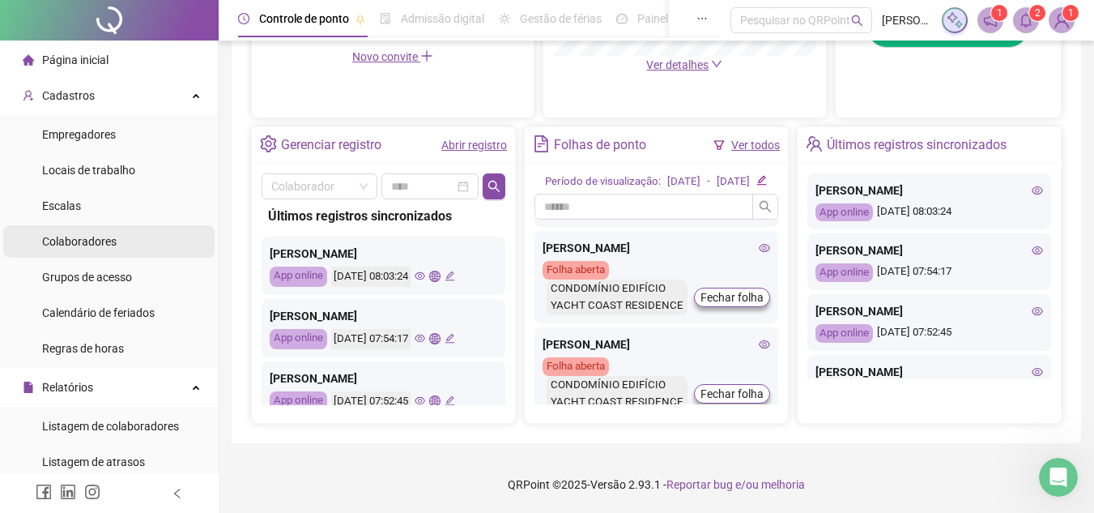
click at [122, 244] on li "Colaboradores" at bounding box center [108, 241] width 211 height 32
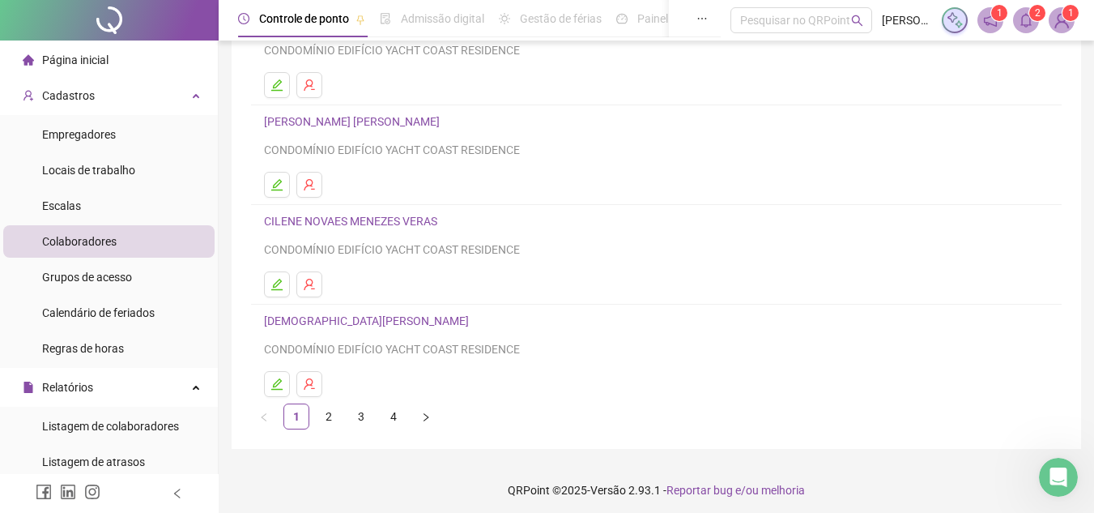
scroll to position [271, 0]
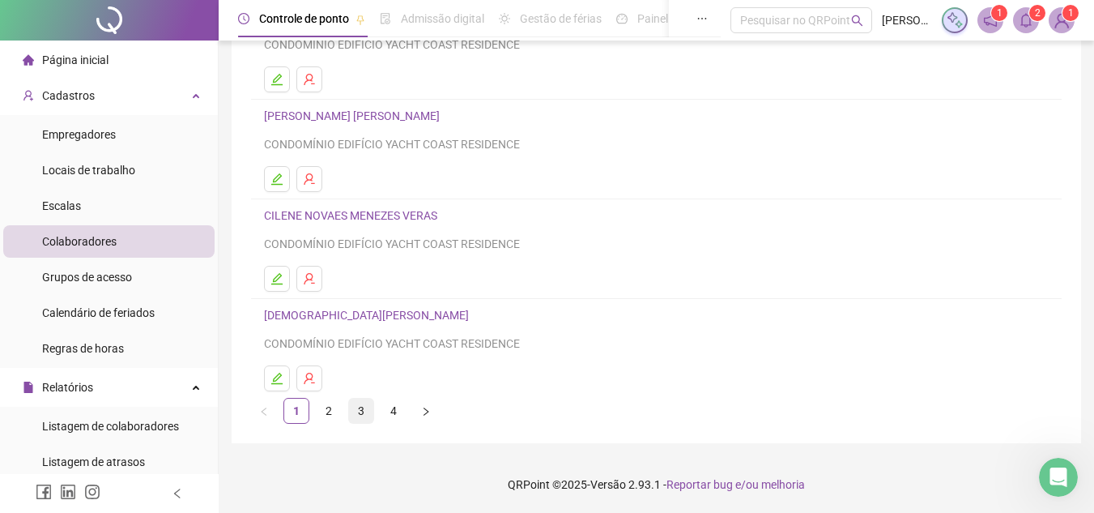
click at [361, 407] on link "3" at bounding box center [361, 411] width 24 height 24
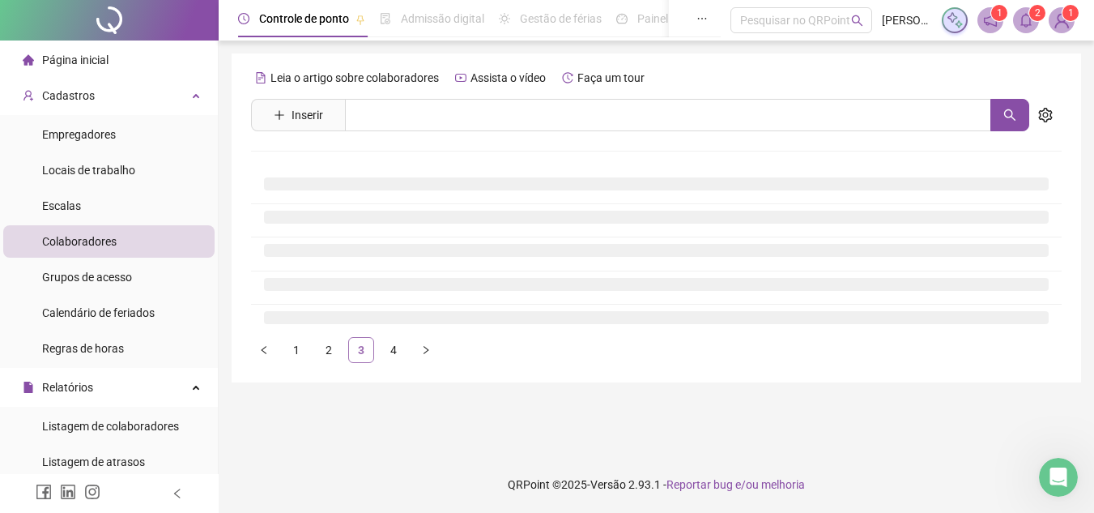
scroll to position [0, 0]
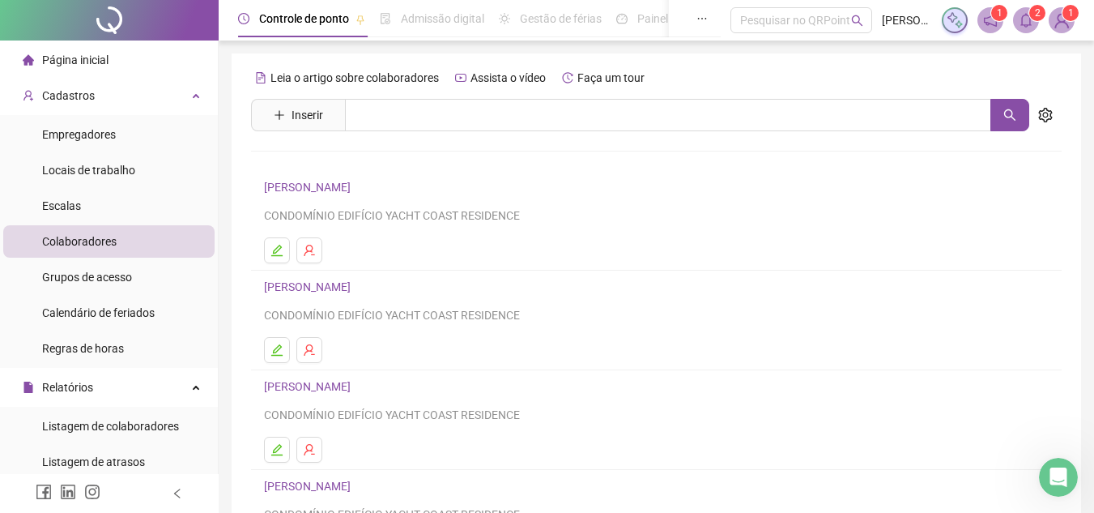
click at [326, 187] on link "[PERSON_NAME]" at bounding box center [310, 187] width 92 height 13
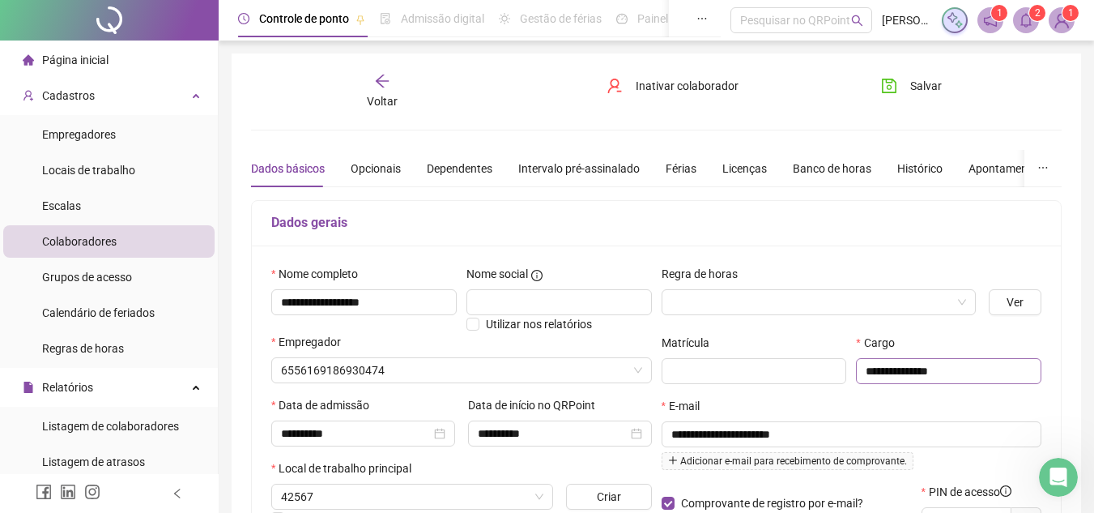
type input "**********"
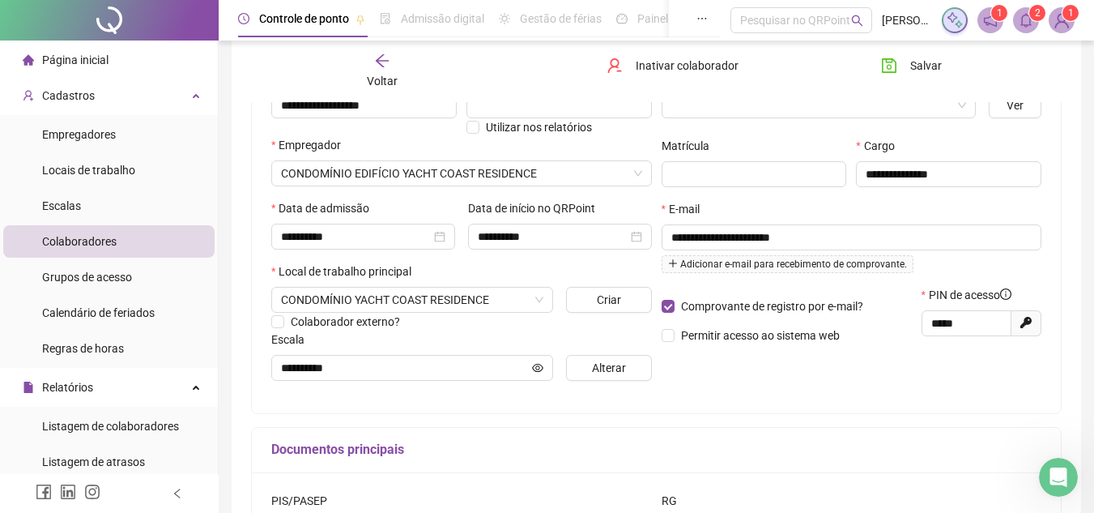
scroll to position [169, 0]
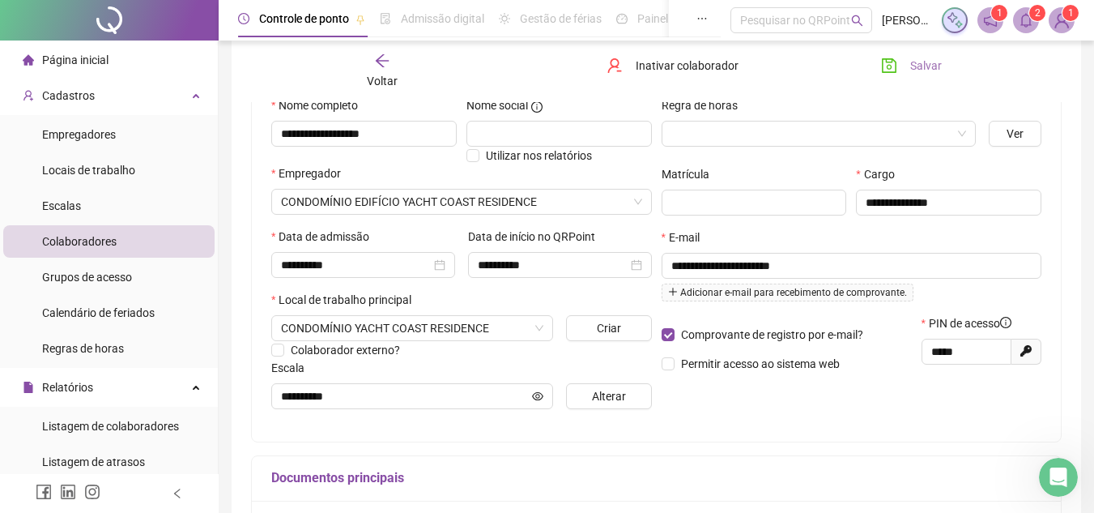
click at [892, 66] on icon "save" at bounding box center [889, 66] width 16 height 16
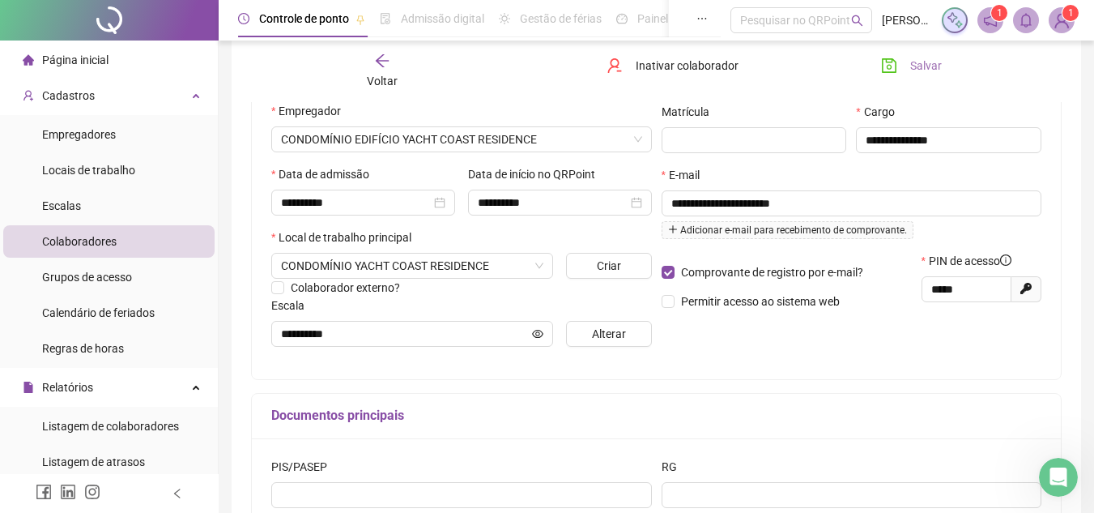
scroll to position [331, 0]
